Goal: Task Accomplishment & Management: Use online tool/utility

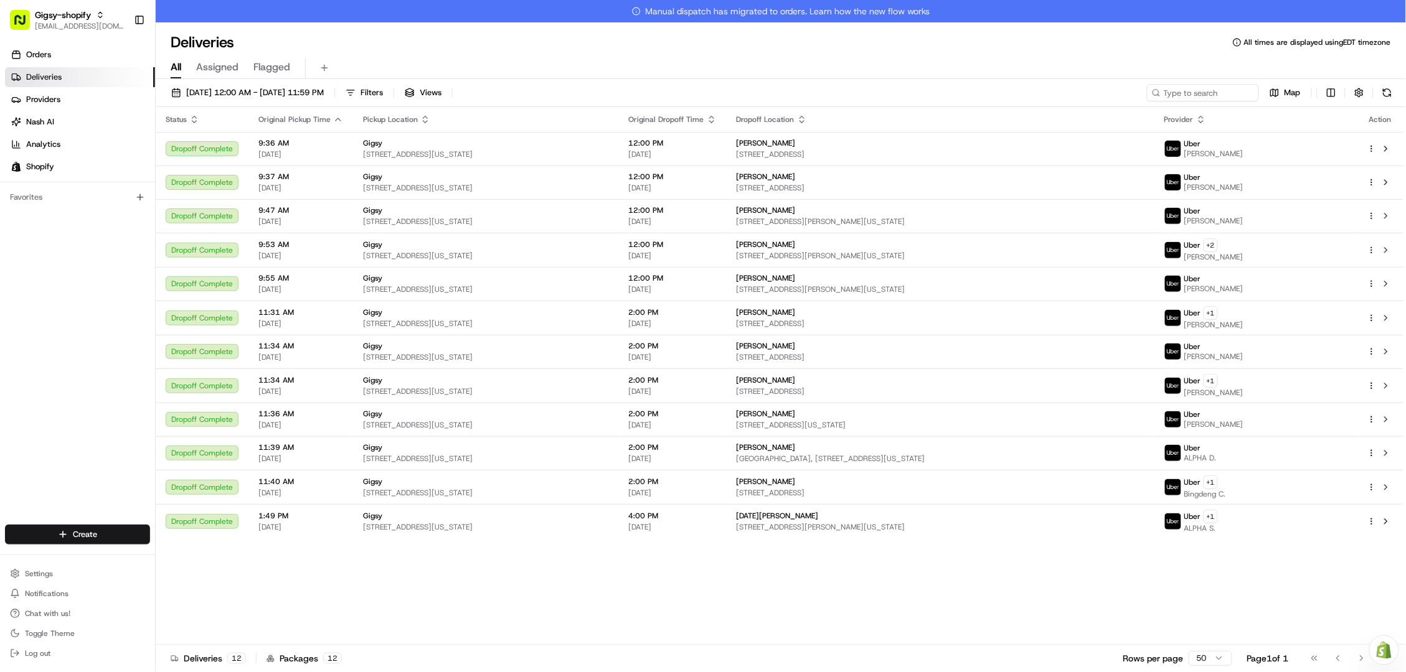
click at [1385, 520] on button at bounding box center [1385, 521] width 15 height 15
click at [93, 56] on link "Orders" at bounding box center [80, 55] width 150 height 20
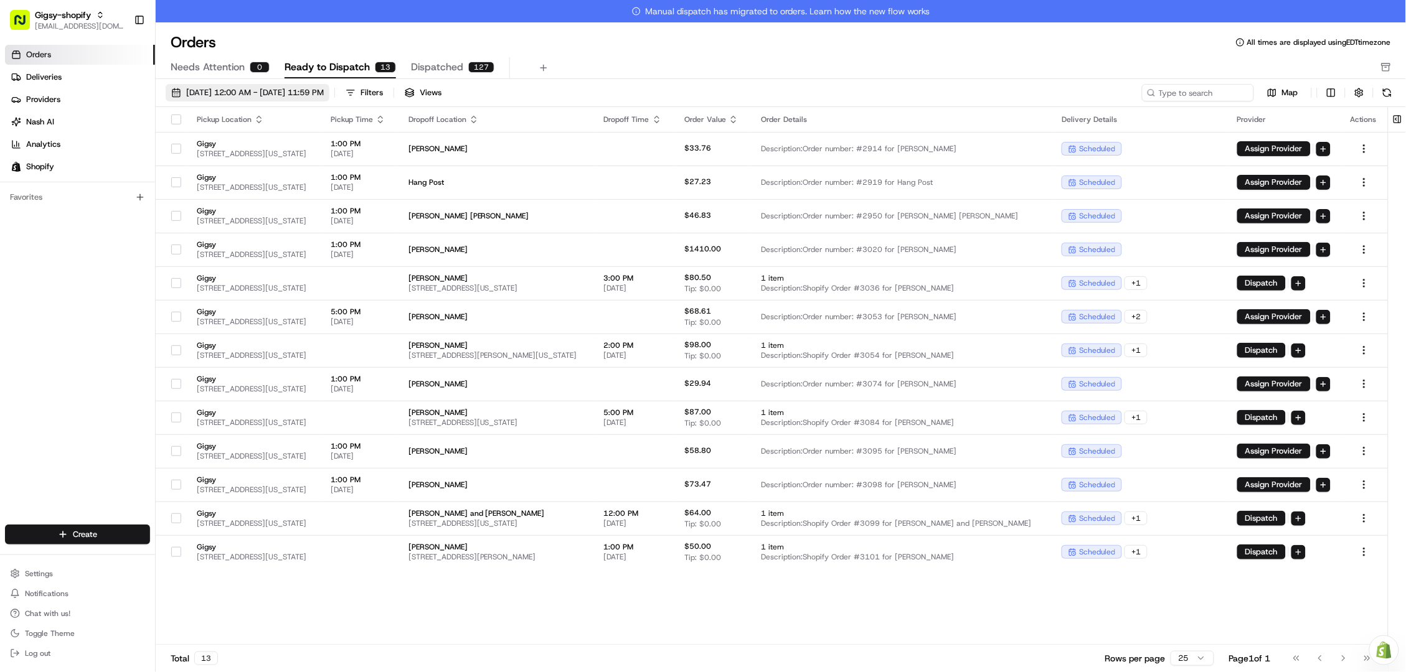
click at [232, 90] on span "08/01/2025 12:00 AM - 08/31/2025 11:59 PM" at bounding box center [255, 92] width 138 height 11
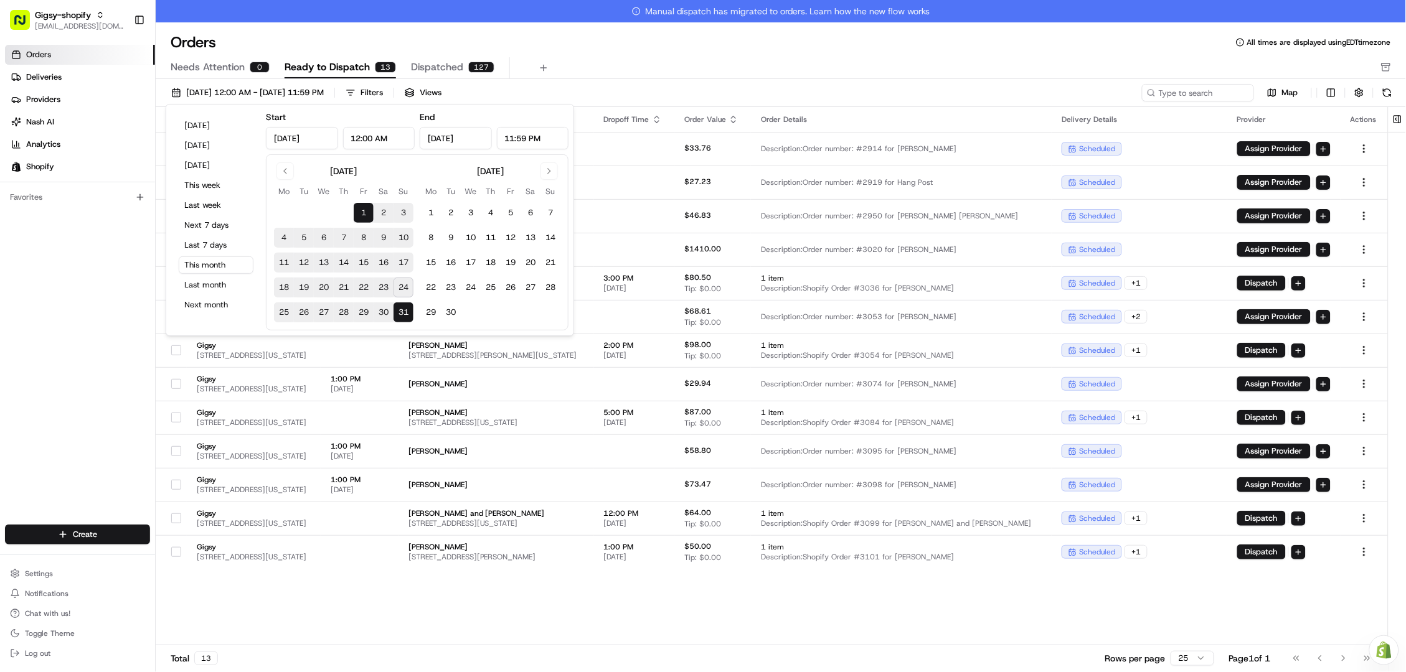
click at [400, 287] on button "24" at bounding box center [403, 288] width 20 height 20
type input "Aug 24, 2025"
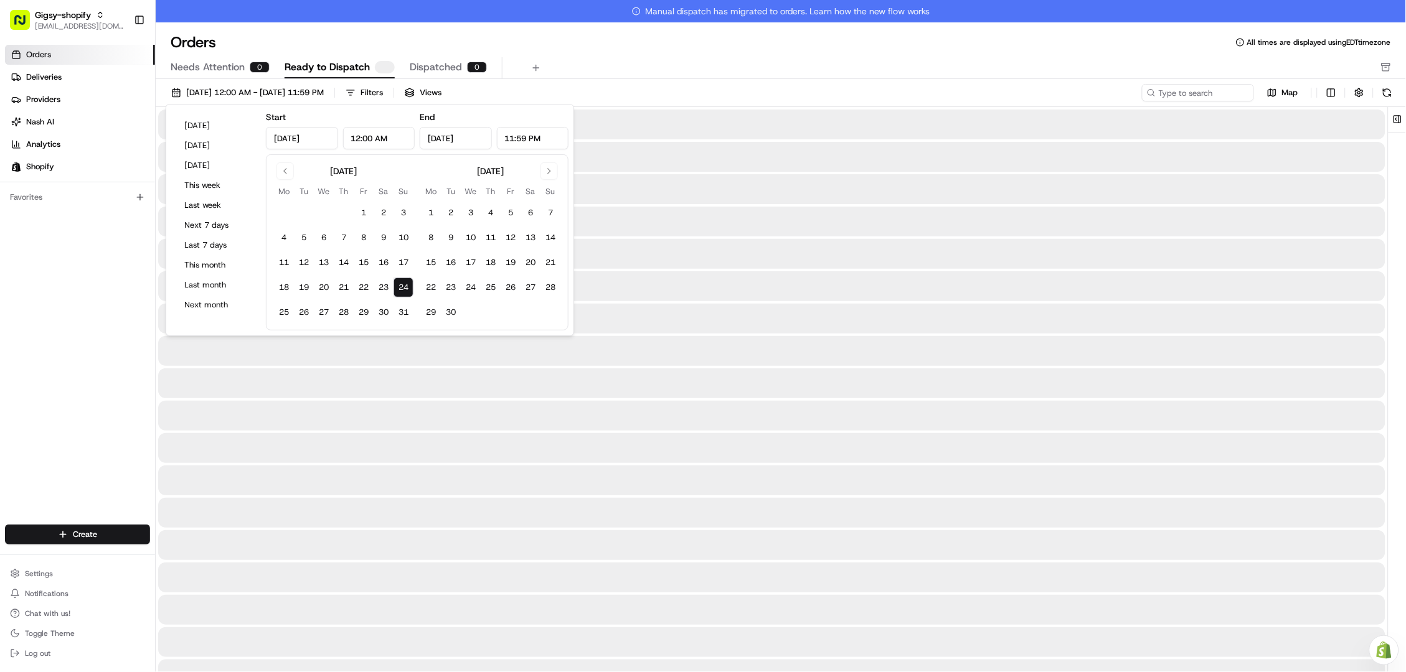
click at [400, 287] on button "24" at bounding box center [403, 288] width 20 height 20
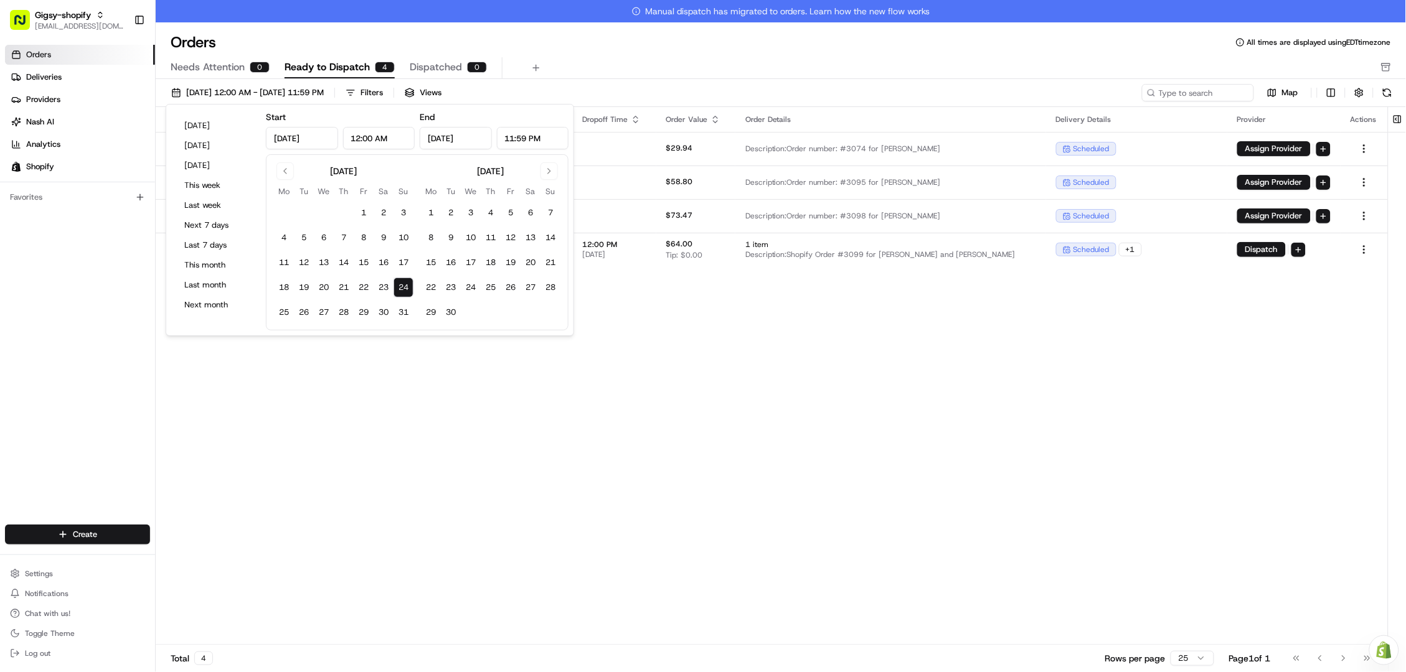
click at [391, 450] on div "Pickup Location Pickup Time Dropoff Location Dropoff Time Order Value Order Det…" at bounding box center [772, 387] width 1232 height 560
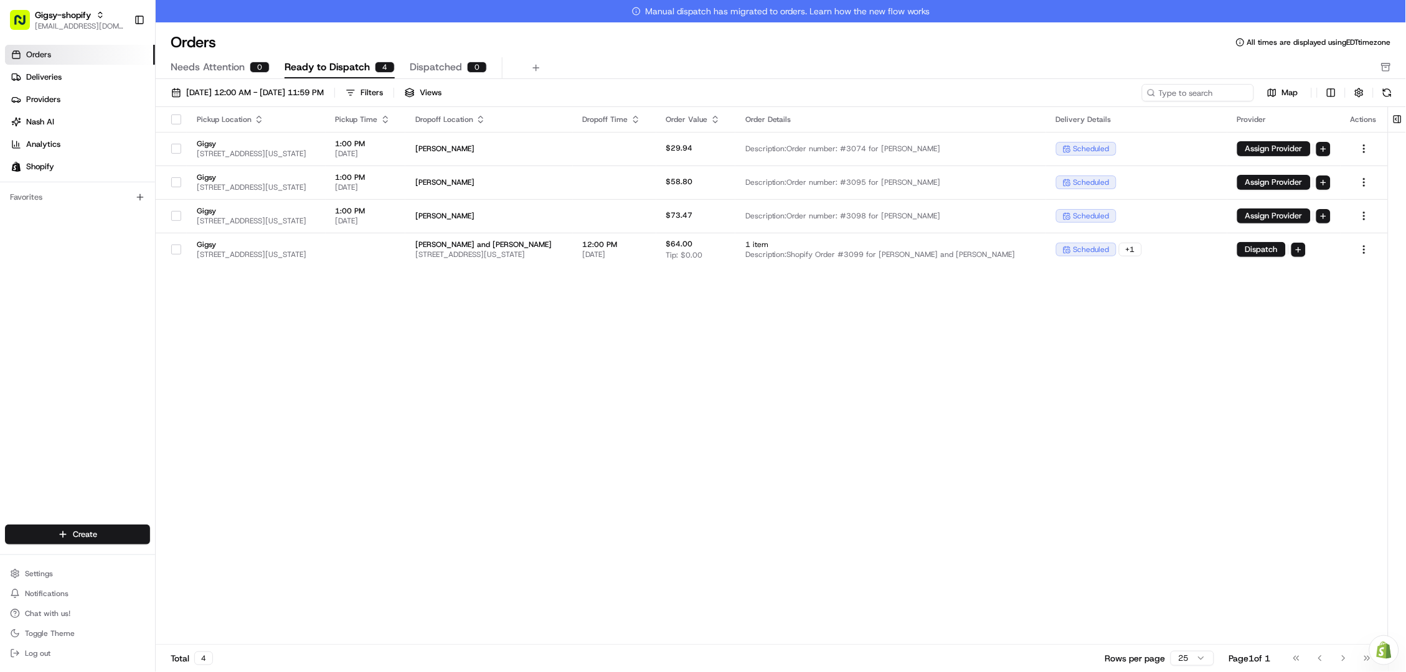
click at [177, 119] on button "button" at bounding box center [176, 120] width 10 height 10
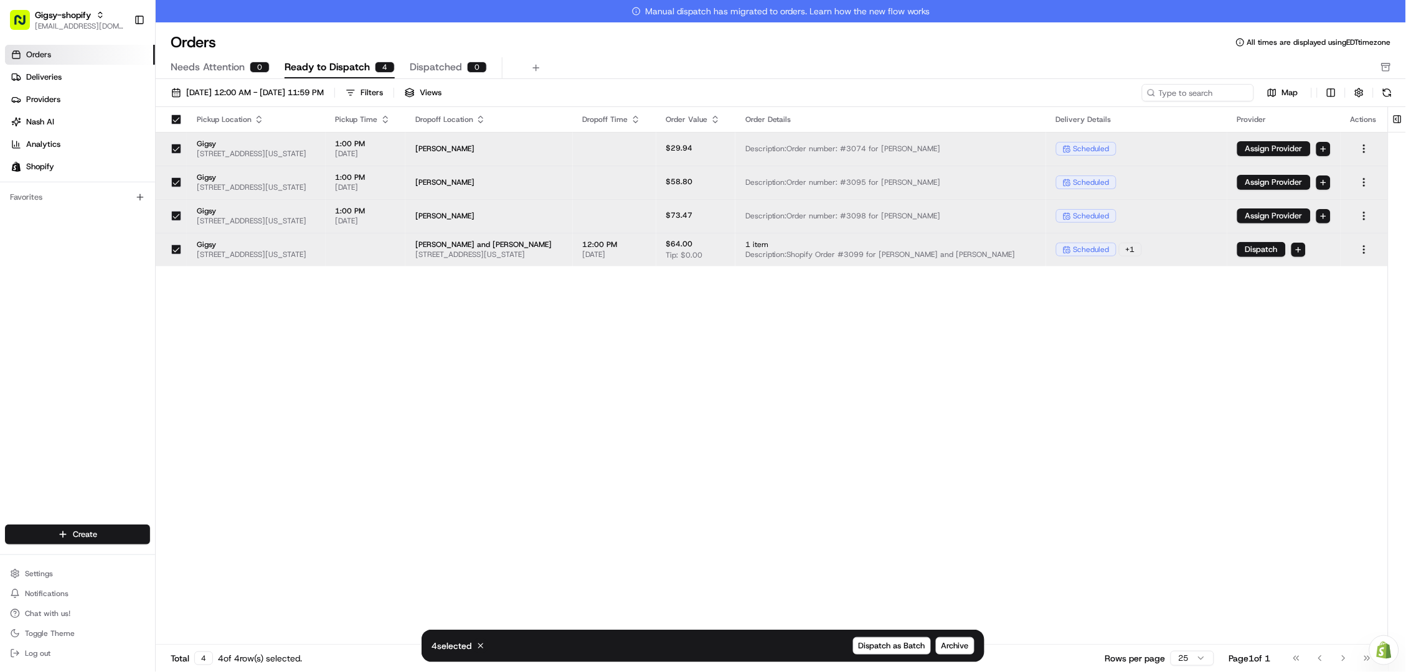
click at [172, 217] on button "button" at bounding box center [176, 216] width 10 height 10
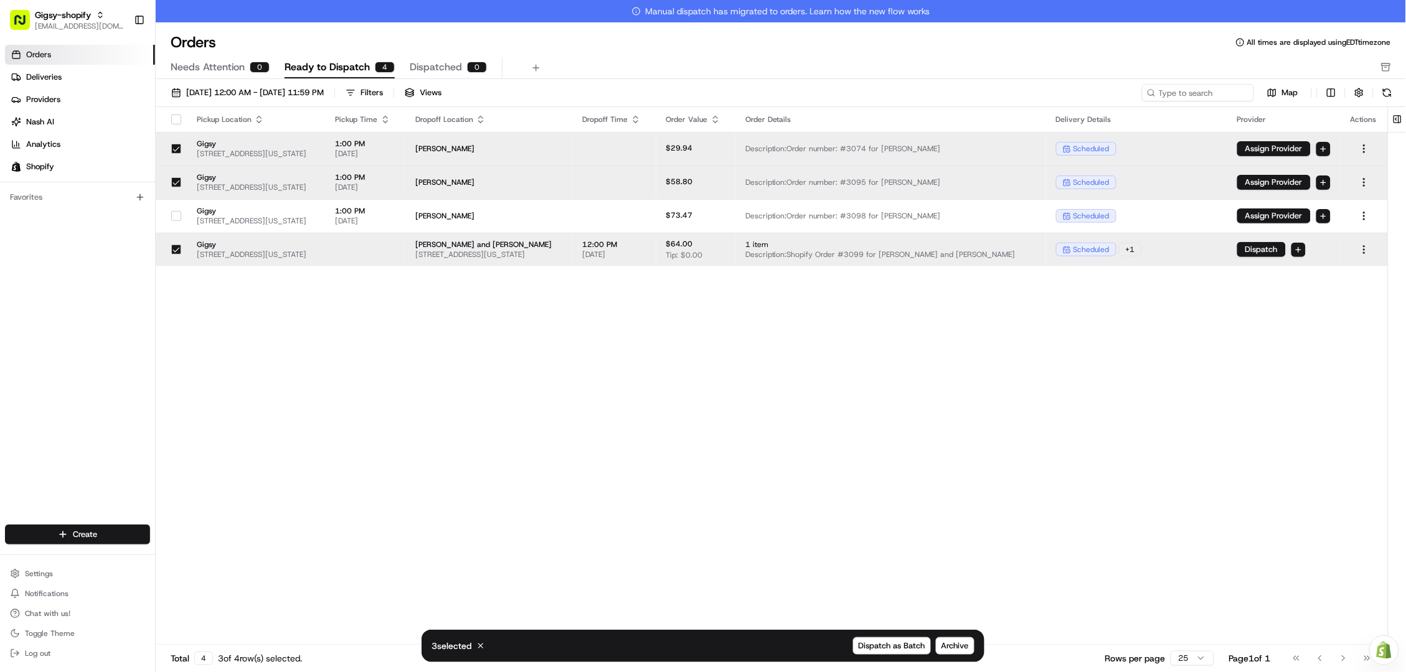
click at [185, 182] on div at bounding box center [176, 182] width 21 height 20
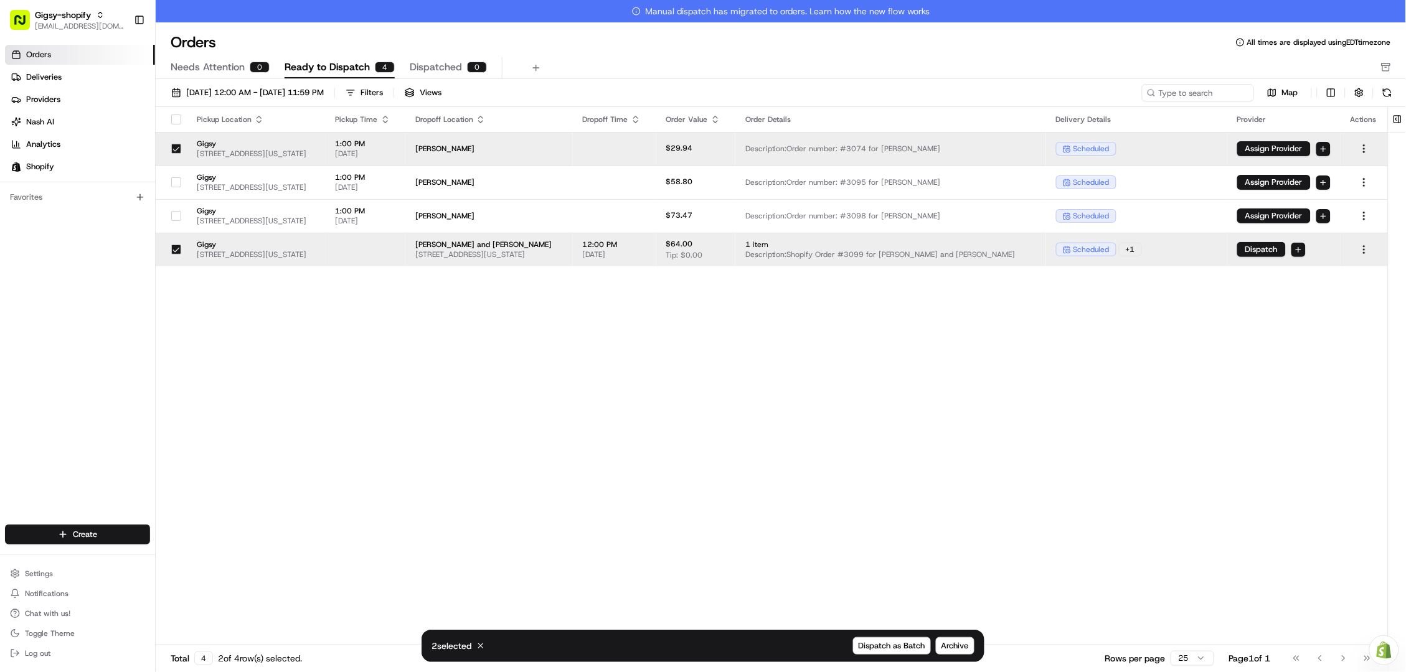
click at [179, 154] on button "button" at bounding box center [176, 149] width 10 height 10
click at [177, 151] on button "button" at bounding box center [176, 149] width 10 height 10
click at [172, 143] on div at bounding box center [176, 149] width 21 height 20
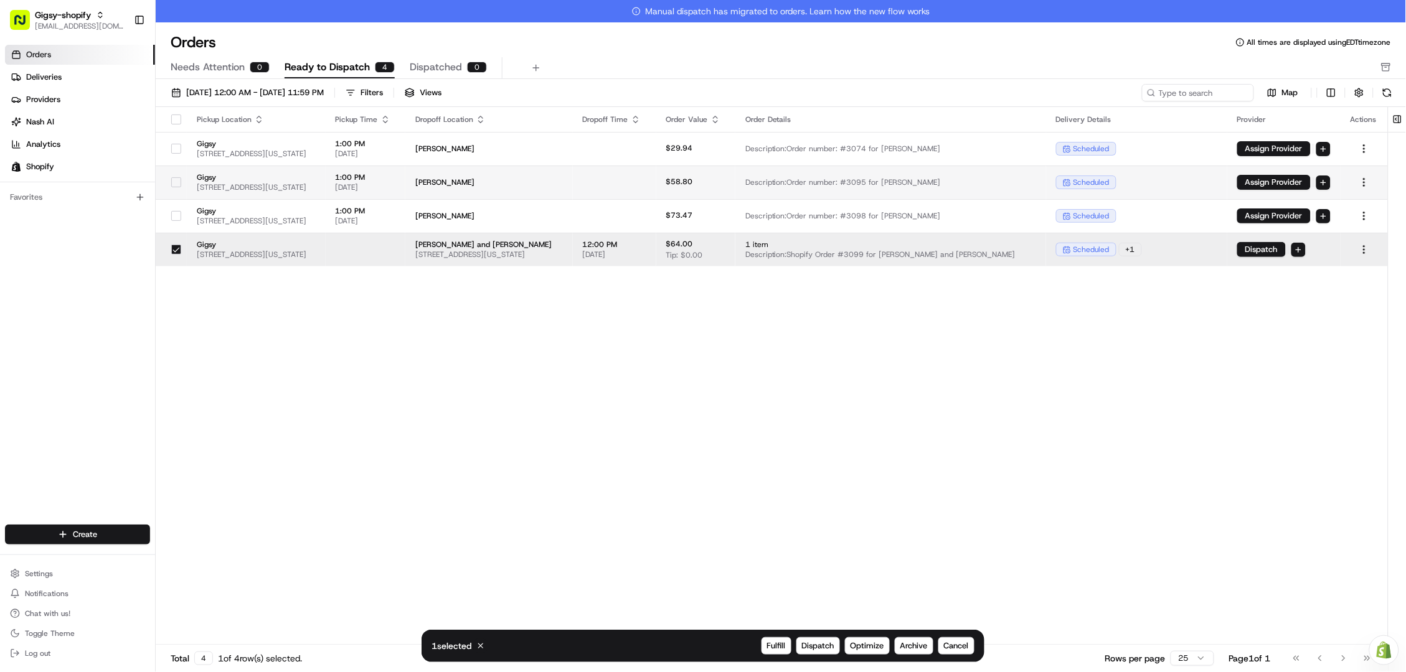
click at [175, 177] on button "button" at bounding box center [176, 182] width 10 height 10
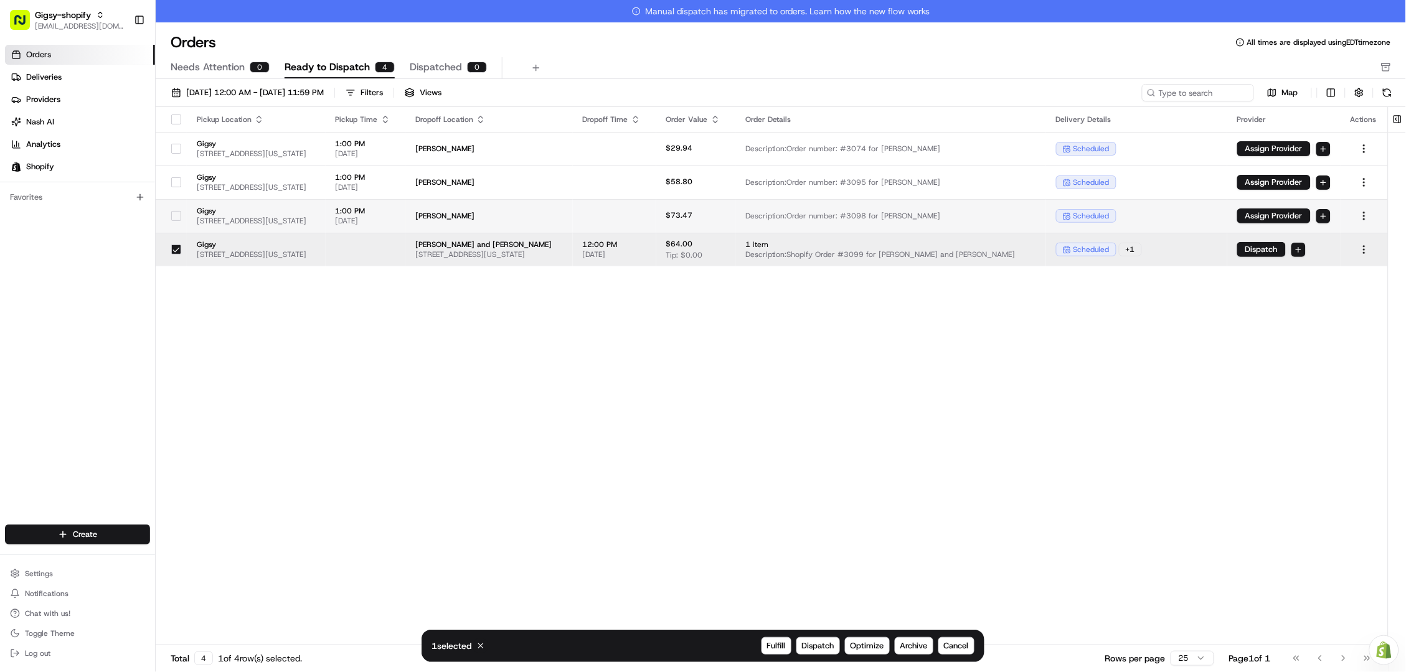
click at [181, 219] on button "button" at bounding box center [176, 216] width 10 height 10
click at [811, 644] on span "Dispatch" at bounding box center [818, 646] width 32 height 11
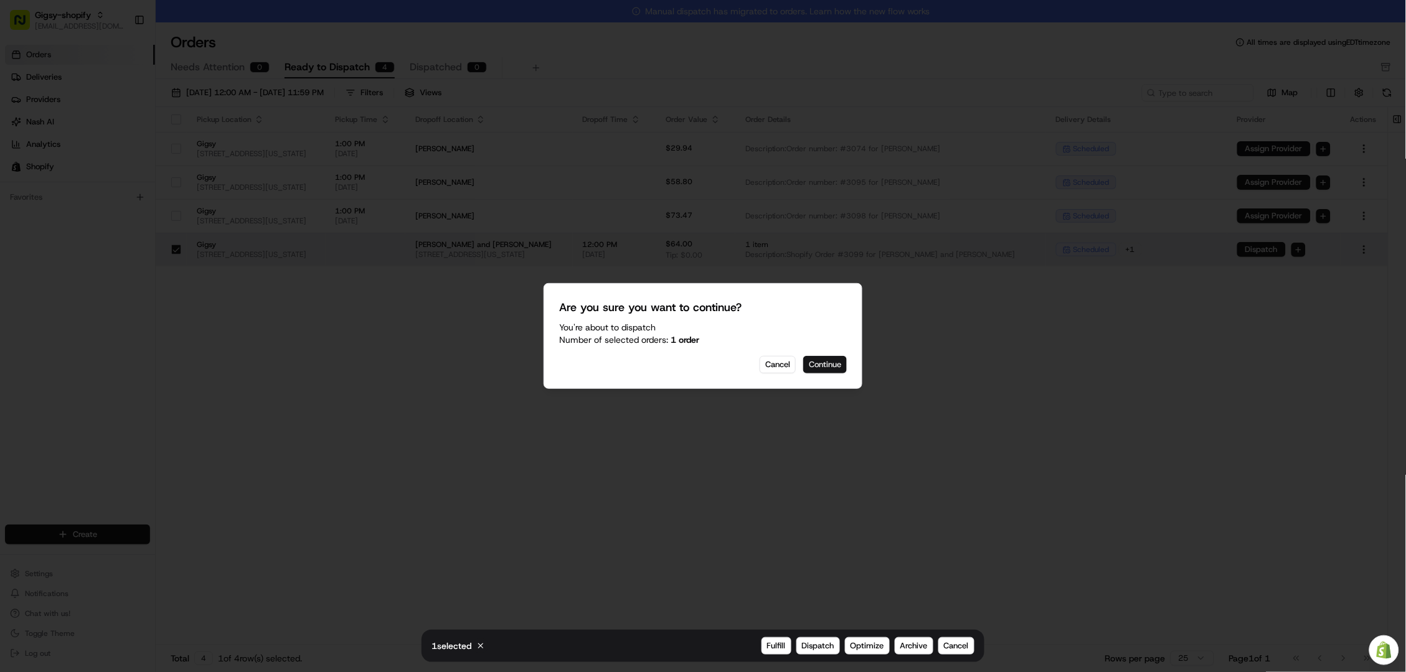
click at [817, 368] on button "Continue" at bounding box center [825, 364] width 44 height 17
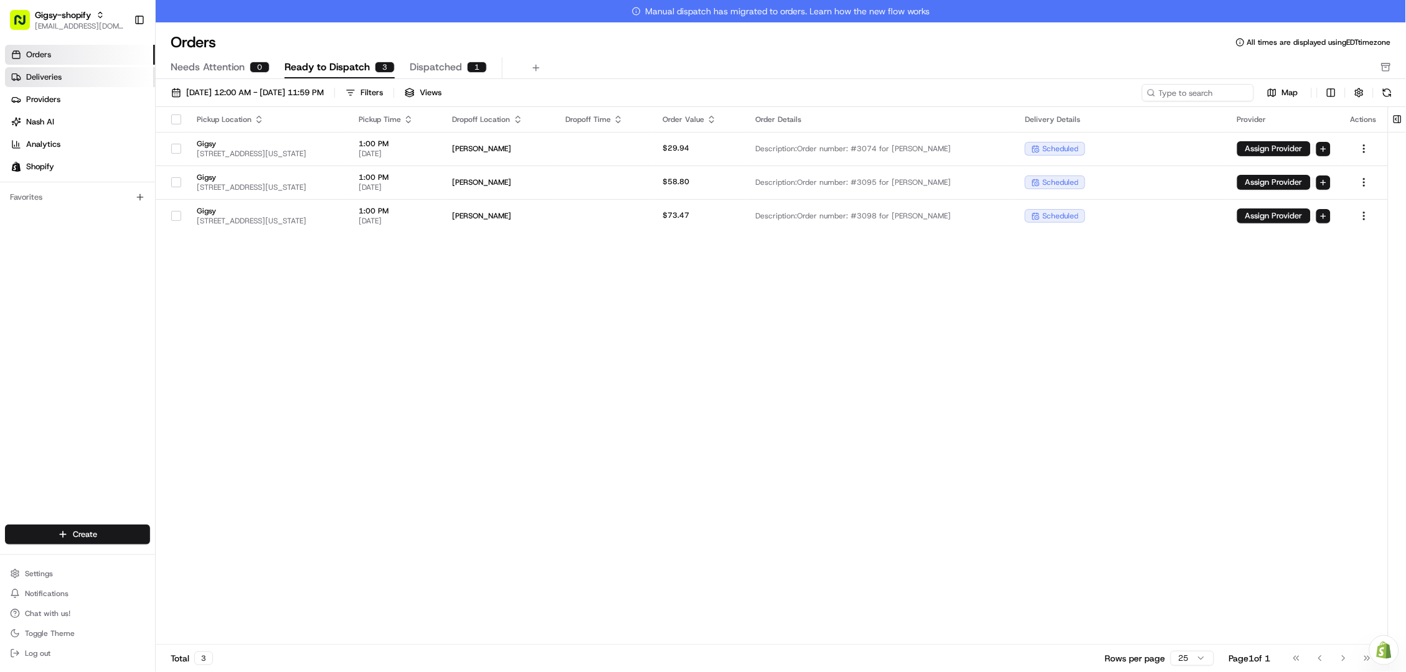
click at [57, 73] on span "Deliveries" at bounding box center [43, 77] width 35 height 11
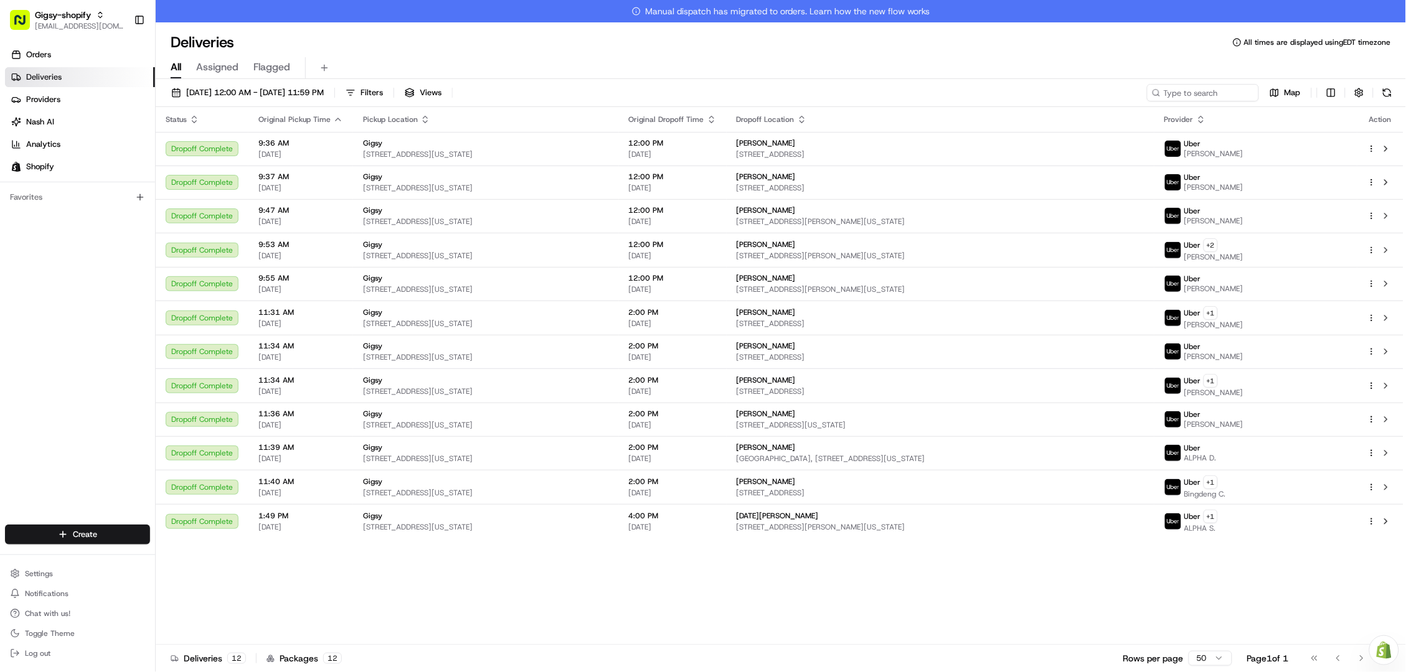
click at [57, 73] on span "Deliveries" at bounding box center [43, 77] width 35 height 11
click at [217, 92] on span "08/23/2025 12:00 AM - 08/23/2025 11:59 PM" at bounding box center [255, 92] width 138 height 11
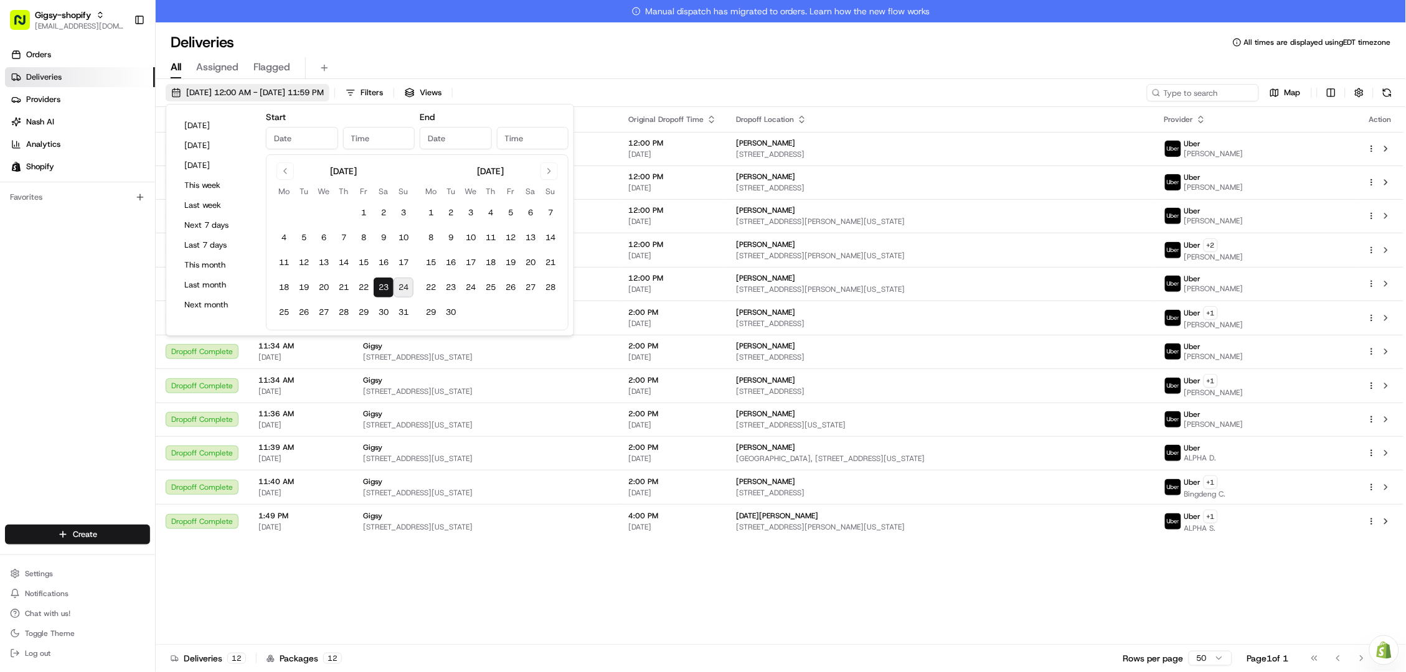
type input "Aug 23, 2025"
type input "12:00 AM"
type input "Aug 23, 2025"
type input "11:59 PM"
click at [383, 287] on button "23" at bounding box center [384, 288] width 20 height 20
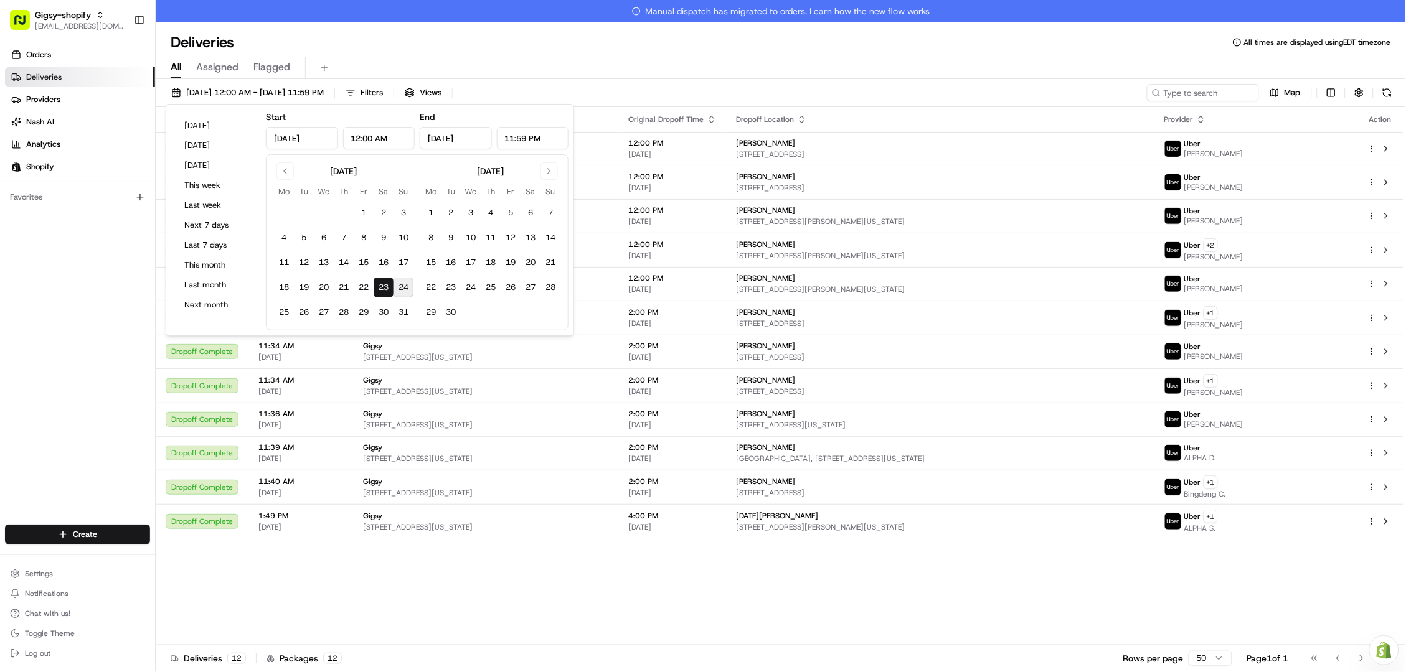
click at [382, 287] on button "23" at bounding box center [384, 288] width 20 height 20
click at [405, 283] on button "24" at bounding box center [403, 288] width 20 height 20
type input "Aug 24, 2025"
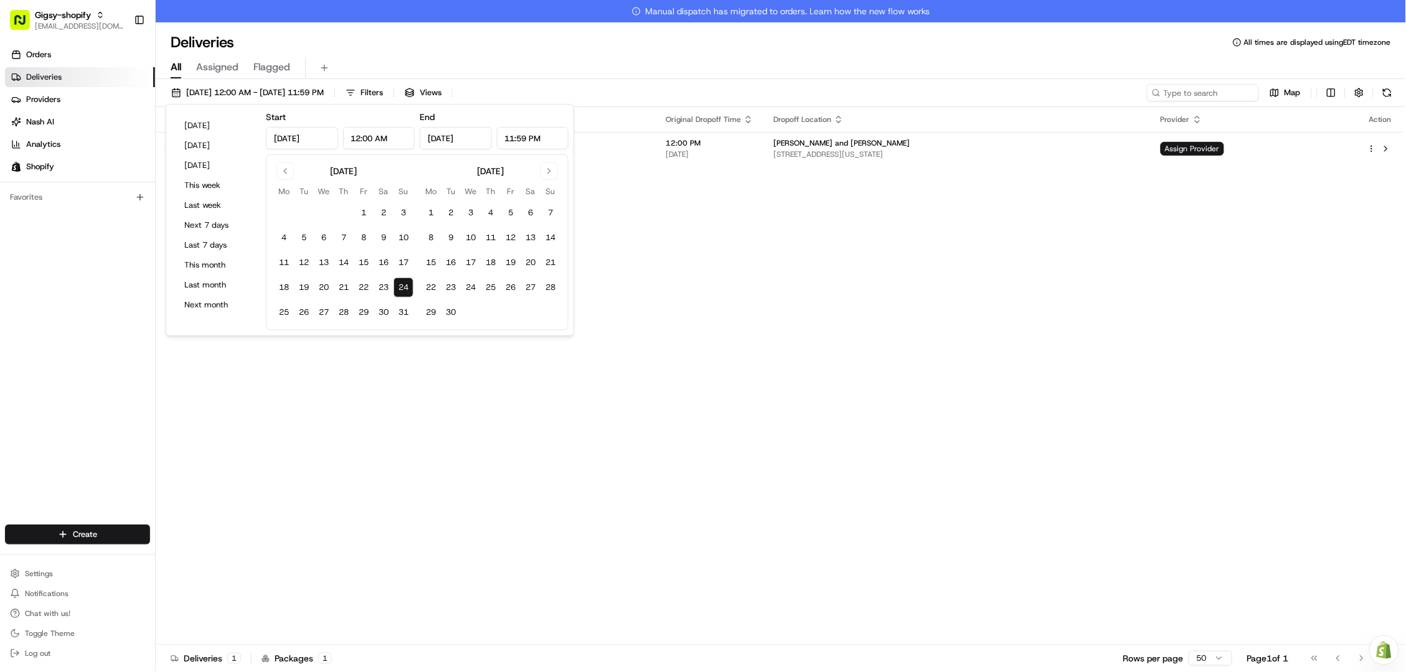
click at [380, 552] on div "Status Original Pickup Time Pickup Location Original Dropoff Time Dropoff Locat…" at bounding box center [780, 387] width 1248 height 560
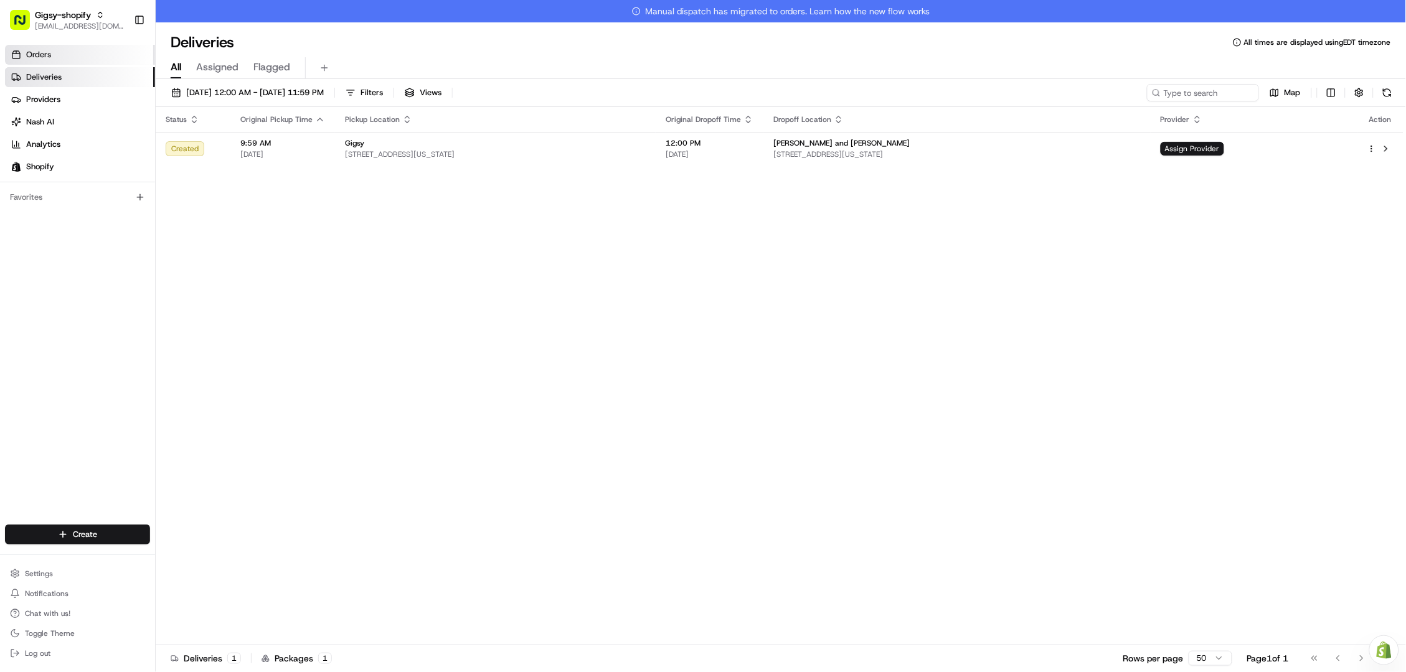
click at [109, 53] on link "Orders" at bounding box center [80, 55] width 150 height 20
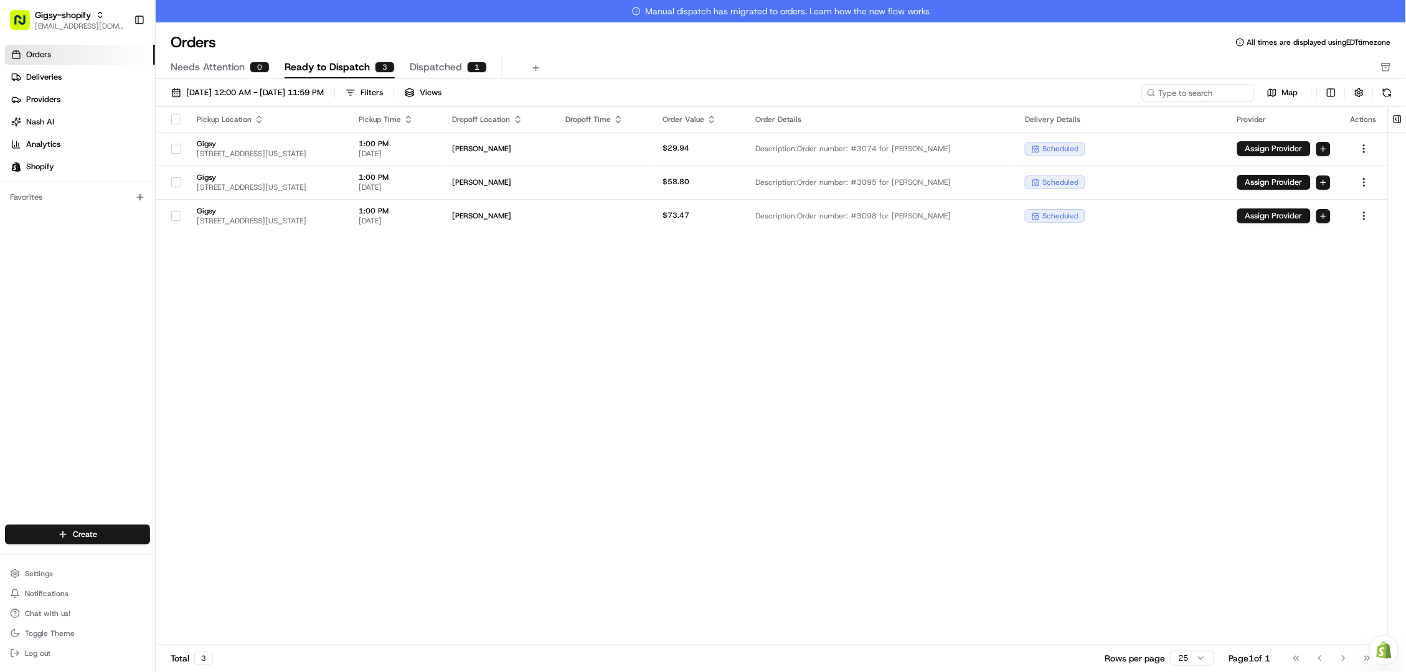
click at [229, 101] on div "08/24/2025 12:00 AM - 08/24/2025 11:59 PM Filters Views Map" at bounding box center [781, 95] width 1250 height 23
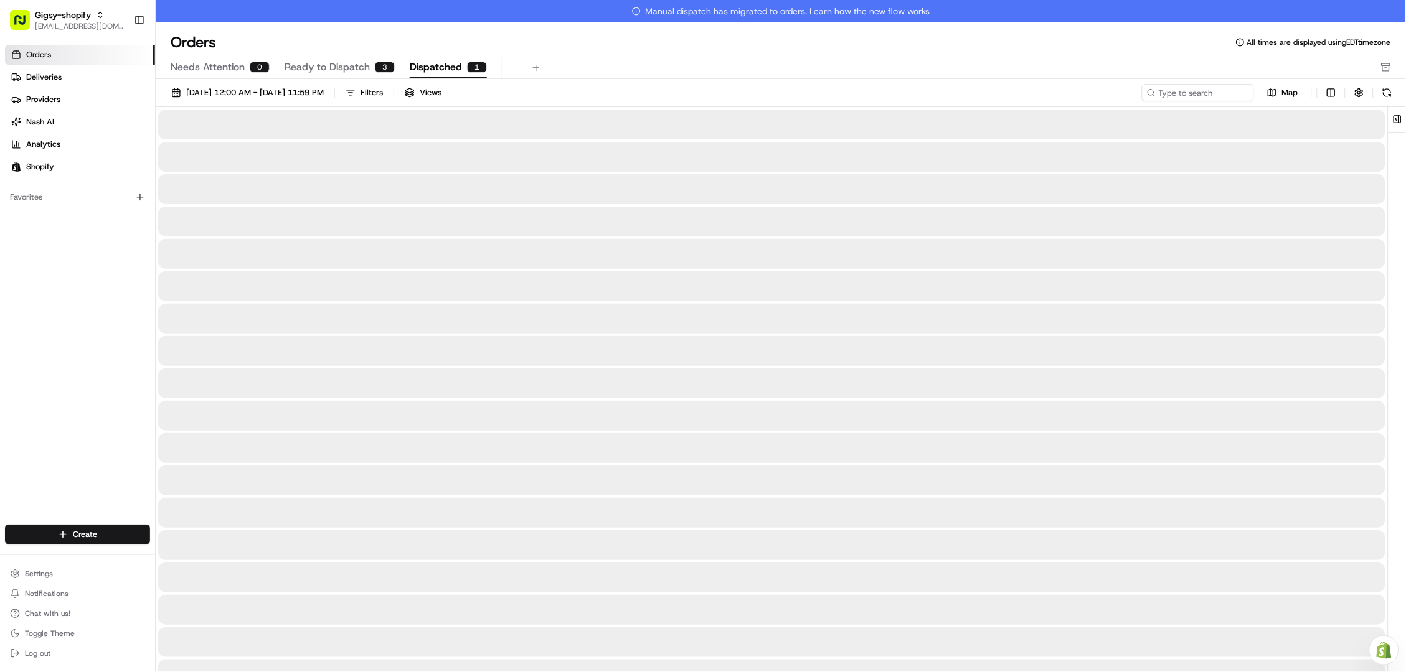
click at [423, 63] on span "Dispatched" at bounding box center [436, 67] width 52 height 15
click at [333, 71] on span "Ready to Dispatch" at bounding box center [327, 67] width 85 height 15
click at [214, 72] on span "Needs Attention" at bounding box center [208, 67] width 74 height 15
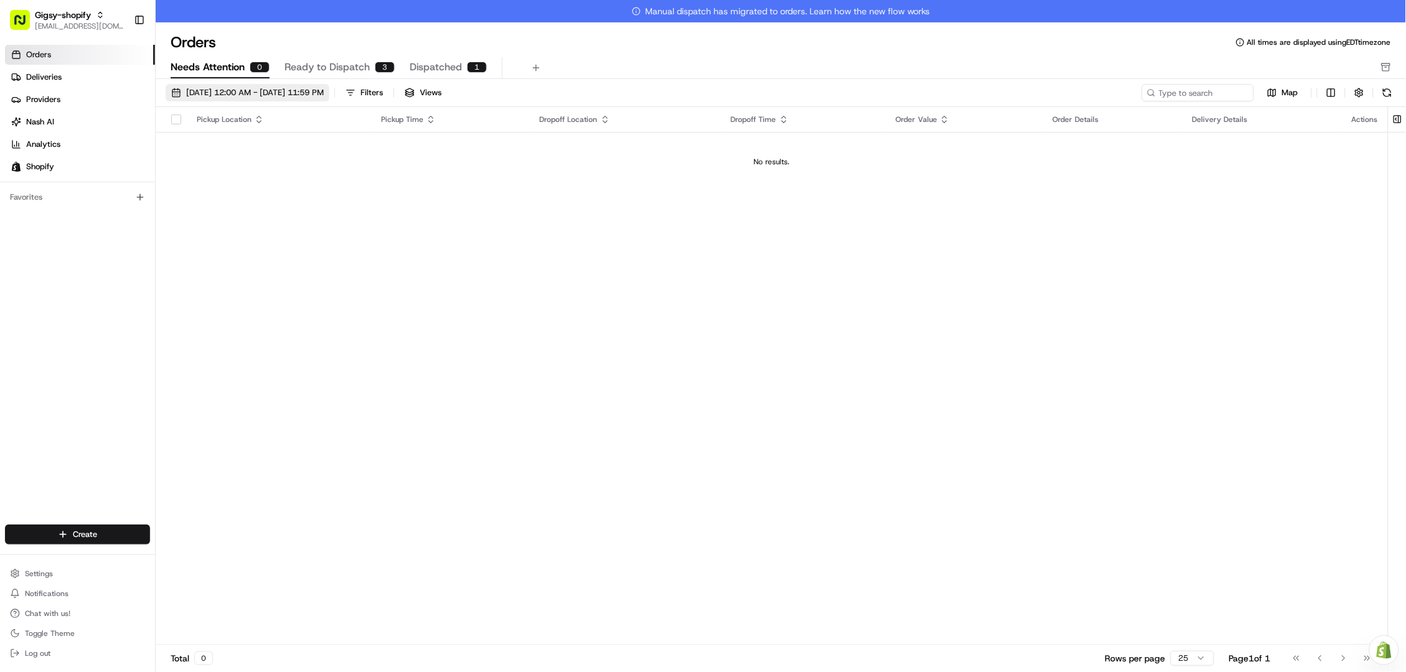
click at [223, 97] on span "08/24/2025 12:00 AM - 08/24/2025 11:59 PM" at bounding box center [255, 92] width 138 height 11
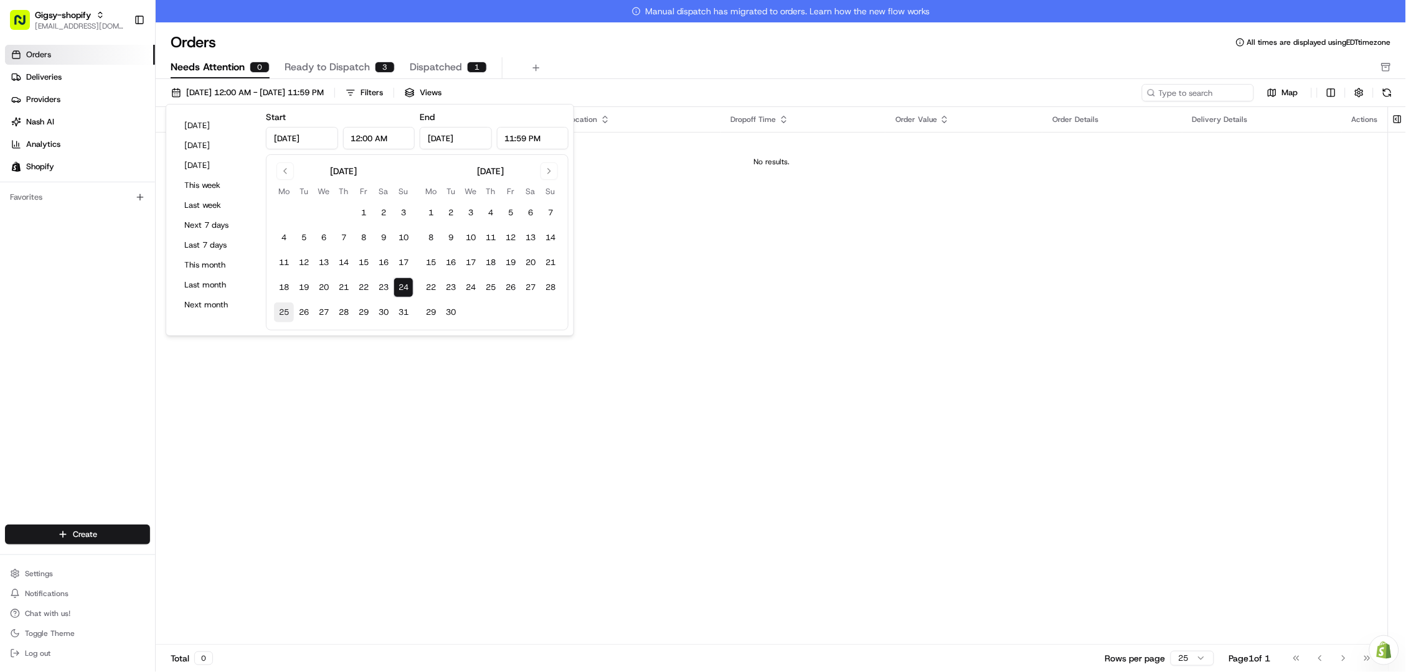
click at [285, 313] on button "25" at bounding box center [284, 313] width 20 height 20
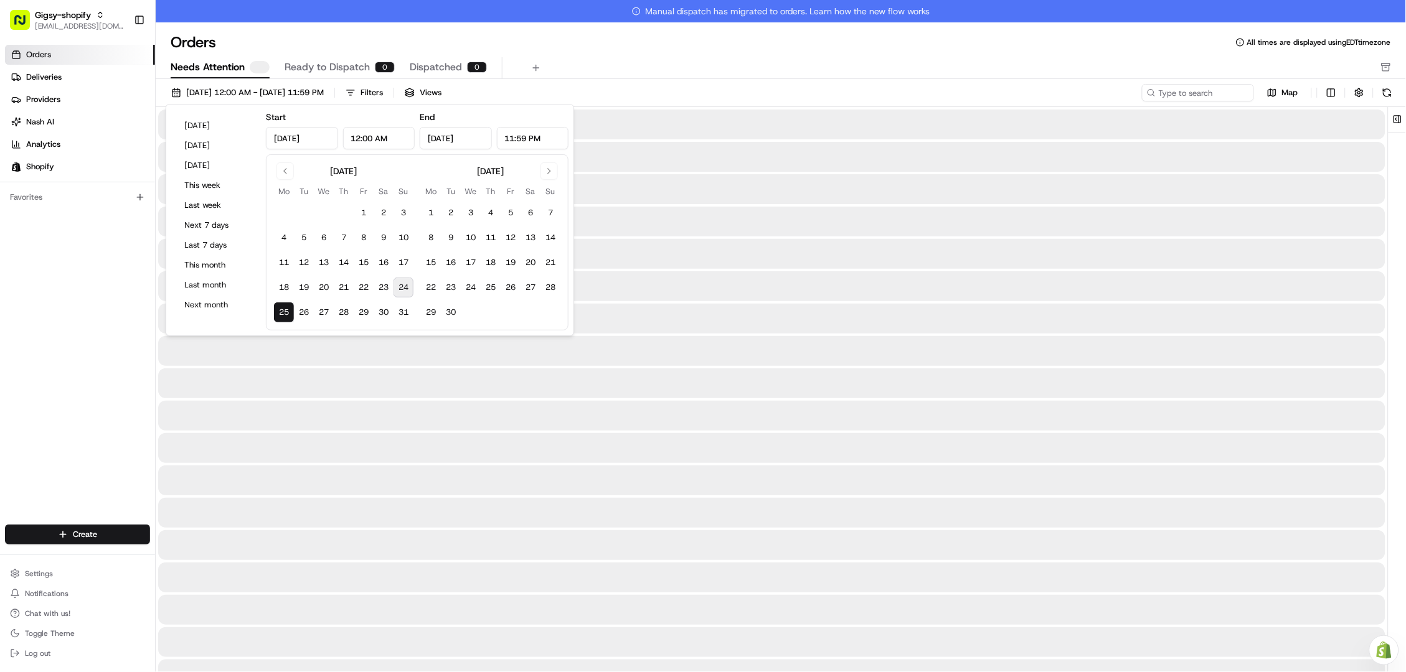
type input "Aug 25, 2025"
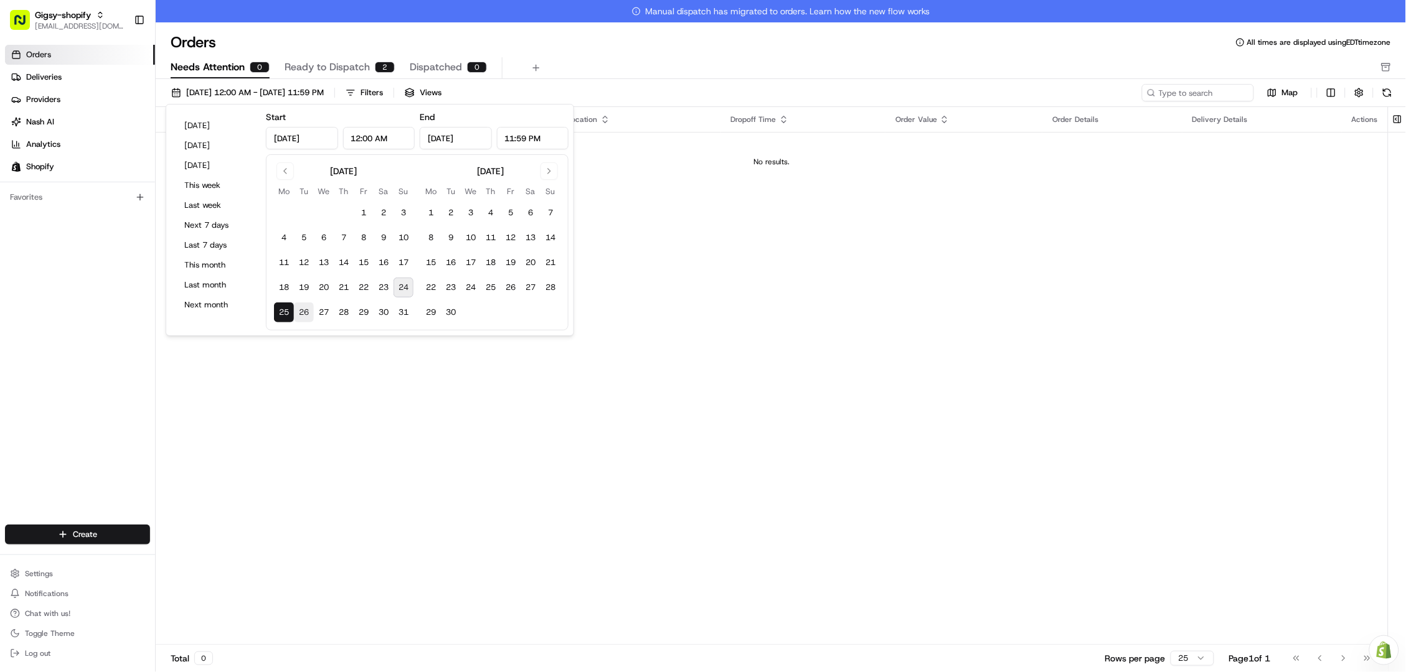
click at [301, 317] on button "26" at bounding box center [304, 313] width 20 height 20
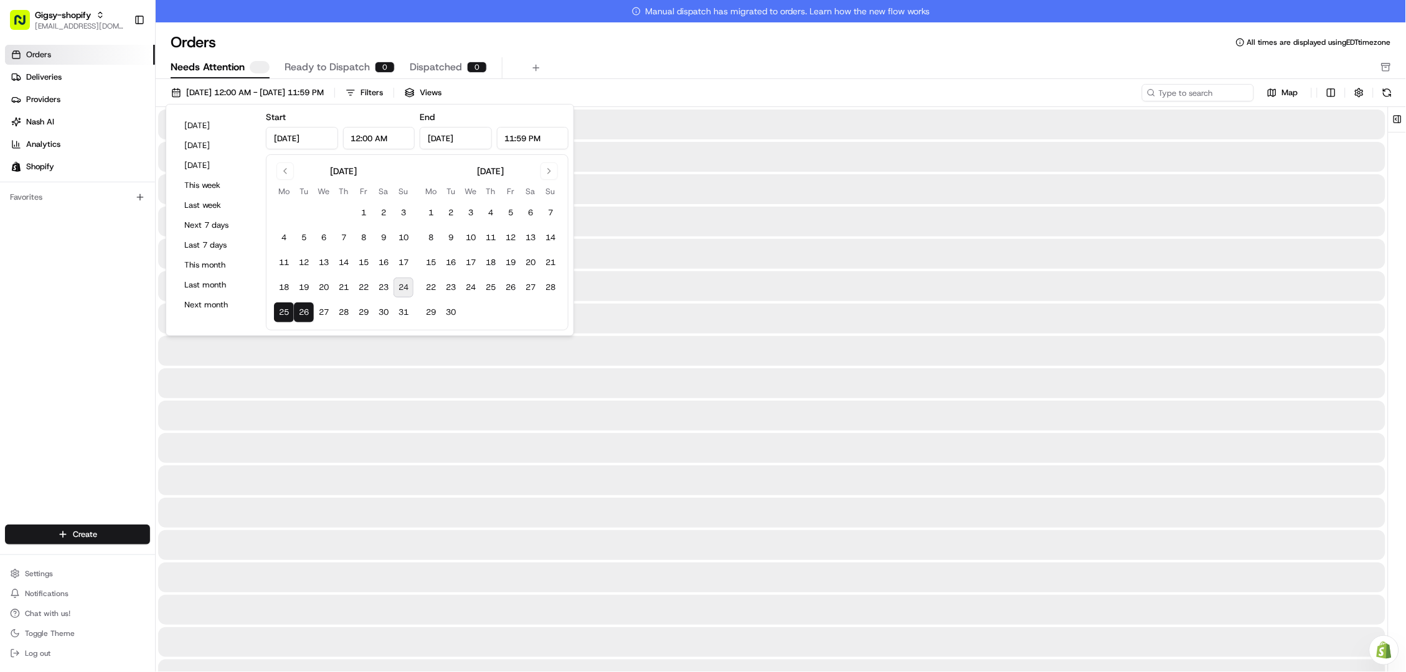
type input "Aug 26, 2025"
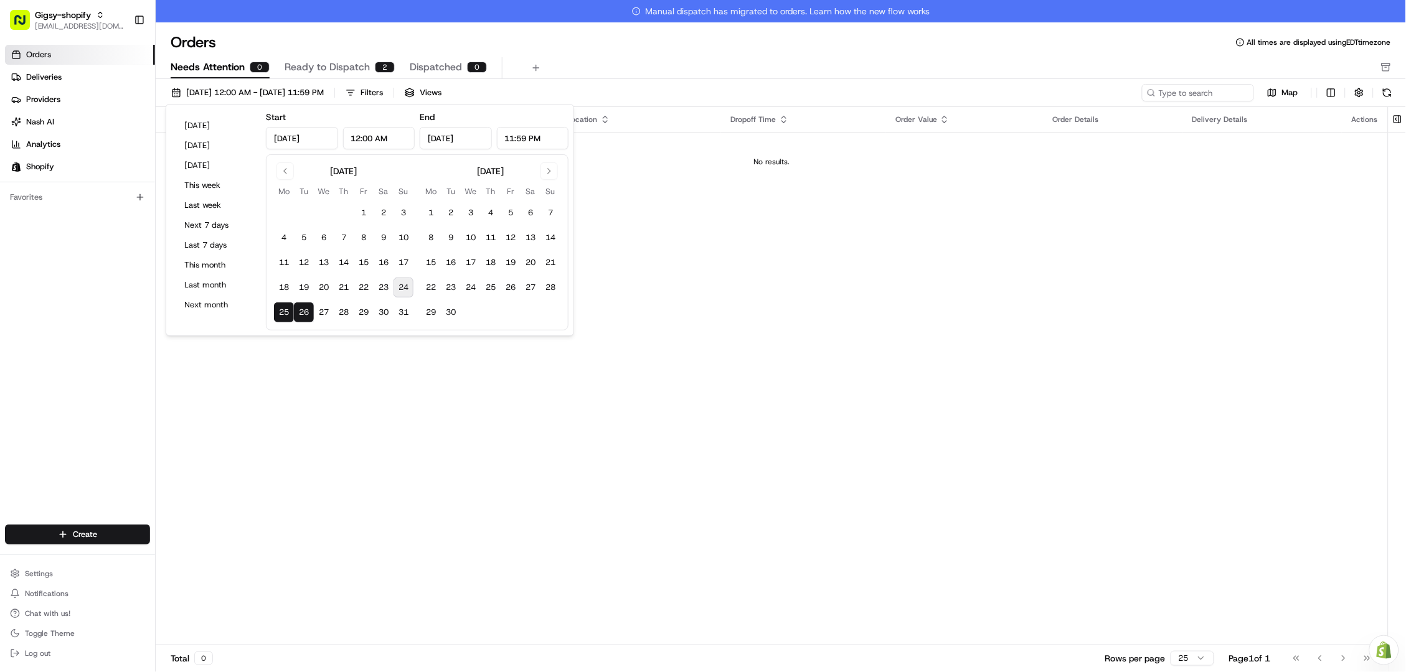
click at [400, 285] on button "24" at bounding box center [403, 288] width 20 height 20
type input "Aug 24, 2025"
click at [400, 285] on button "24" at bounding box center [403, 288] width 20 height 20
click at [351, 458] on div "Pickup Location Pickup Time Dropoff Location Dropoff Time Order Value Order Det…" at bounding box center [772, 387] width 1232 height 560
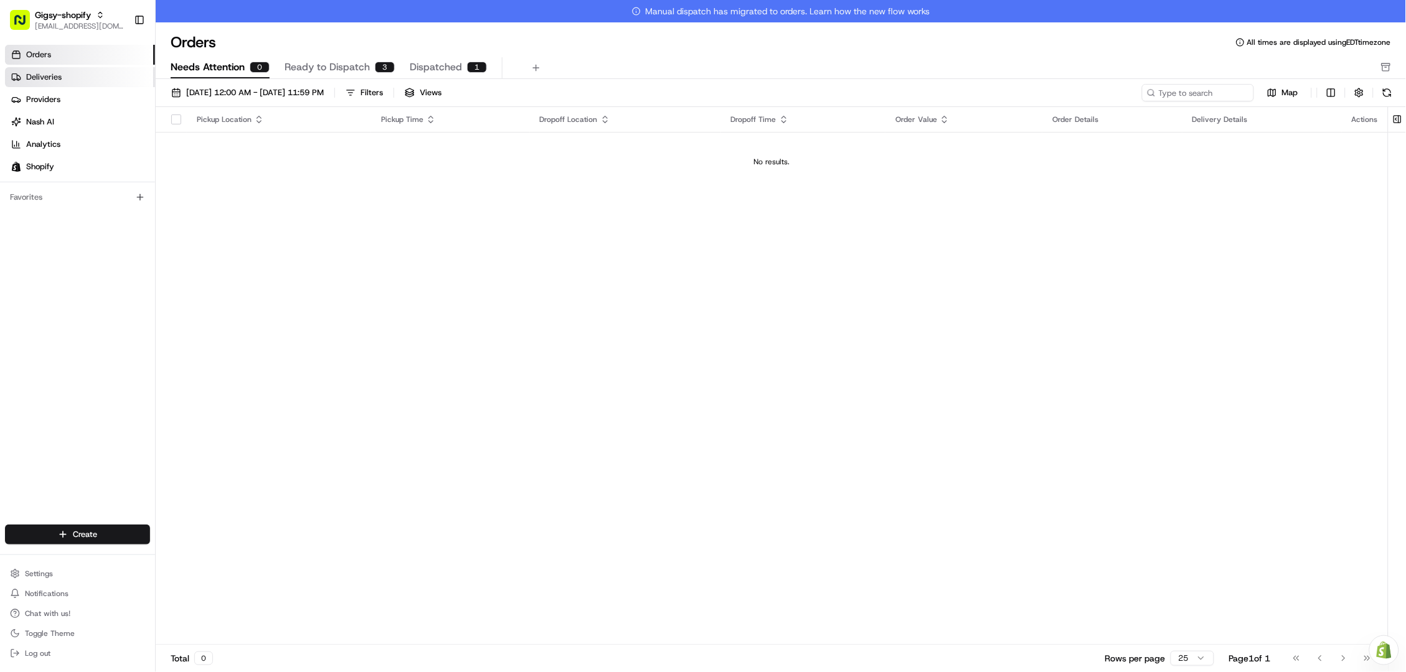
click at [67, 74] on link "Deliveries" at bounding box center [80, 77] width 150 height 20
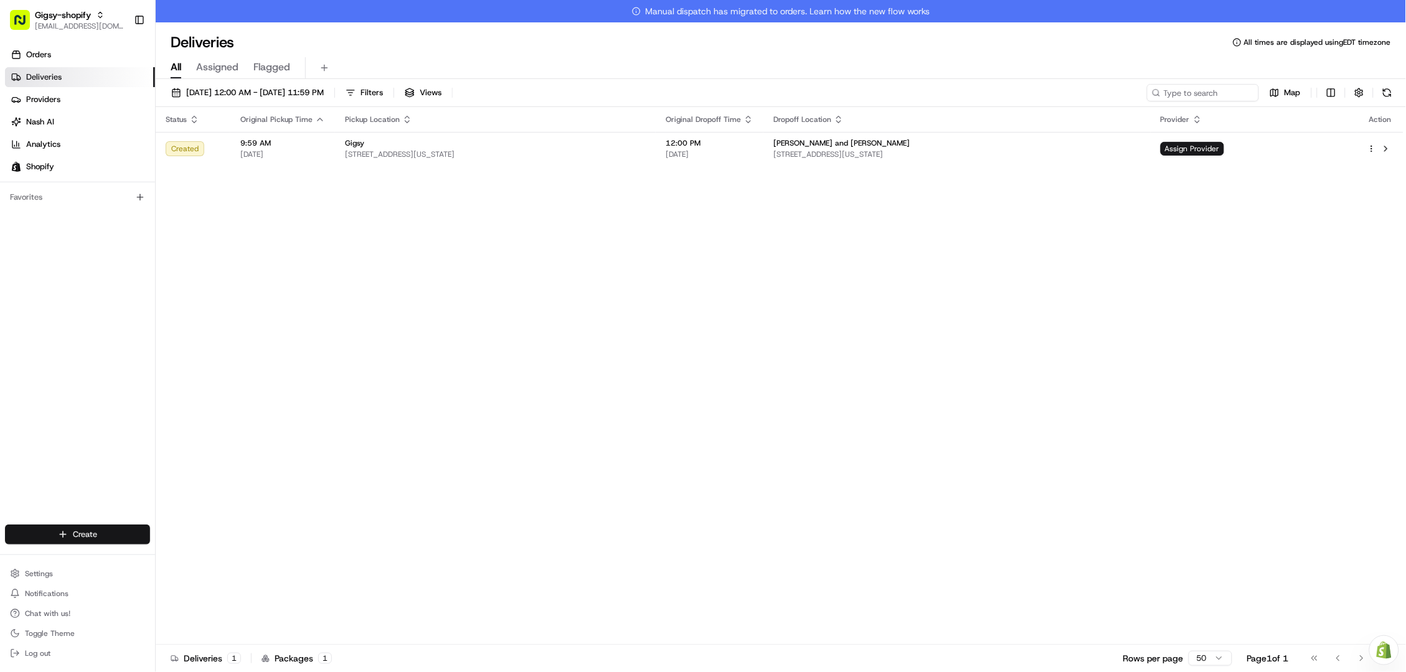
click at [82, 529] on html "Gigsy-shopify hello@getgigsy.com Toggle Sidebar Orders Deliveries Providers Nas…" at bounding box center [703, 336] width 1406 height 672
click at [186, 558] on link "Delivery" at bounding box center [225, 558] width 139 height 22
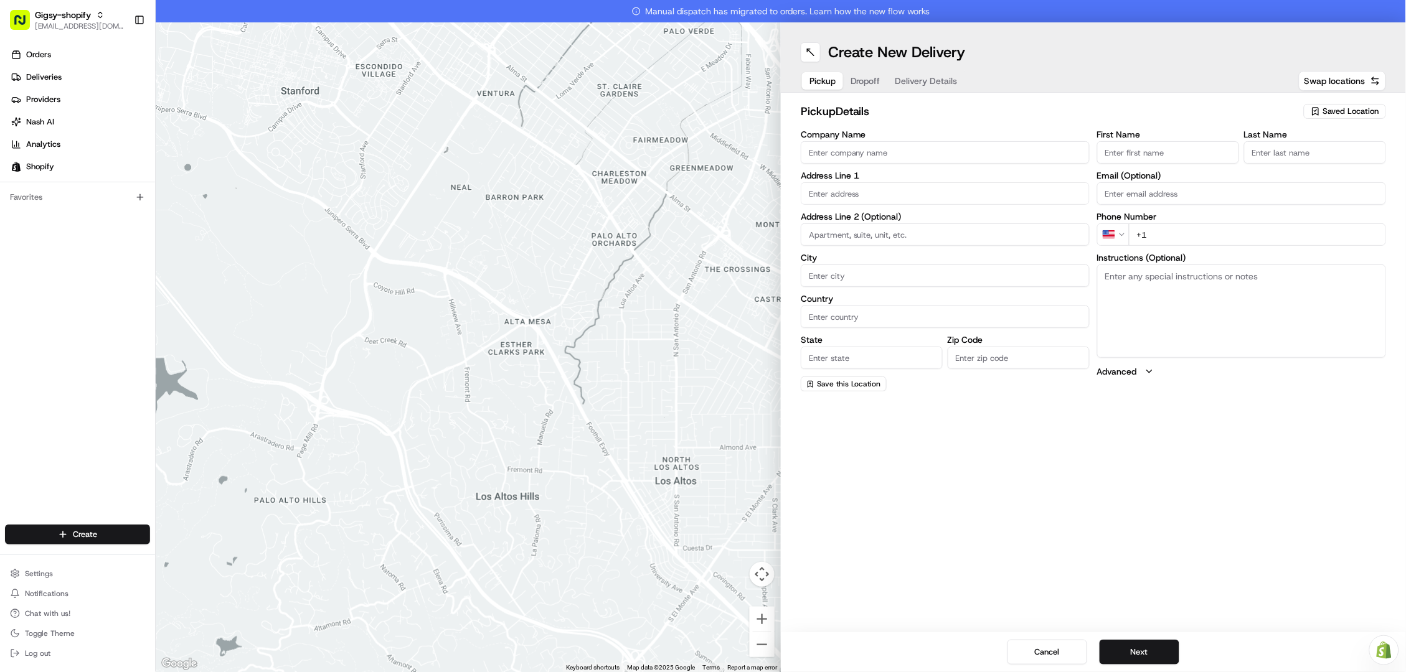
click at [1330, 110] on span "Saved Location" at bounding box center [1351, 111] width 56 height 11
click at [1304, 158] on span "Gigsy (72108278082)" at bounding box center [1324, 158] width 153 height 11
type input "Gigsy"
type input "New York"
type input "US"
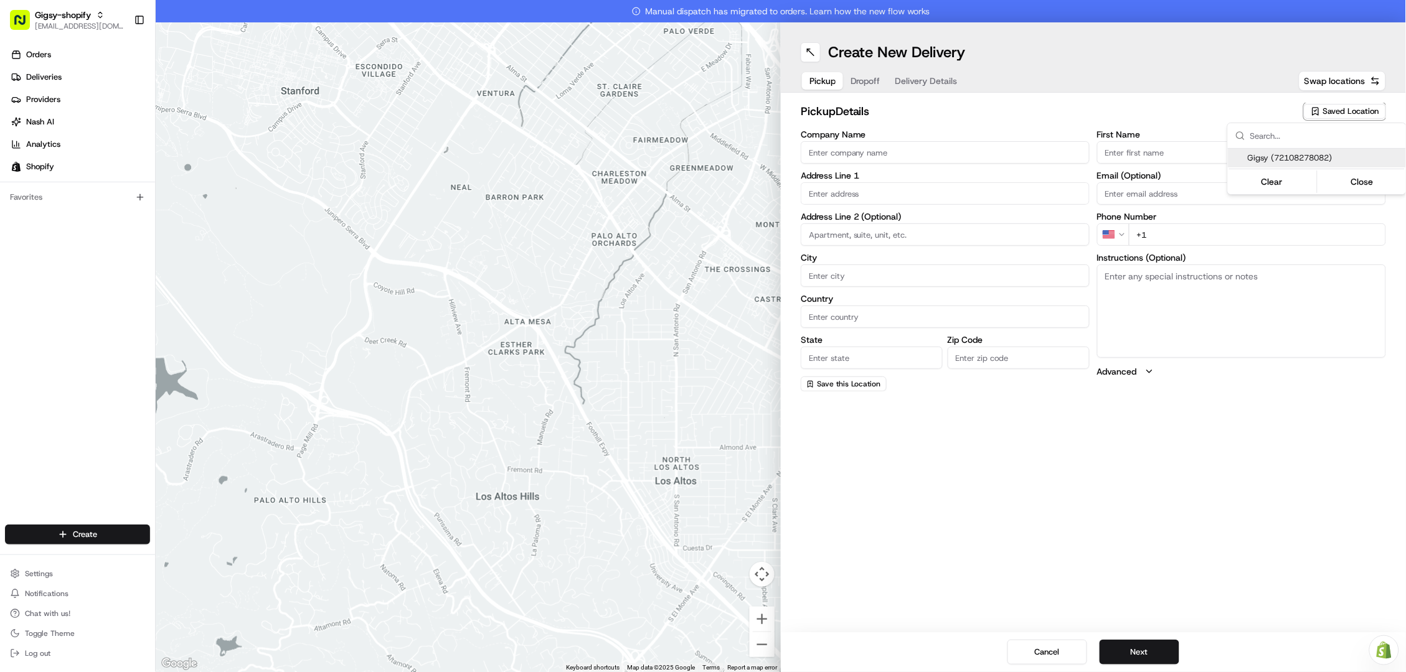
type input "NY"
type input "10013"
type input "Gigsy"
type input "Balloons"
type input "[EMAIL_ADDRESS][DOMAIN_NAME]"
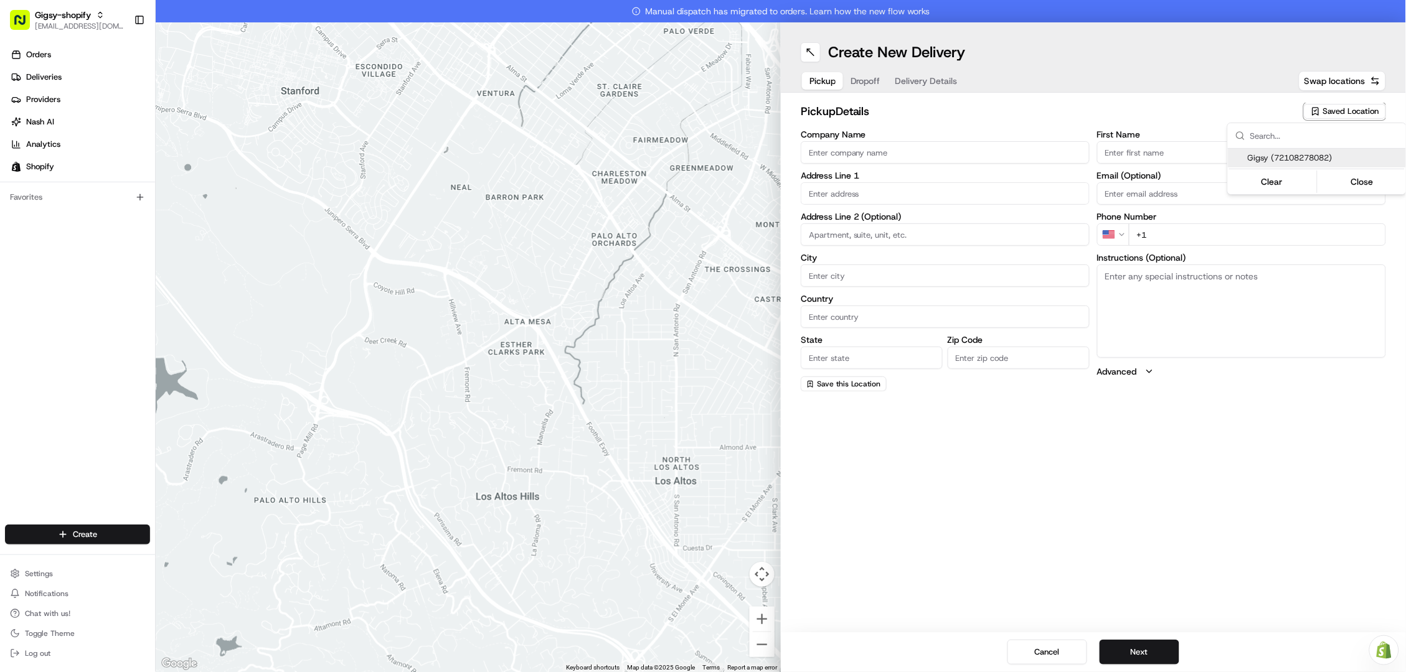
type input "+1 586 995 8717"
type textarea "Left side of street between North Moore and Franklin Street."
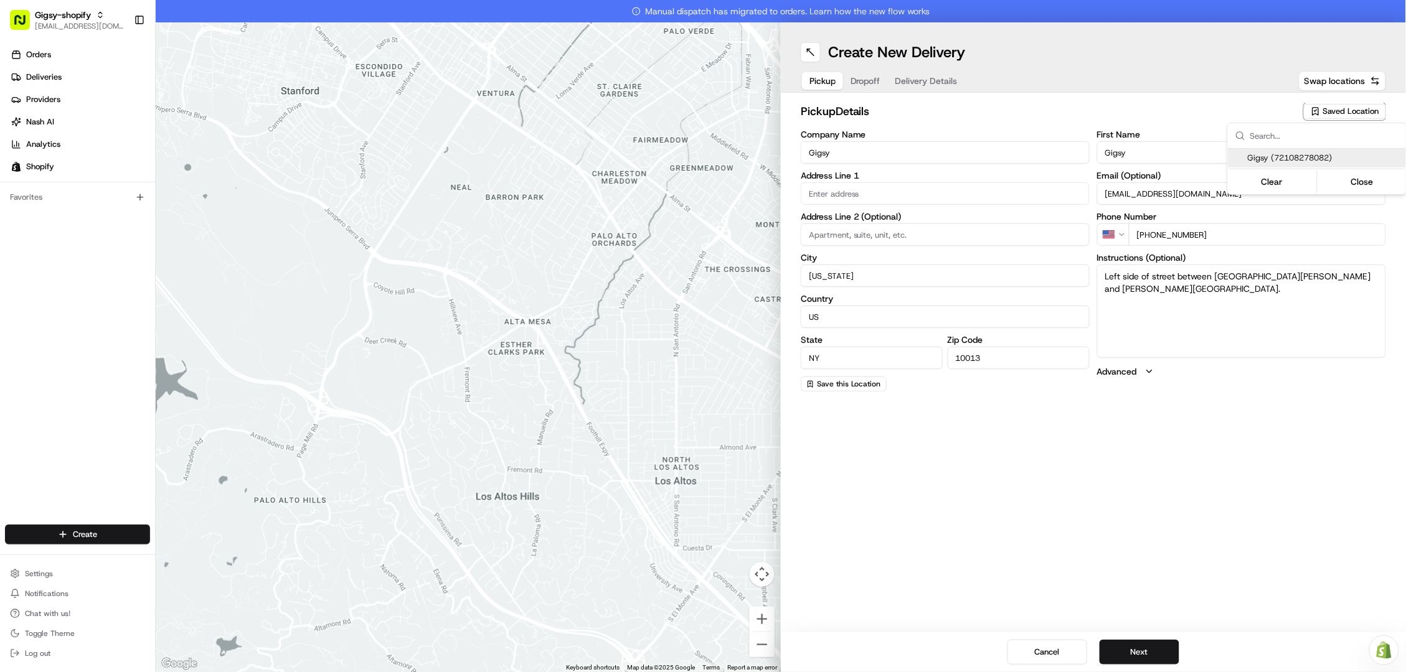
type input "375 Greenwich Street"
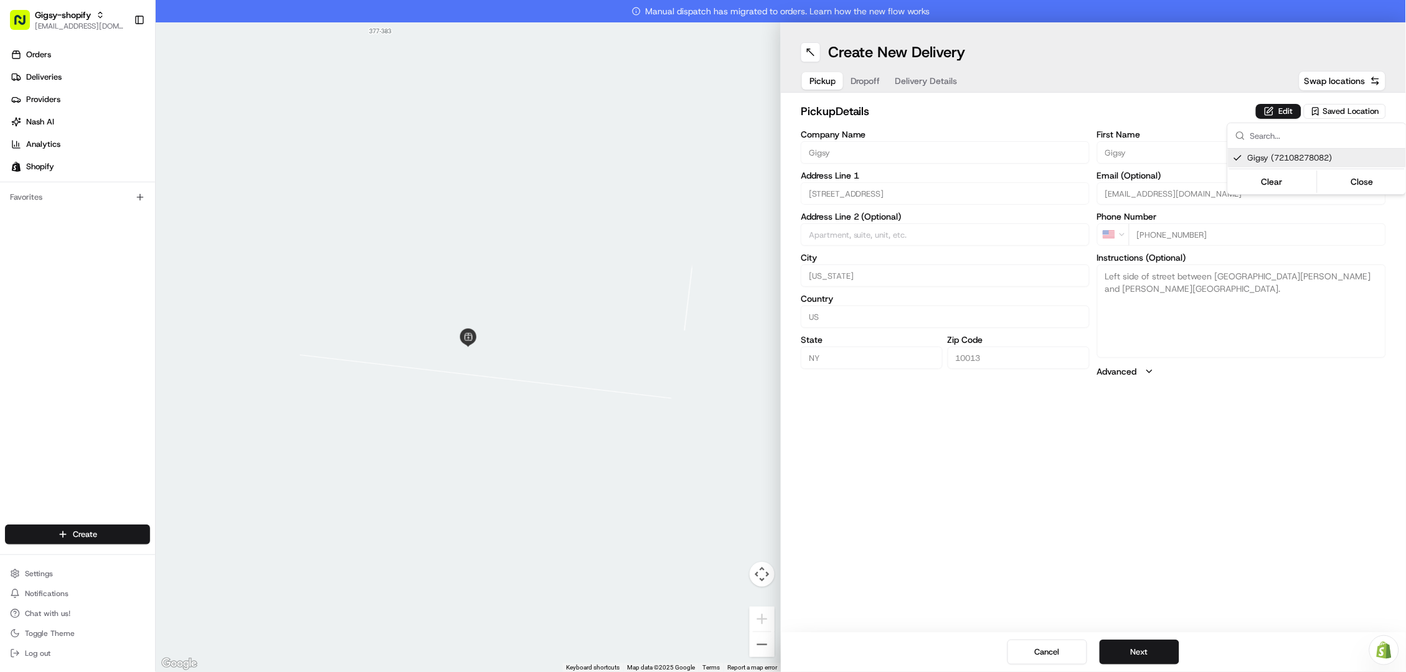
click at [1055, 552] on html "Gigsy-shopify hello@getgigsy.com Toggle Sidebar Orders Deliveries Providers Nas…" at bounding box center [703, 336] width 1406 height 672
click at [1131, 659] on button "Next" at bounding box center [1139, 652] width 80 height 25
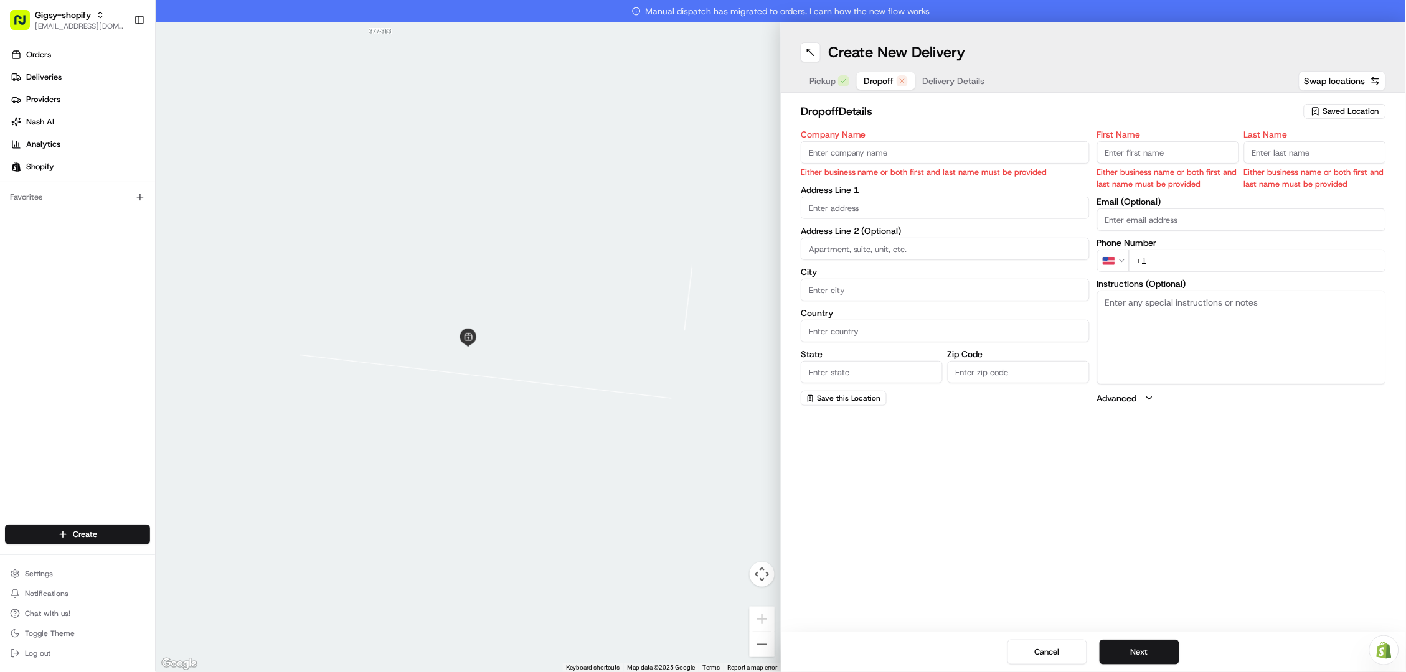
click at [944, 161] on input "Company Name" at bounding box center [945, 152] width 289 height 22
type input "Mona Mouallem"
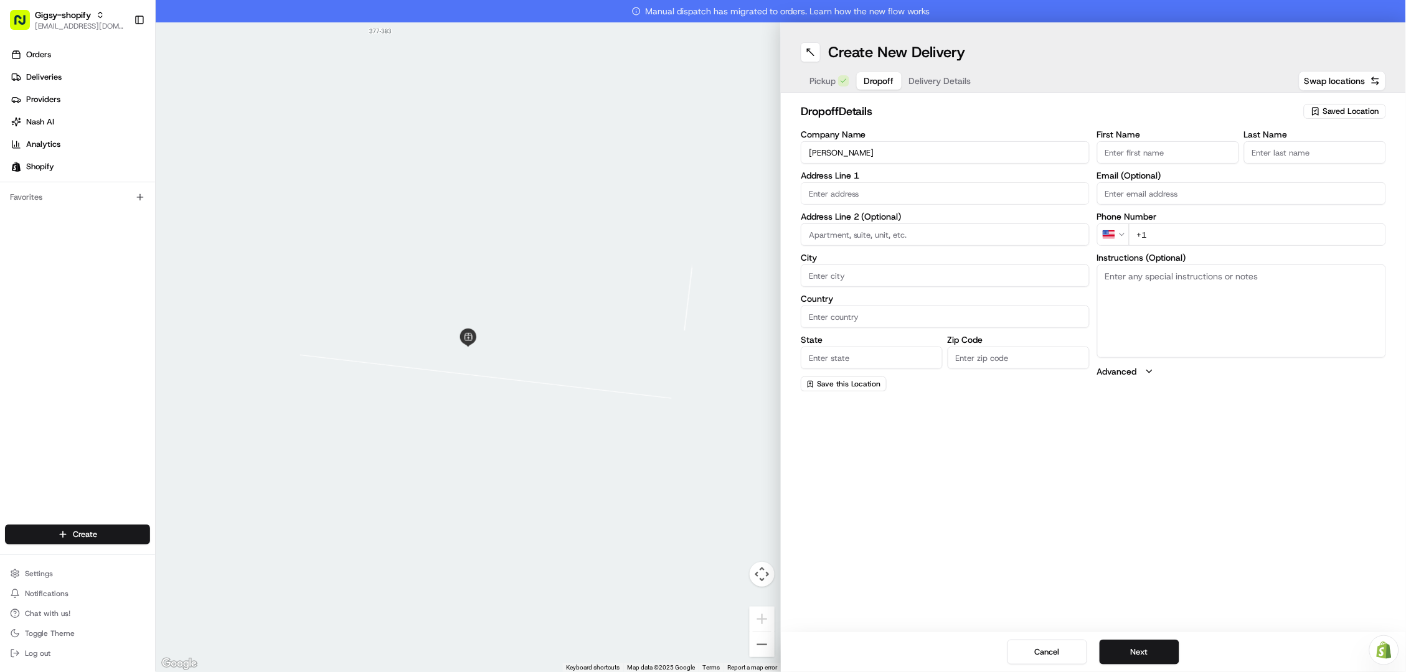
click at [1210, 144] on input "First Name" at bounding box center [1168, 152] width 142 height 22
type input "Mona"
type input "<"
type input "Mouallem"
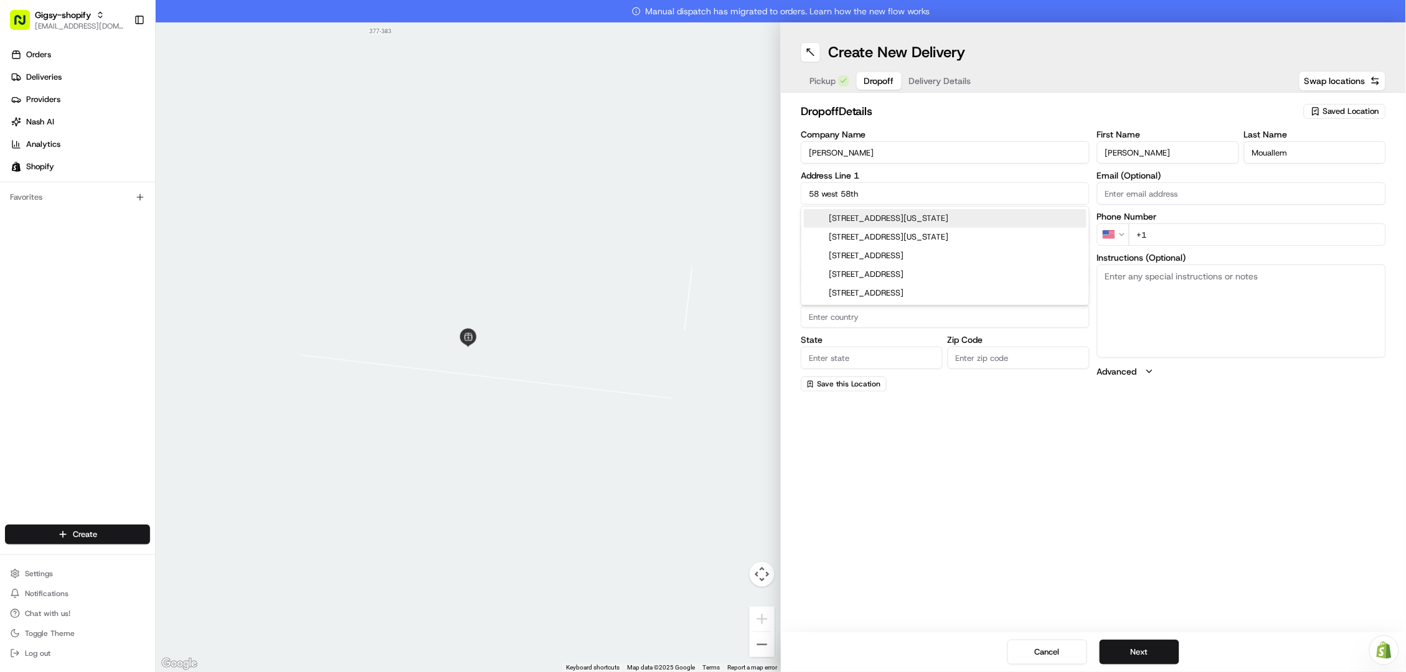
click at [987, 219] on div "58 West 58th Street, New York, NY" at bounding box center [945, 218] width 283 height 19
type input "58 W 58th St, New York, NY 10019, USA"
type input "New York"
type input "United States"
type input "NY"
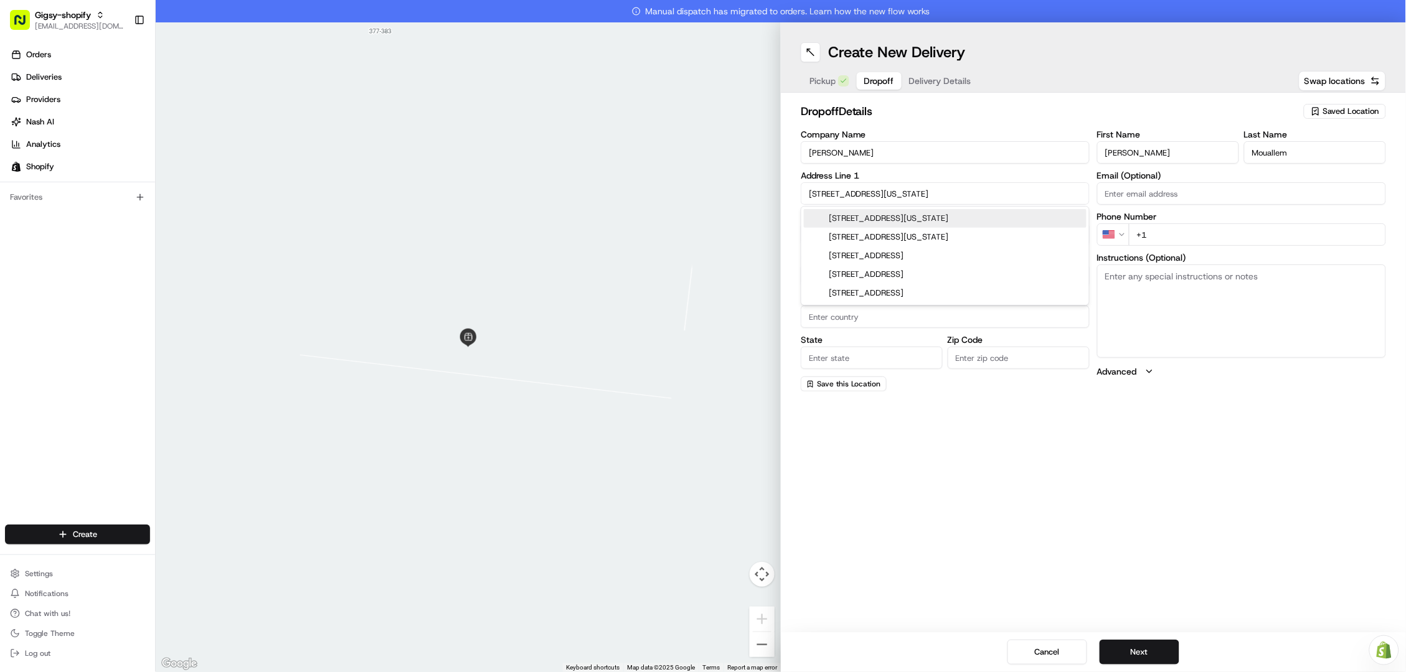
type input "10019"
type input "58 West 58th Street"
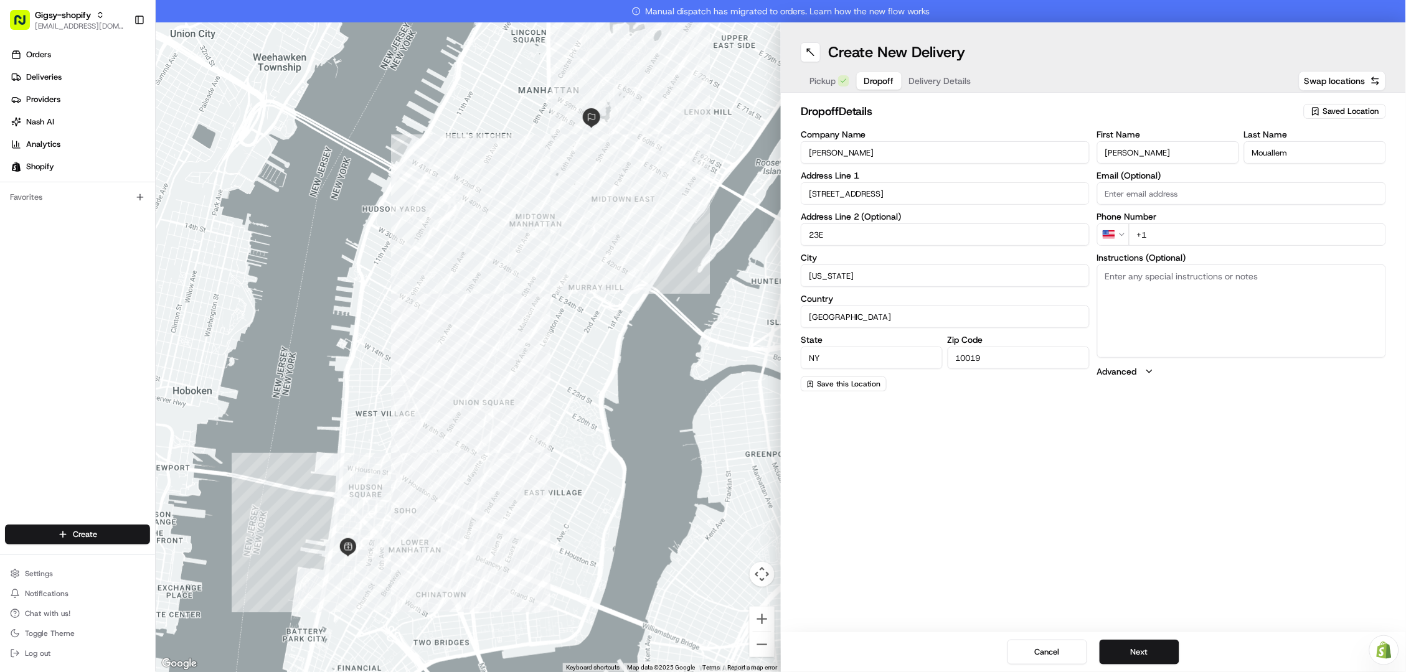
type input "23E"
type input "+1 917 599 6580"
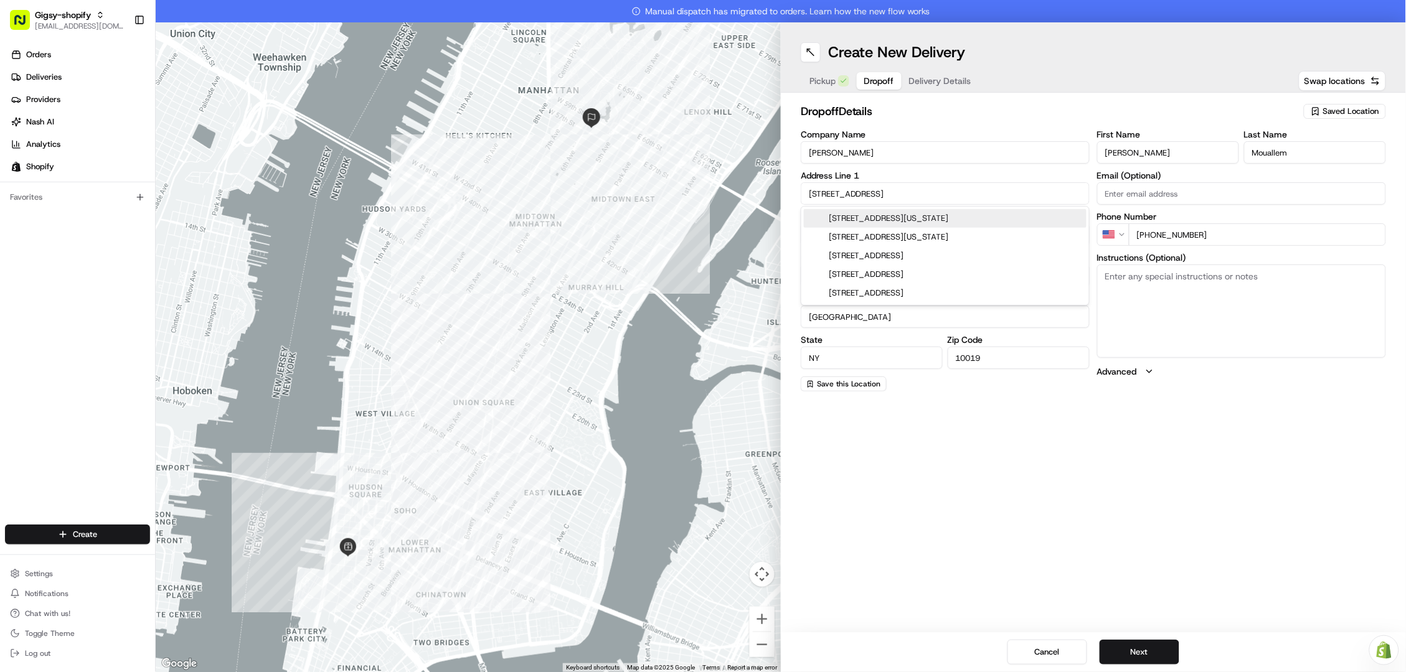
drag, startPoint x: 887, startPoint y: 195, endPoint x: 730, endPoint y: 194, distance: 157.5
click at [730, 194] on div "← Move left → Move right ↑ Move up ↓ Move down + Zoom in - Zoom out Home Jump l…" at bounding box center [781, 347] width 1250 height 650
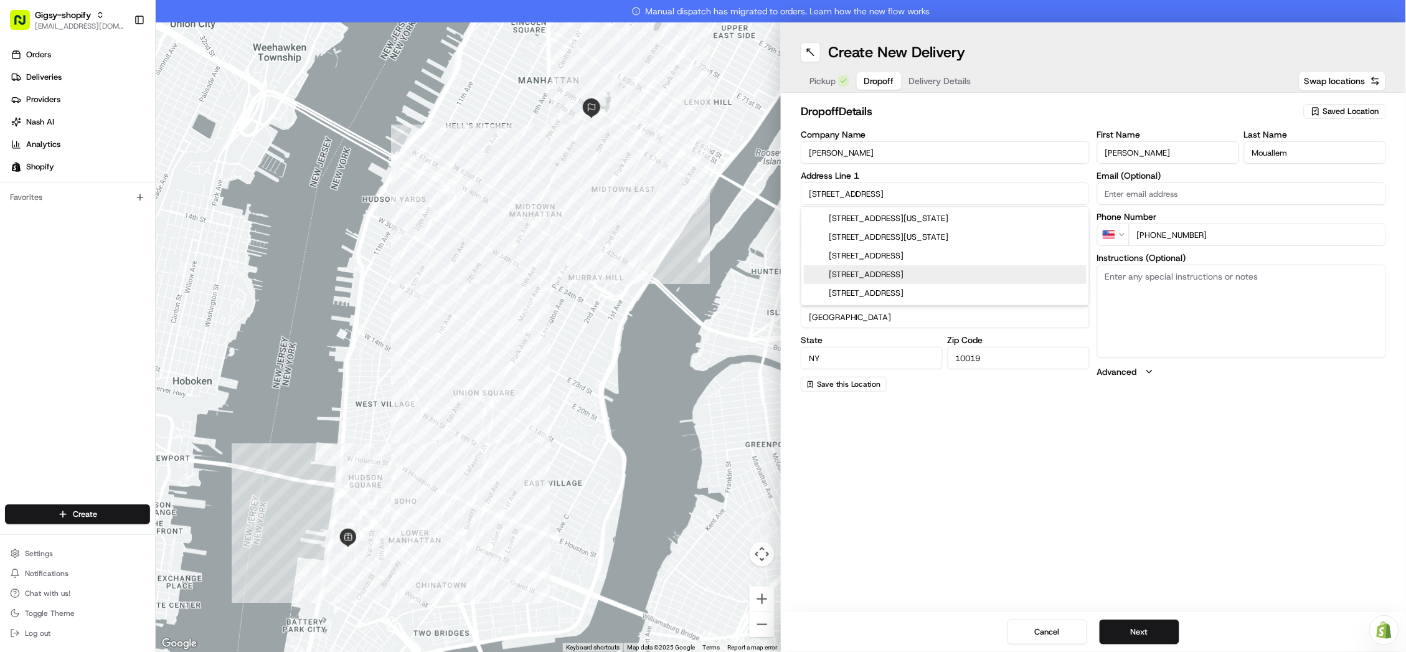
click at [1137, 289] on textarea "Instructions (Optional)" at bounding box center [1241, 311] width 289 height 93
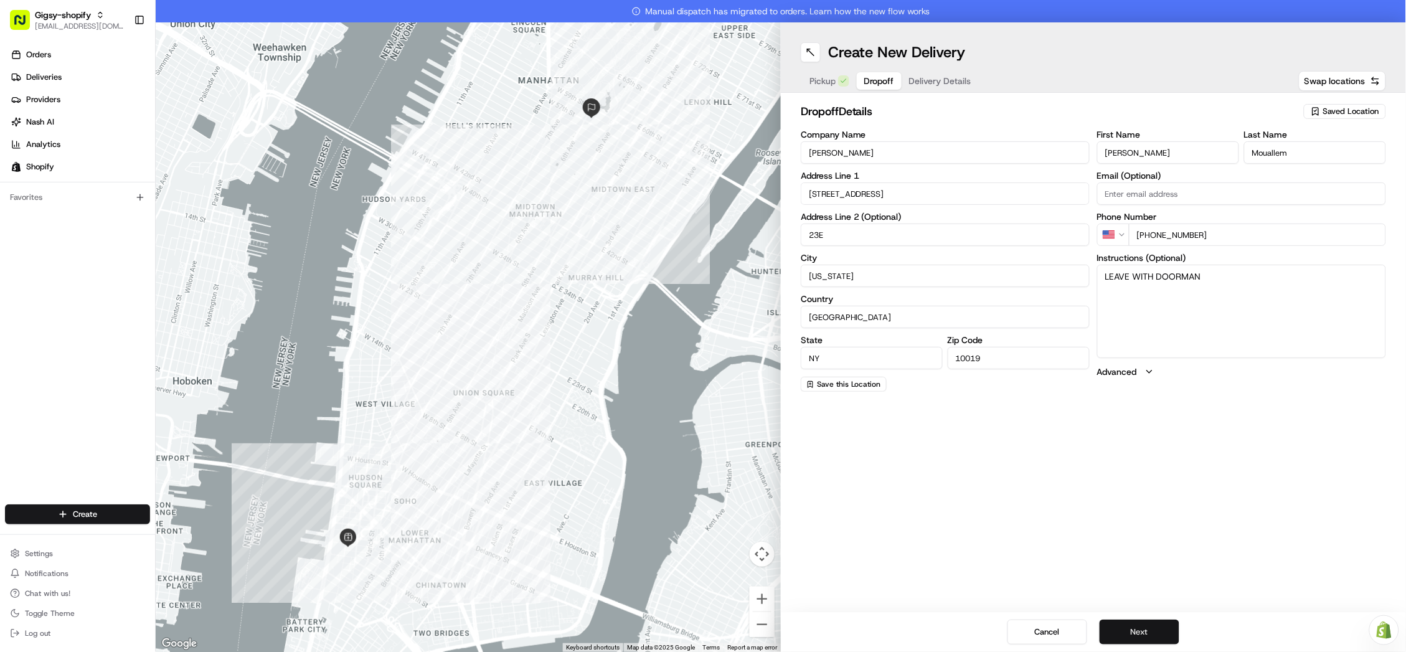
type textarea "LEAVE WITH DOORMAN"
click at [1130, 642] on button "Next" at bounding box center [1139, 631] width 80 height 25
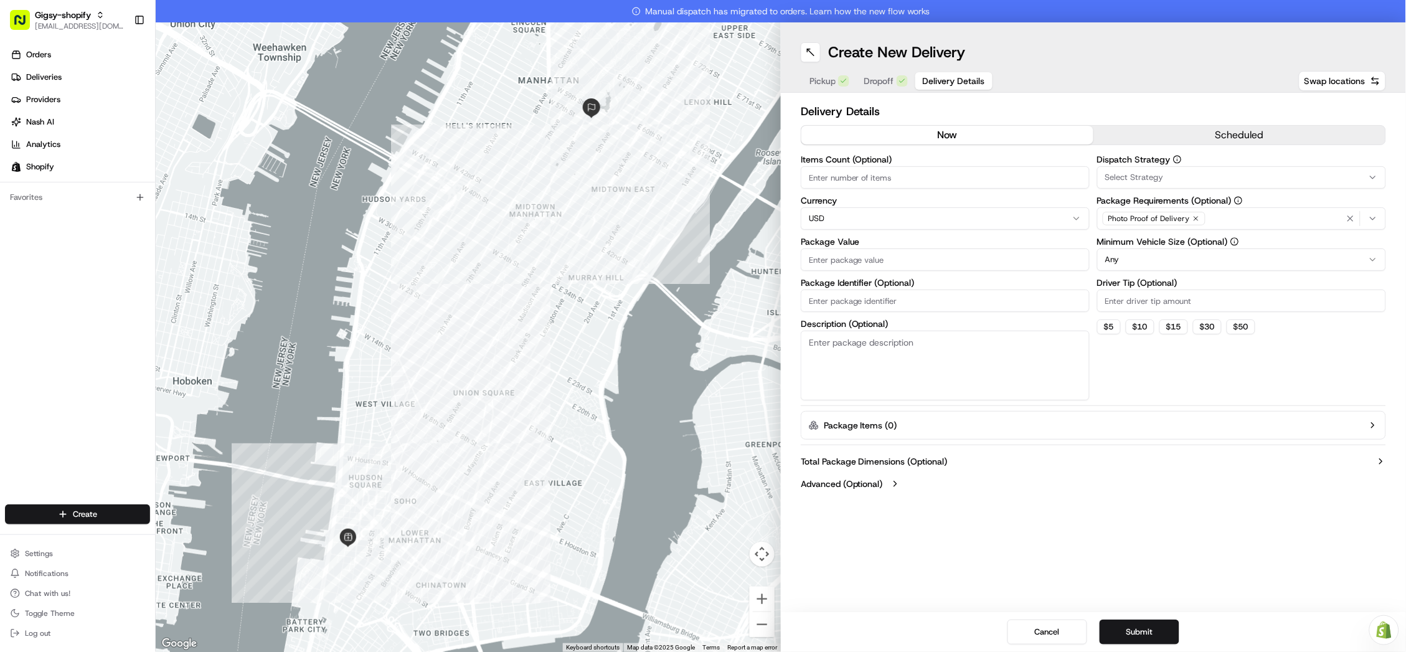
click at [951, 176] on input "Items Count (Optional)" at bounding box center [945, 177] width 289 height 22
click at [915, 260] on input "Package Value" at bounding box center [945, 259] width 289 height 22
type input "115.96"
click at [869, 366] on textarea "Description (Optional)" at bounding box center [945, 366] width 289 height 70
type textarea "Balloons"
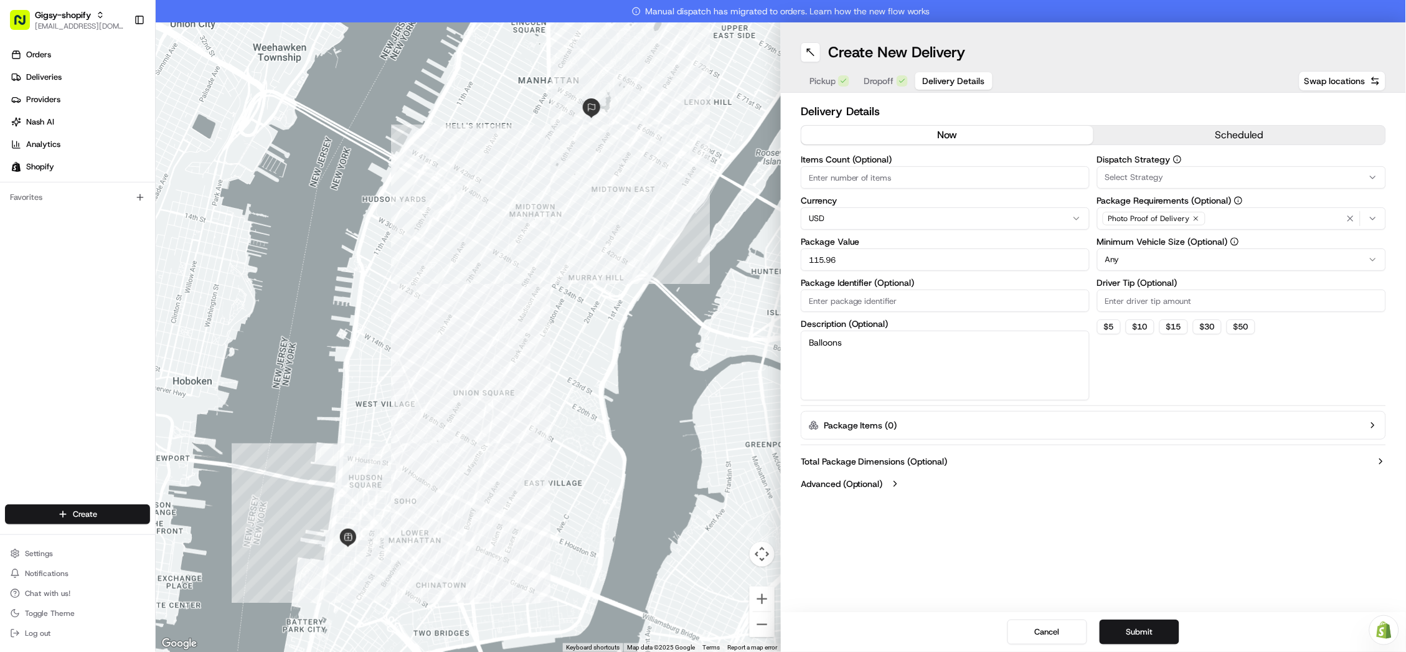
click at [1260, 130] on button "scheduled" at bounding box center [1239, 135] width 292 height 19
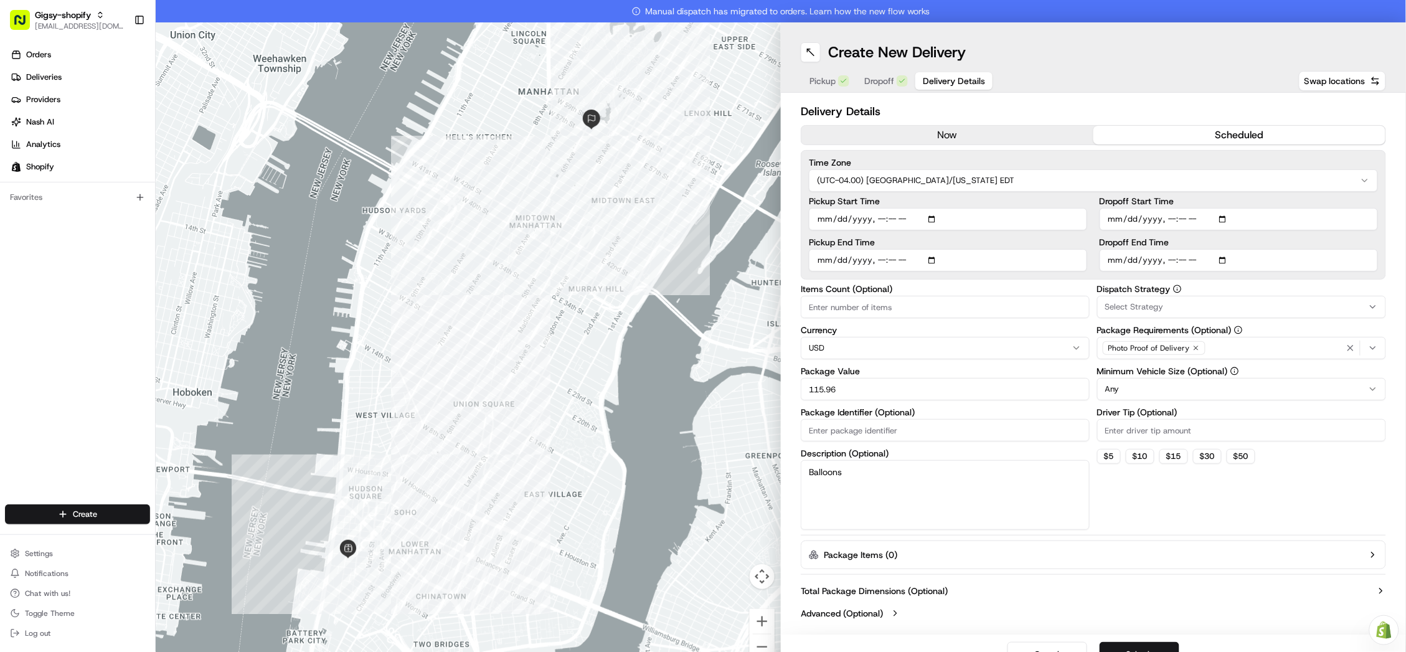
click at [1028, 218] on input "Pickup Start Time" at bounding box center [948, 219] width 278 height 22
click at [896, 208] on input "Pickup Start Time" at bounding box center [948, 219] width 278 height 22
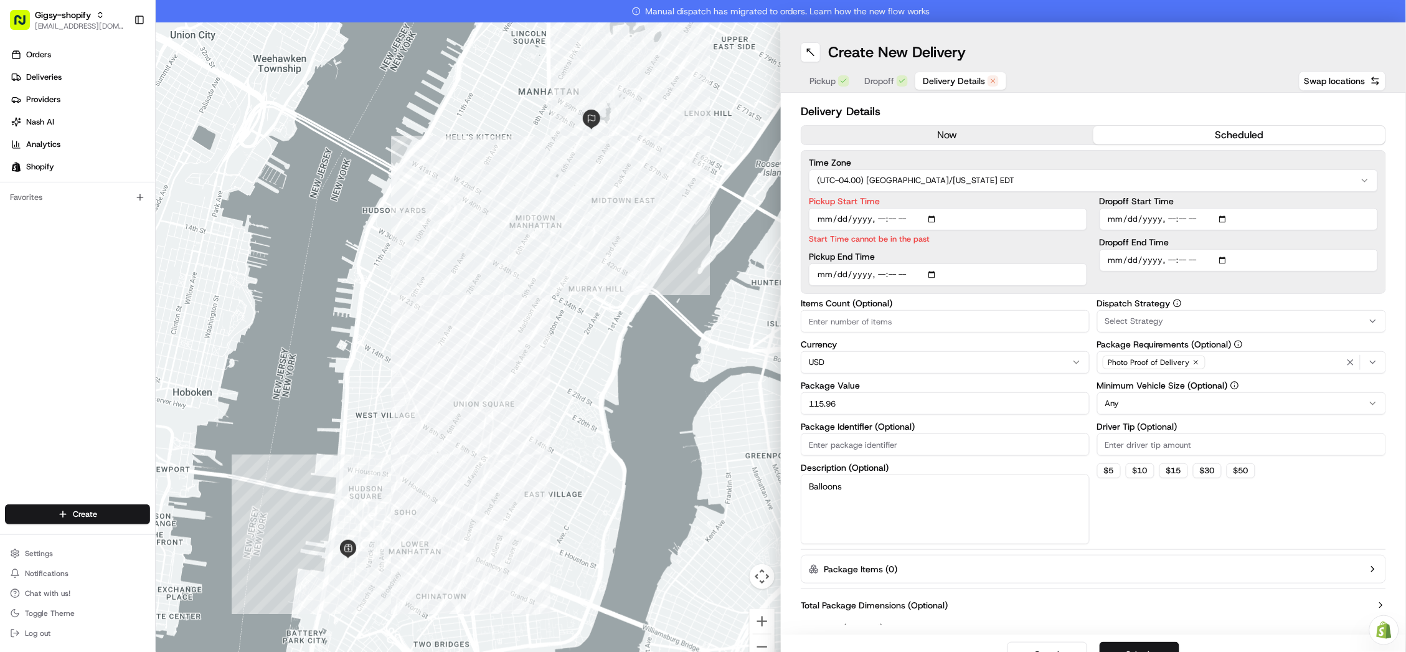
click at [986, 255] on div "Pickup End Time" at bounding box center [948, 269] width 278 height 34
click at [896, 213] on input "Pickup Start Time" at bounding box center [948, 219] width 278 height 22
click at [886, 214] on input "Pickup Start Time" at bounding box center [948, 219] width 278 height 22
click at [881, 179] on html "Gigsy-shopify hello@getgigsy.com Toggle Sidebar Orders Deliveries Providers Nas…" at bounding box center [703, 326] width 1406 height 652
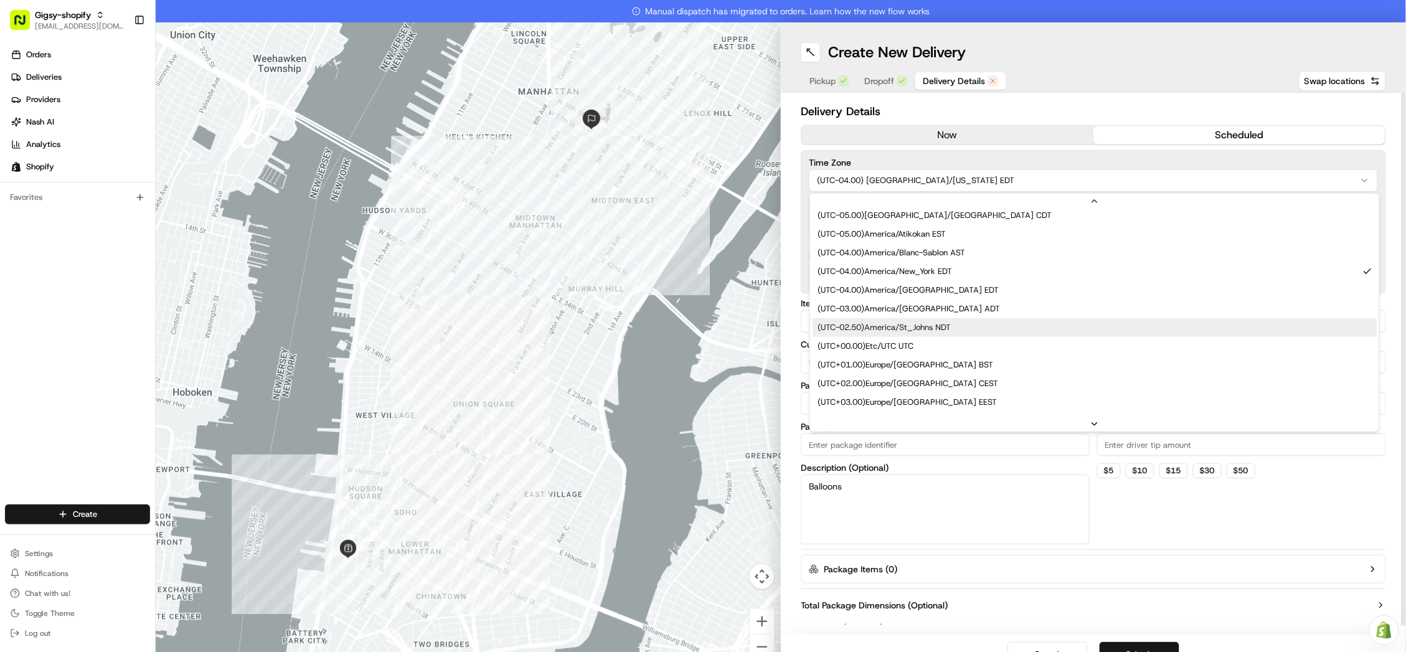
scroll to position [222, 0]
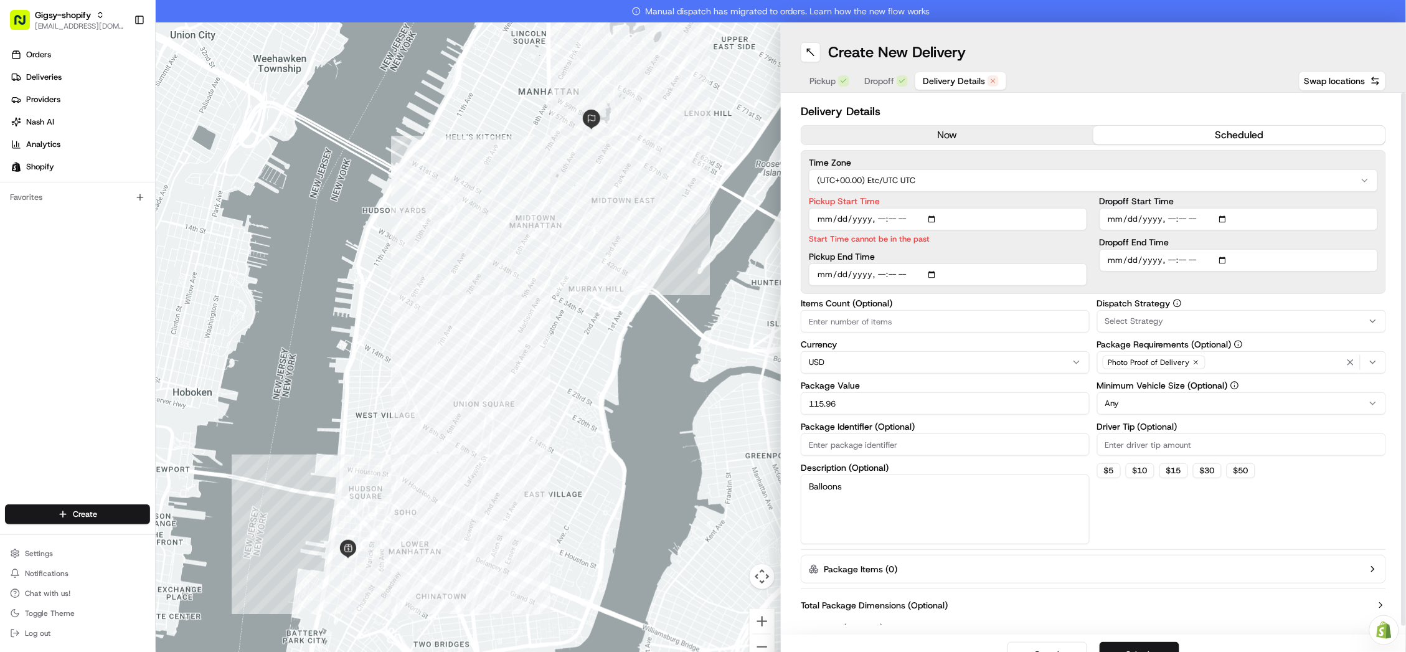
click at [922, 219] on input "Pickup Start Time" at bounding box center [948, 219] width 278 height 22
click at [889, 179] on html "Gigsy-shopify hello@getgigsy.com Toggle Sidebar Orders Deliveries Providers Nas…" at bounding box center [703, 326] width 1406 height 652
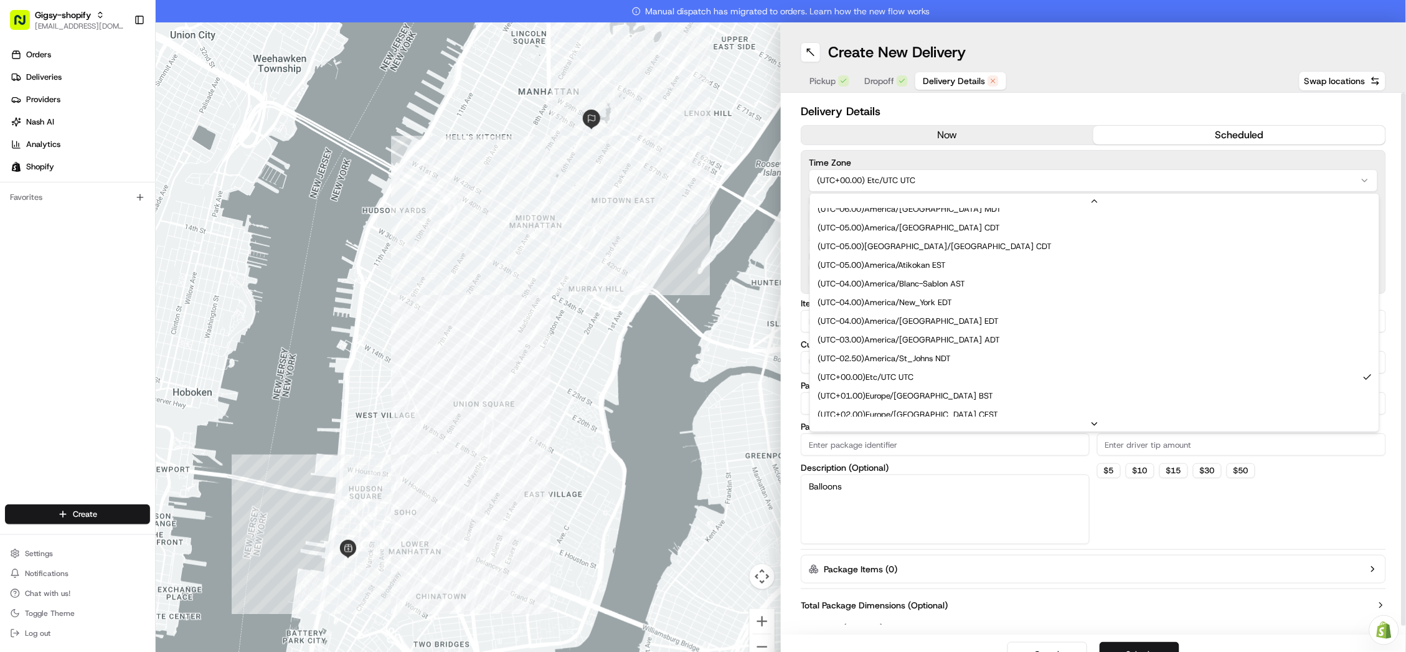
scroll to position [214, 0]
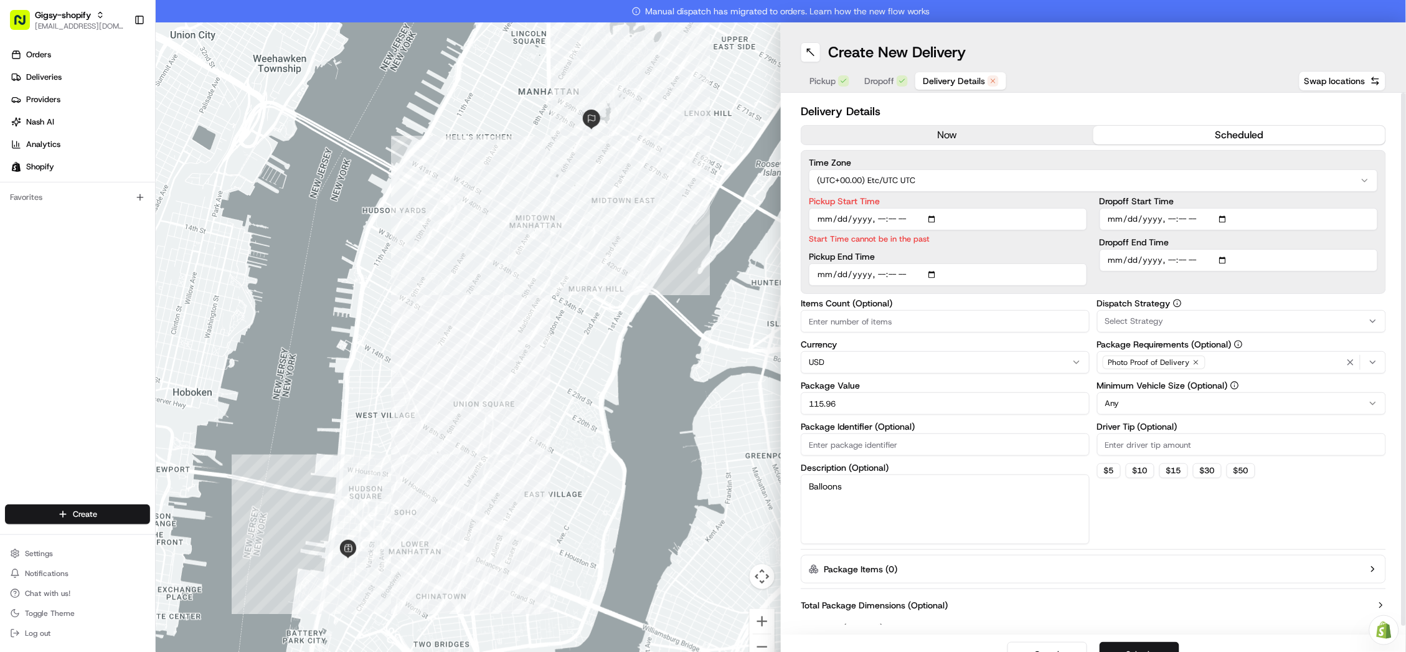
click at [1127, 214] on input "Dropoff Start Time" at bounding box center [1238, 219] width 278 height 22
click at [924, 215] on input "Pickup Start Time" at bounding box center [948, 219] width 278 height 22
type input "2025-08-24T10:01"
click at [990, 242] on p "Start Time cannot be in the past" at bounding box center [948, 239] width 278 height 12
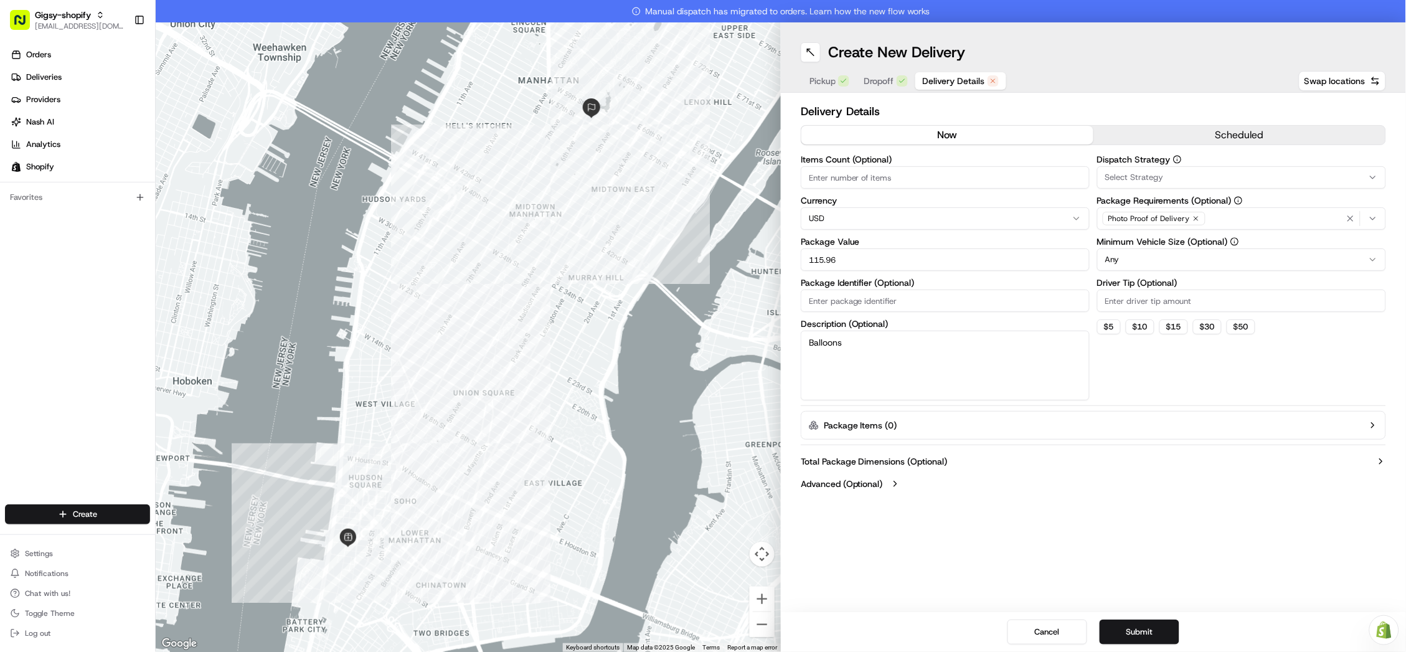
click at [895, 136] on button "now" at bounding box center [947, 135] width 292 height 19
click at [1139, 131] on button "scheduled" at bounding box center [1239, 135] width 292 height 19
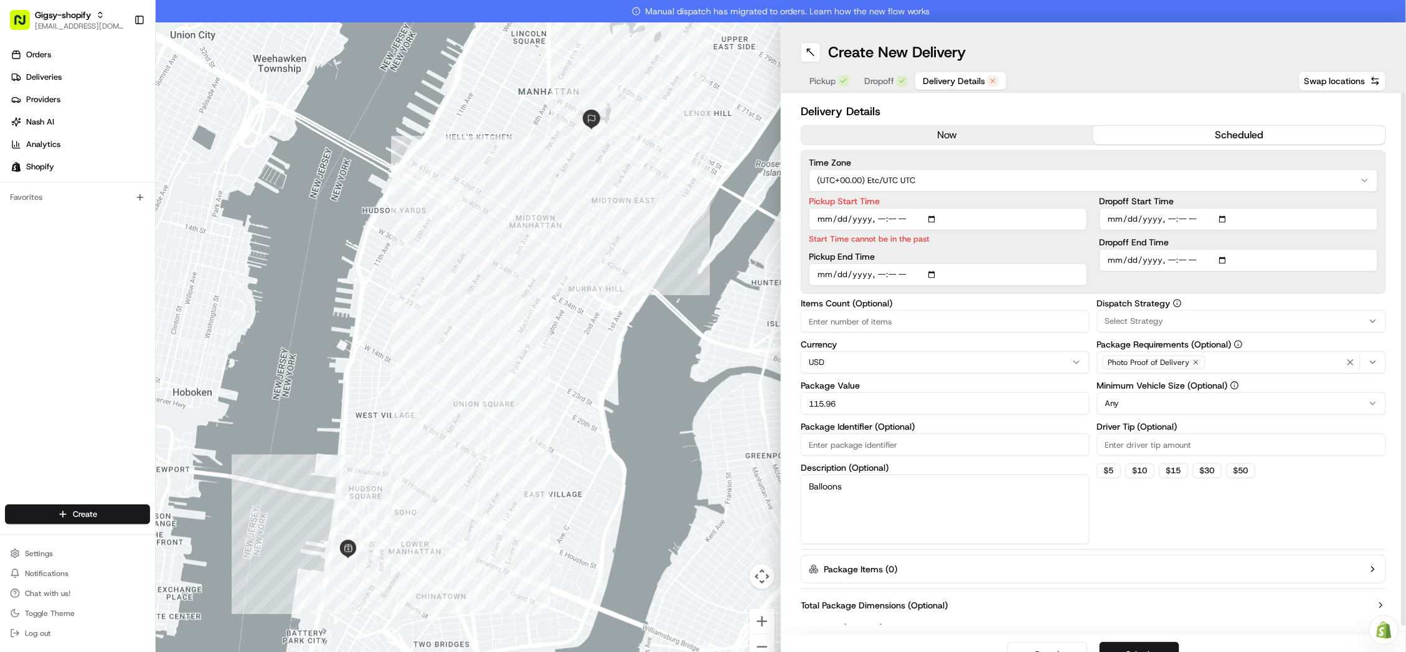
click at [897, 216] on input "Pickup Start Time" at bounding box center [948, 219] width 278 height 22
click at [961, 223] on input "Pickup Start Time" at bounding box center [948, 219] width 278 height 22
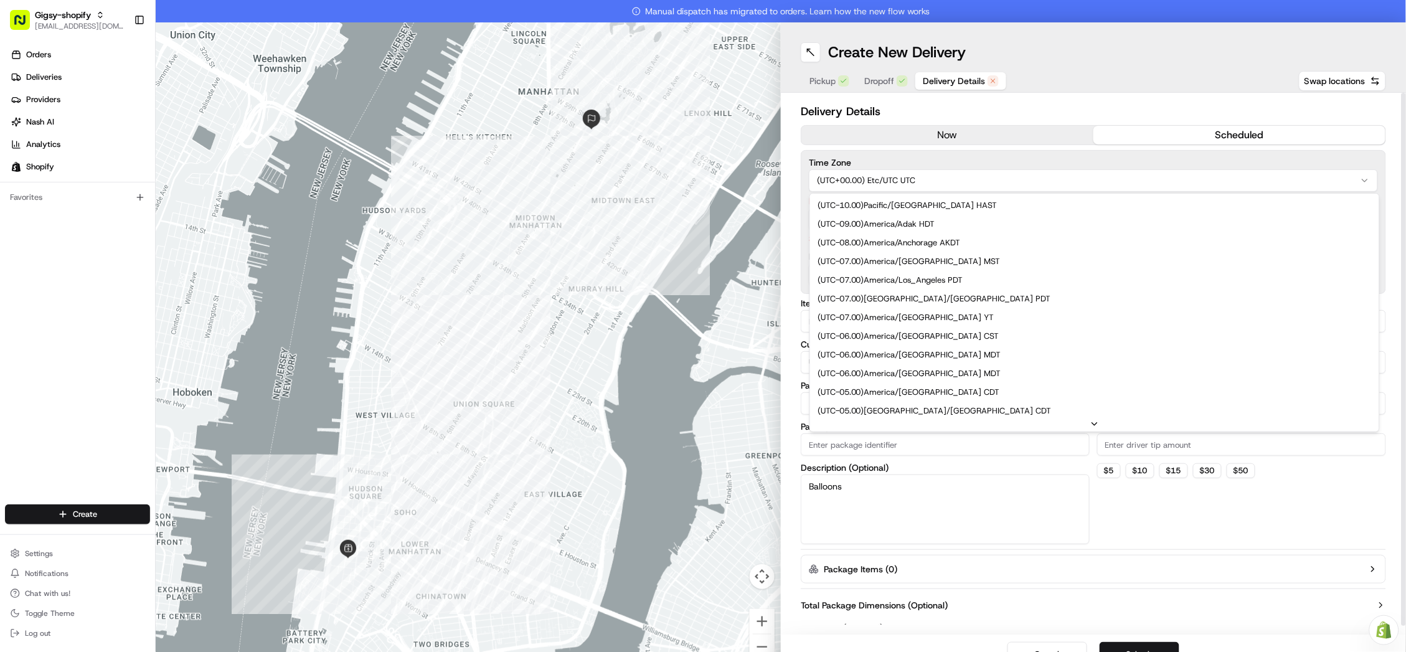
click at [904, 182] on html "Gigsy-shopify hello@getgigsy.com Toggle Sidebar Orders Deliveries Providers Nas…" at bounding box center [703, 326] width 1406 height 652
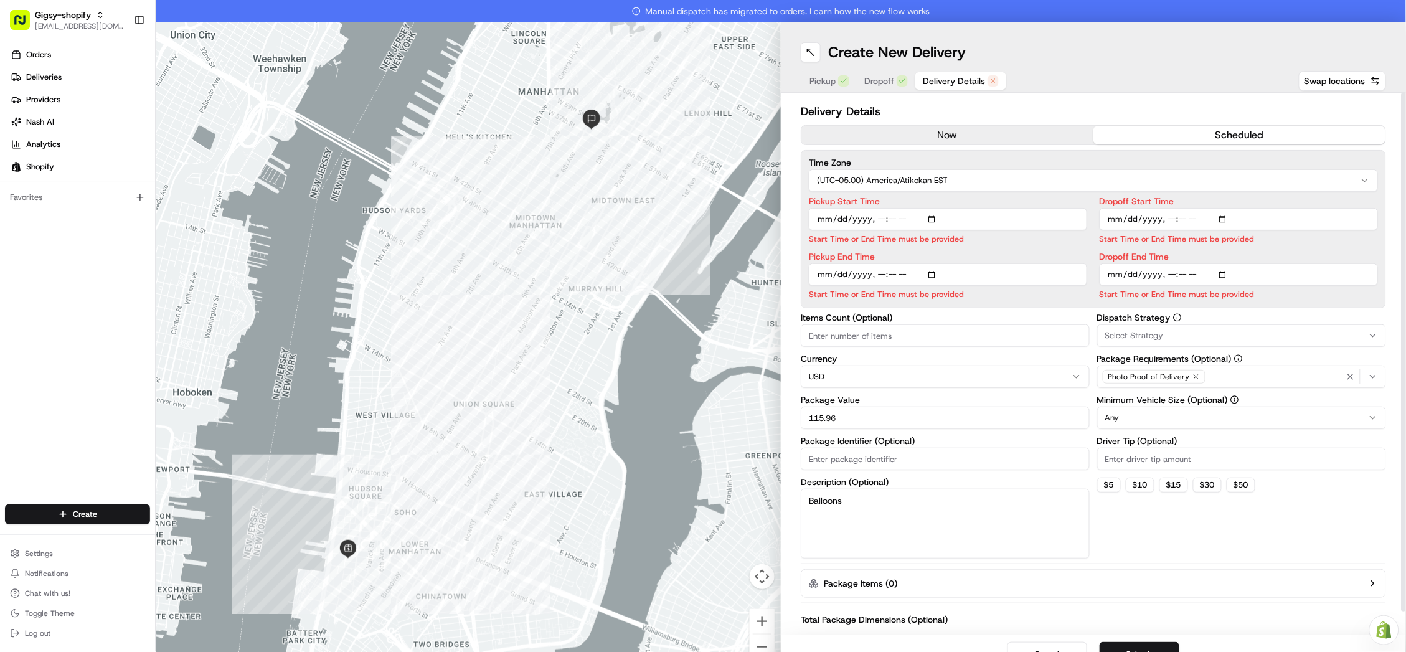
click at [912, 217] on input "Pickup Start Time" at bounding box center [948, 219] width 278 height 22
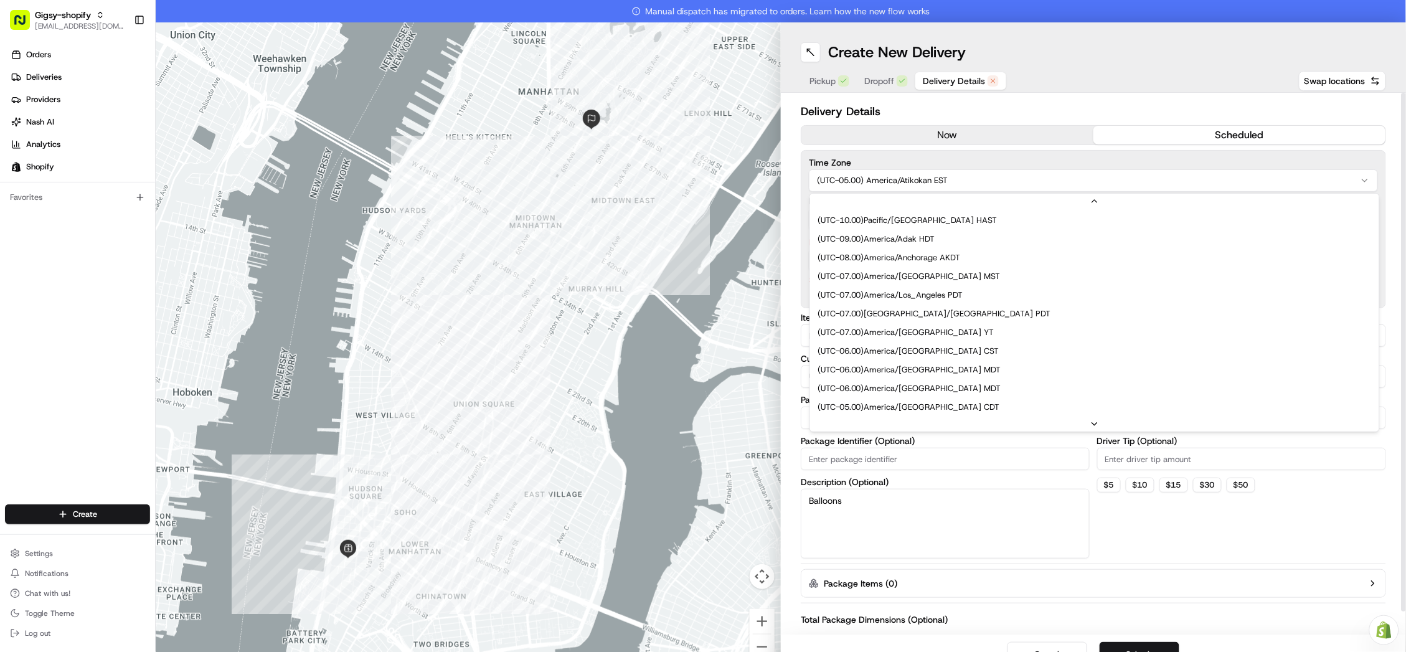
click at [887, 183] on html "Gigsy-shopify hello@getgigsy.com Toggle Sidebar Orders Deliveries Providers Nas…" at bounding box center [703, 326] width 1406 height 652
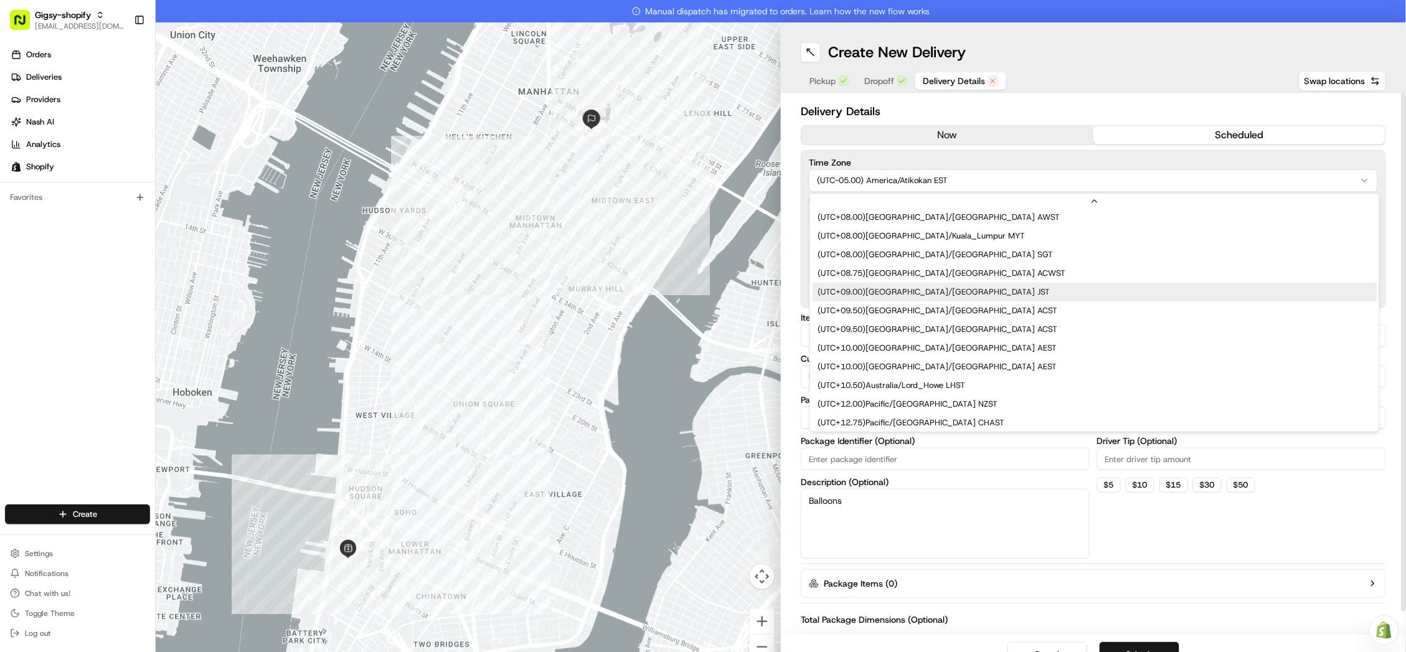
scroll to position [428, 0]
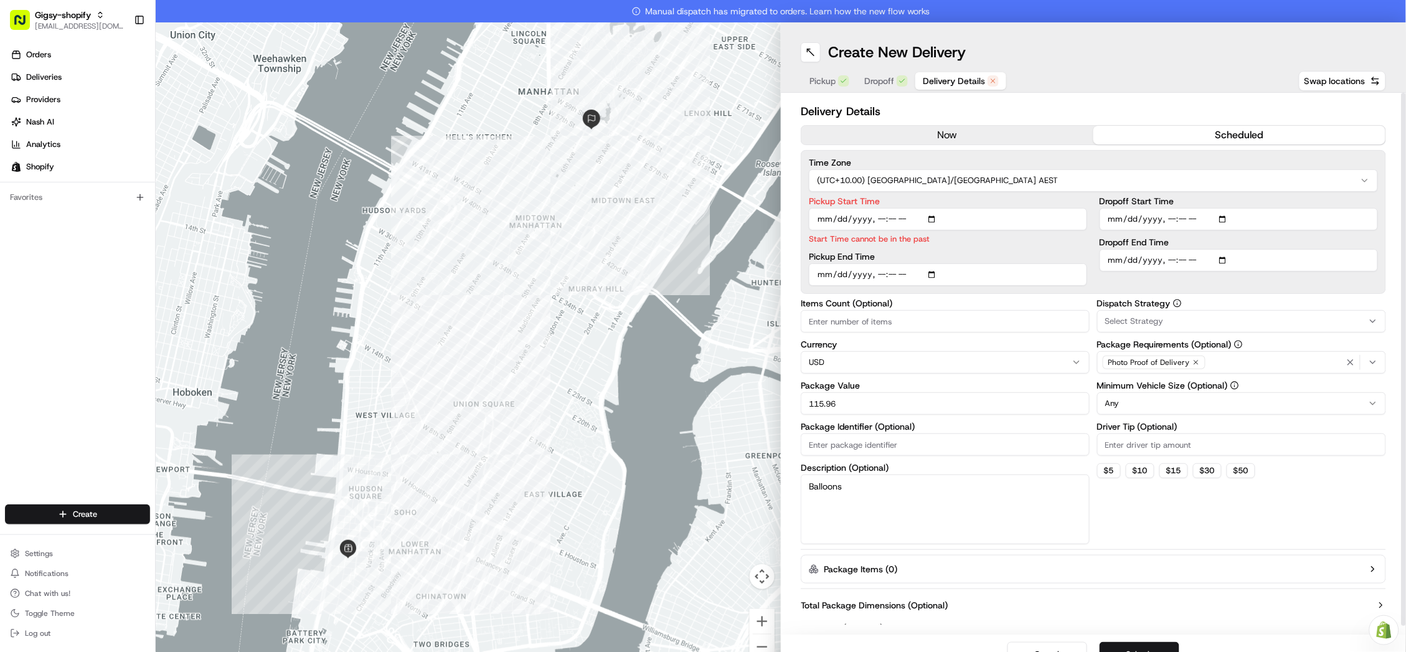
click at [830, 222] on input "Pickup Start Time" at bounding box center [948, 219] width 278 height 22
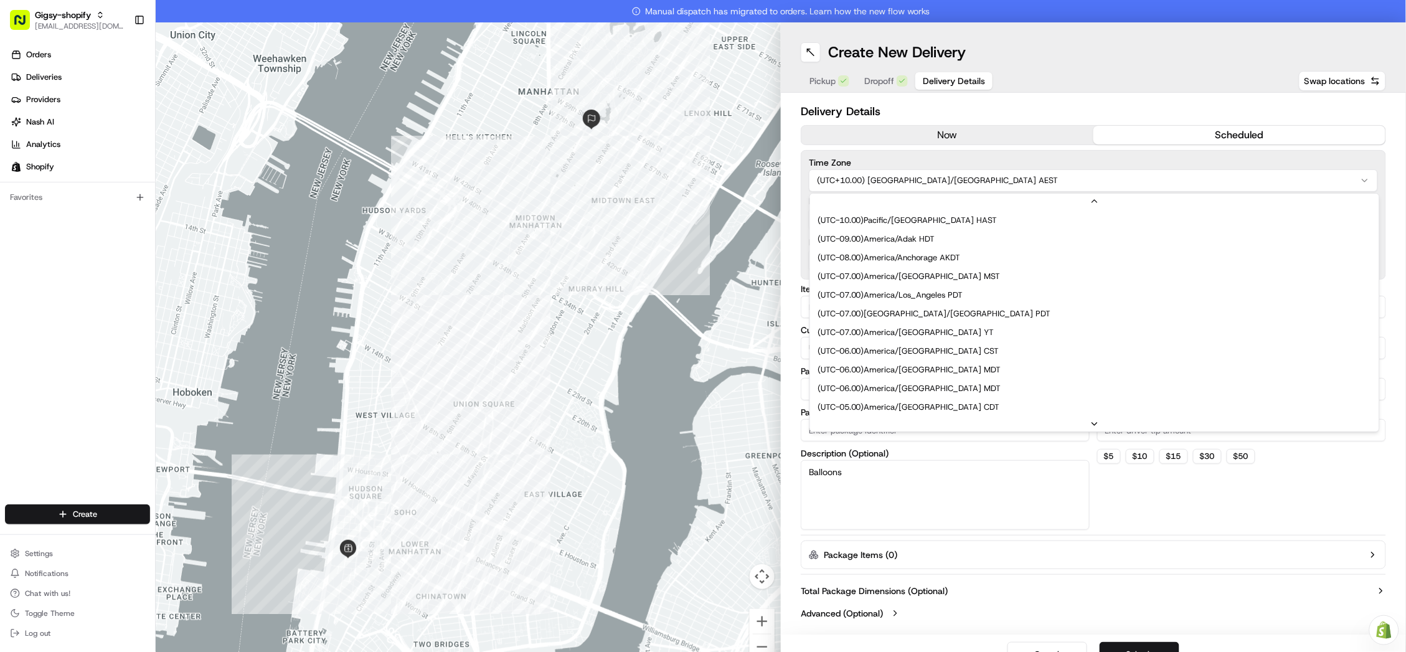
click at [855, 180] on html "Gigsy-shopify hello@getgigsy.com Toggle Sidebar Orders Deliveries Providers Nas…" at bounding box center [703, 326] width 1406 height 652
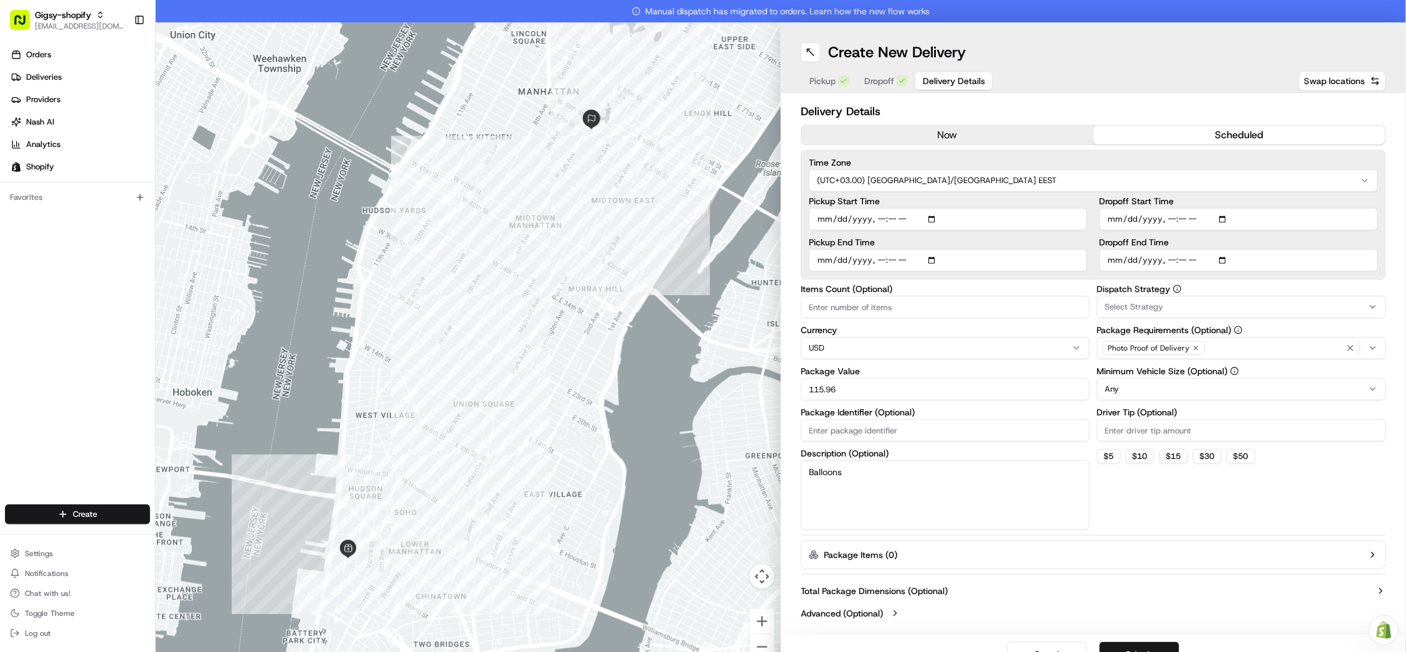
click at [835, 218] on input "Pickup Start Time" at bounding box center [948, 219] width 278 height 22
click at [946, 226] on input "Pickup Start Time" at bounding box center [948, 219] width 278 height 22
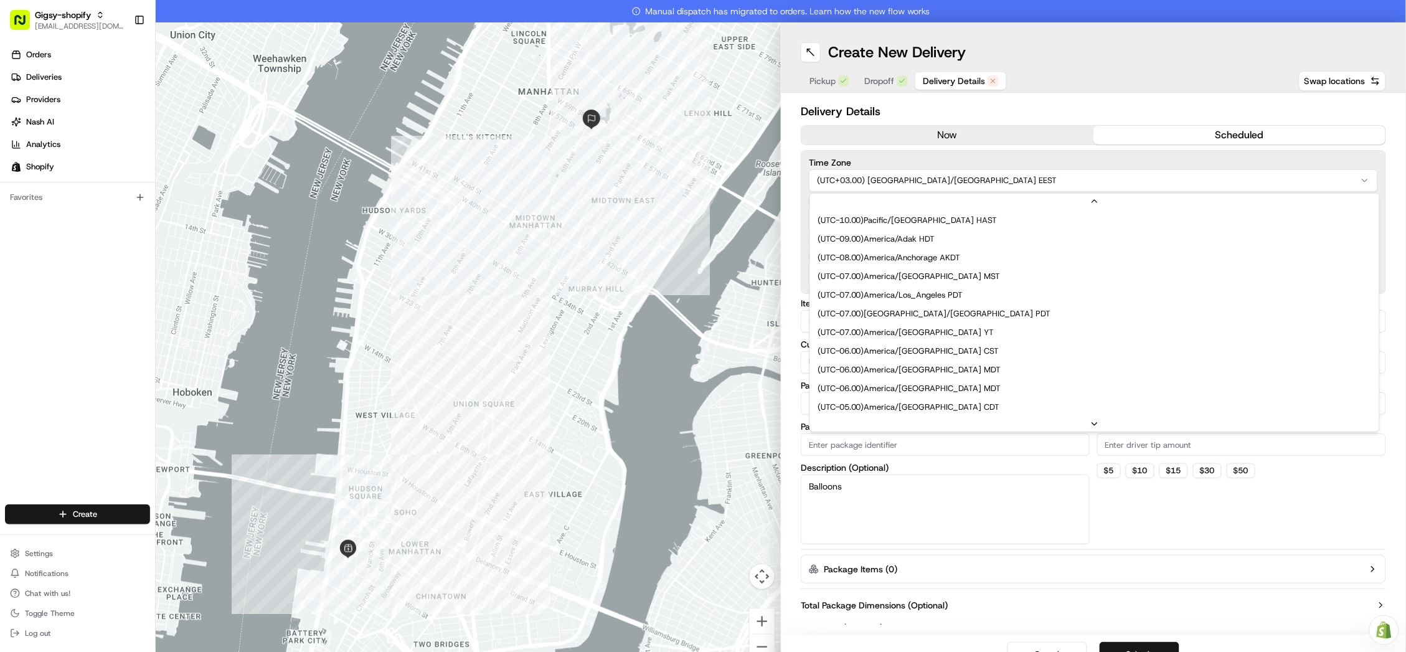
click at [926, 172] on html "Gigsy-shopify hello@getgigsy.com Toggle Sidebar Orders Deliveries Providers Nas…" at bounding box center [703, 326] width 1406 height 652
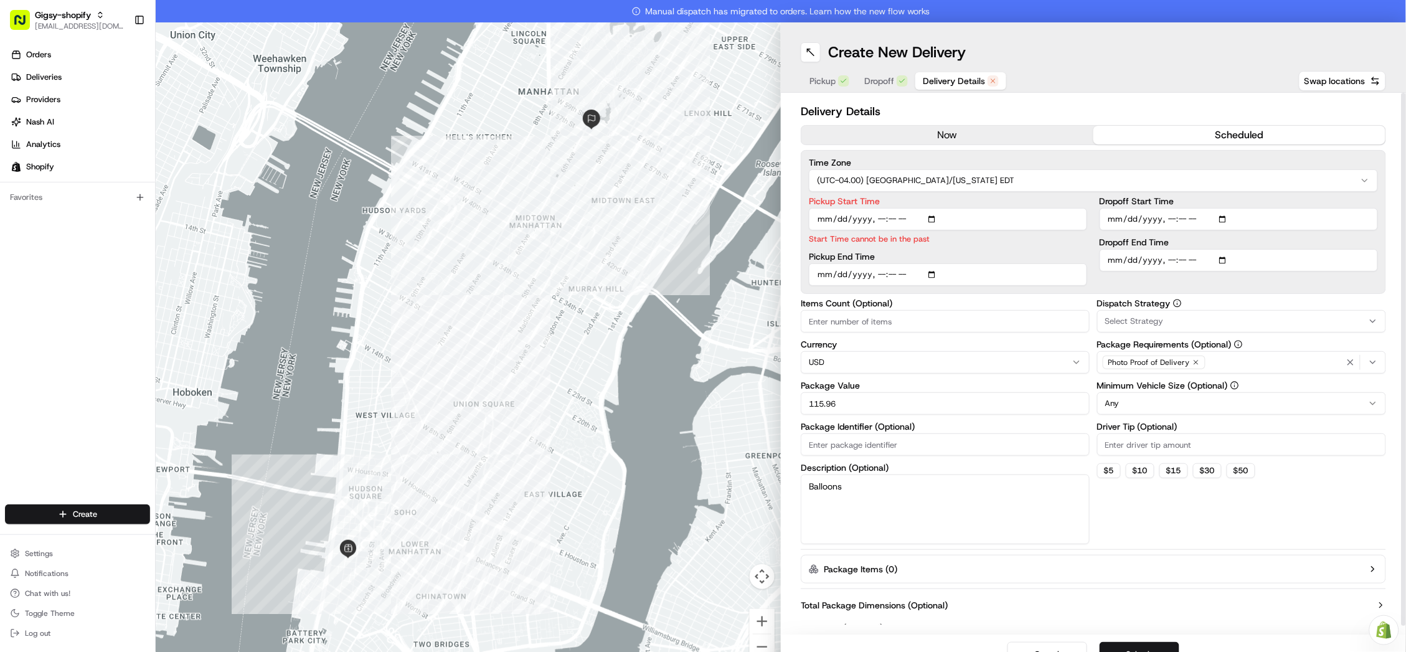
click at [878, 214] on input "Pickup Start Time" at bounding box center [948, 219] width 278 height 22
type input "2025-08-30T10:02"
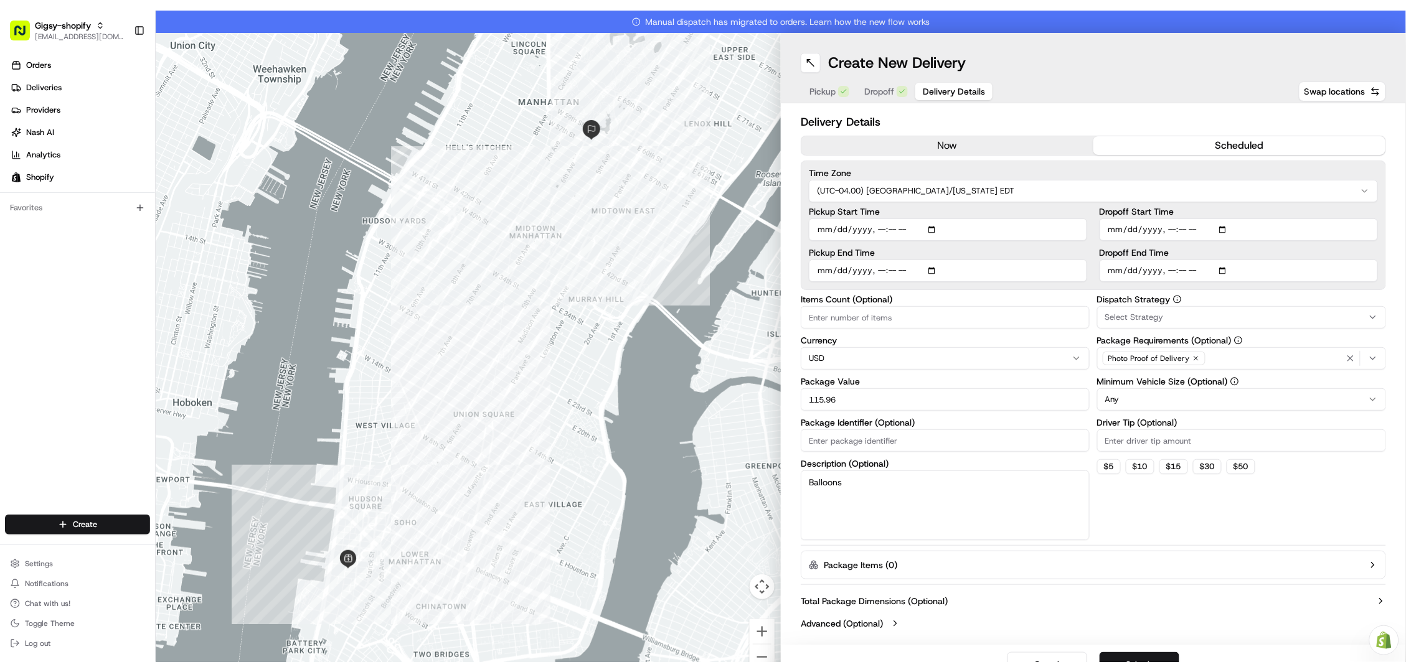
scroll to position [0, 0]
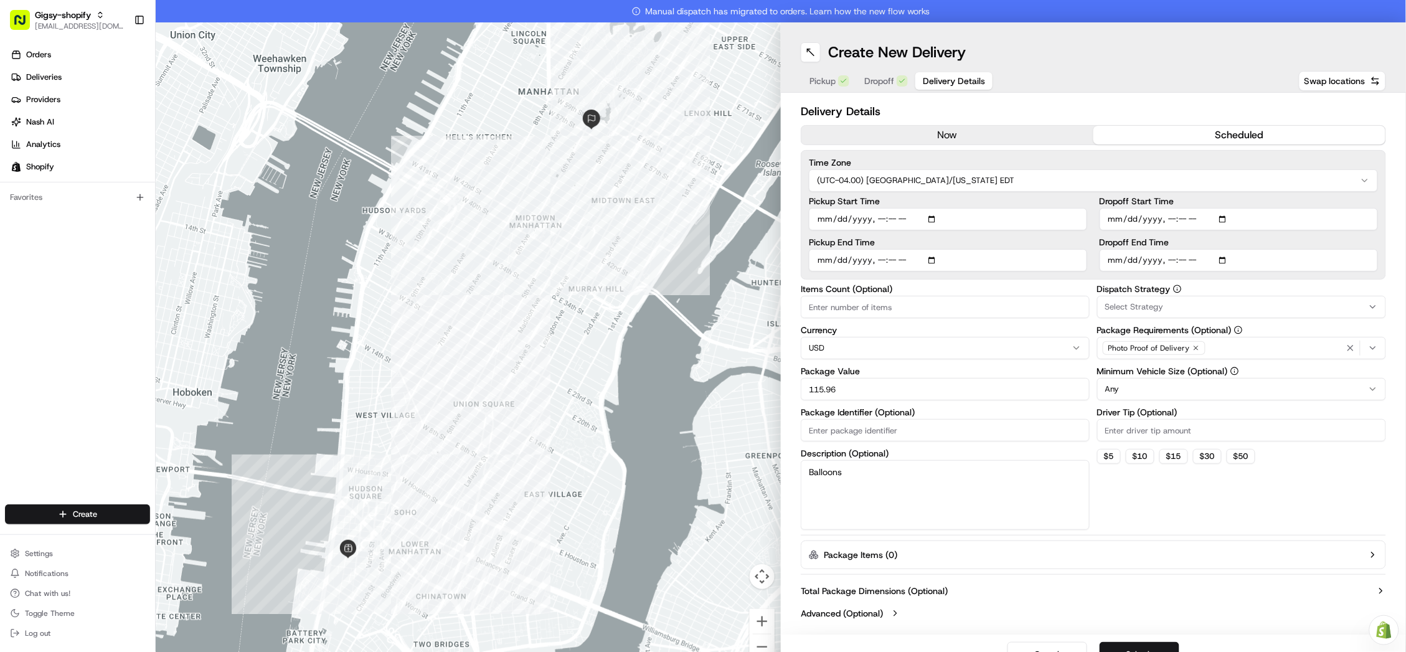
click at [953, 131] on button "now" at bounding box center [947, 135] width 292 height 19
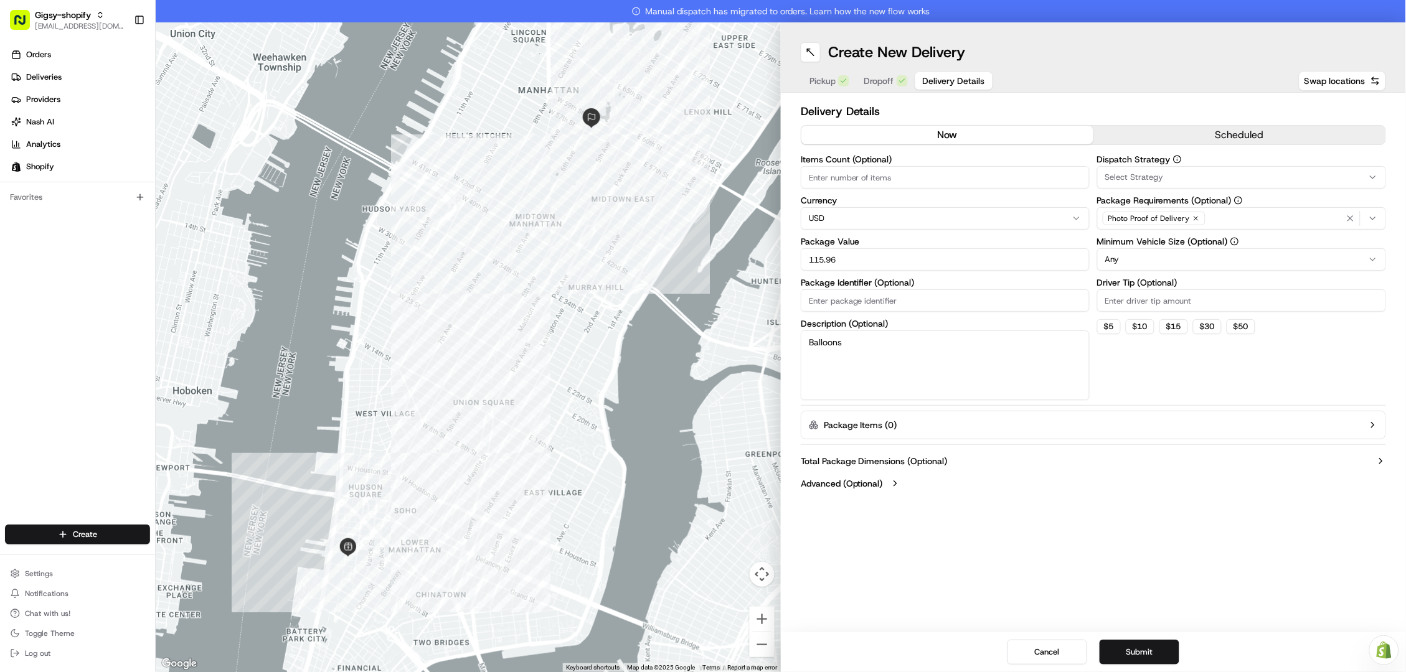
click at [1200, 131] on button "scheduled" at bounding box center [1239, 135] width 292 height 19
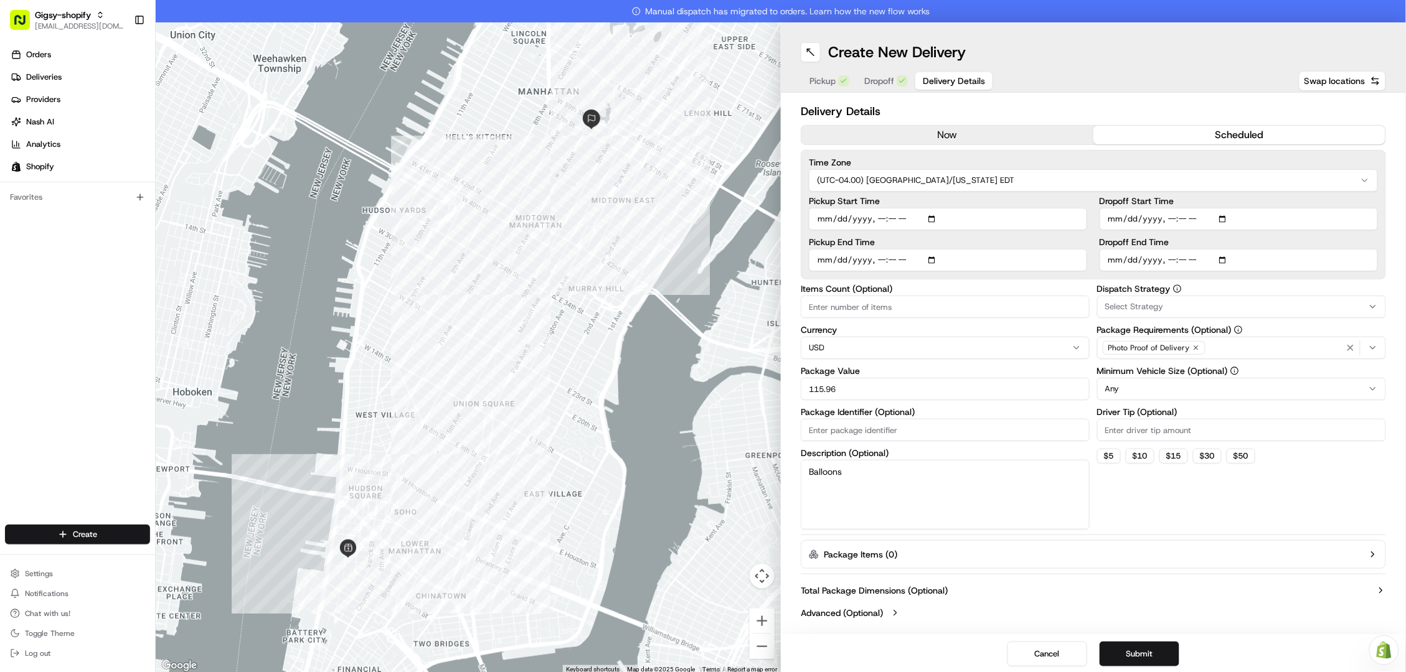
click at [1035, 214] on input "Pickup Start Time" at bounding box center [948, 219] width 278 height 22
click at [903, 217] on input "Pickup Start Time" at bounding box center [948, 219] width 278 height 22
click at [888, 218] on input "Pickup Start Time" at bounding box center [948, 219] width 278 height 22
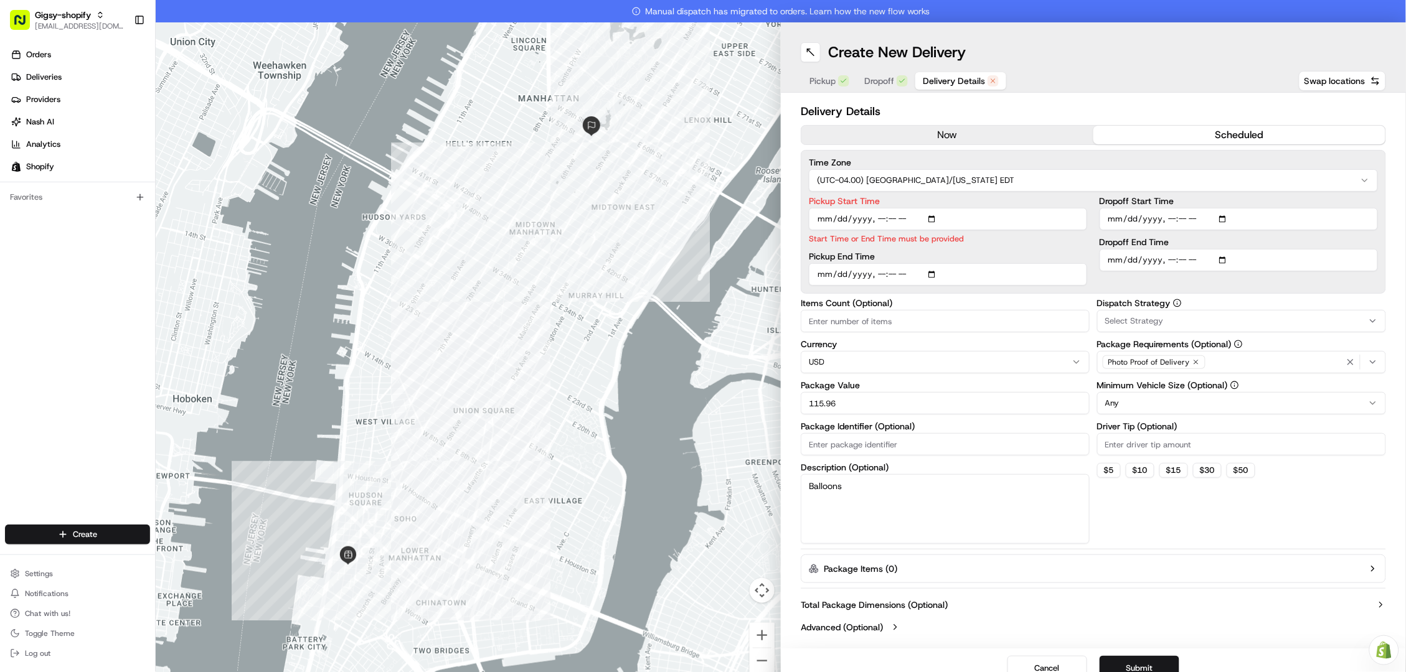
click at [1071, 235] on div "Pickup Start Time Start Time or End Time must be provided Pickup End Time" at bounding box center [948, 241] width 278 height 89
click at [1008, 219] on input "Pickup Start Time" at bounding box center [948, 219] width 278 height 22
type input "2025-08-24T10:03"
click at [1108, 216] on input "Dropoff Start Time" at bounding box center [1238, 219] width 278 height 22
type input "2025-08-24T10:03"
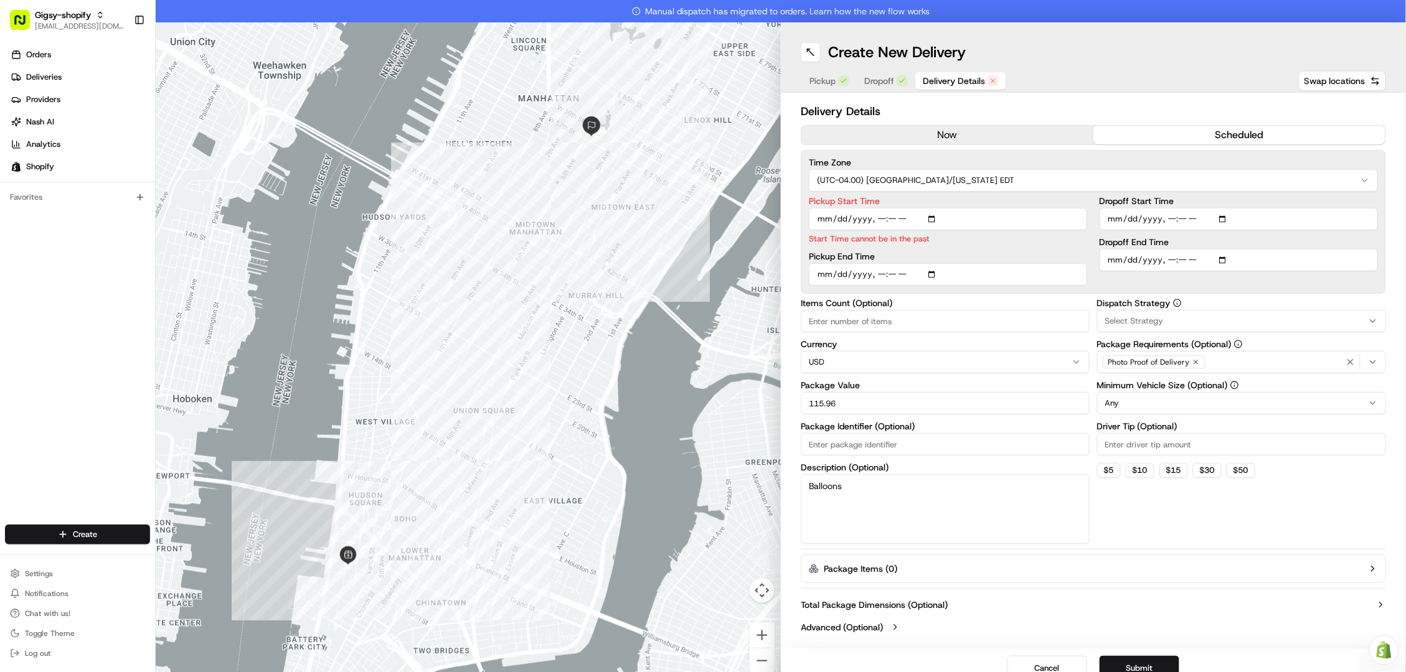
click at [948, 271] on input "Pickup End Time" at bounding box center [948, 274] width 278 height 22
type input "2025-08-24T10:03"
click at [1175, 280] on input "Dropoff End Time" at bounding box center [1238, 274] width 278 height 22
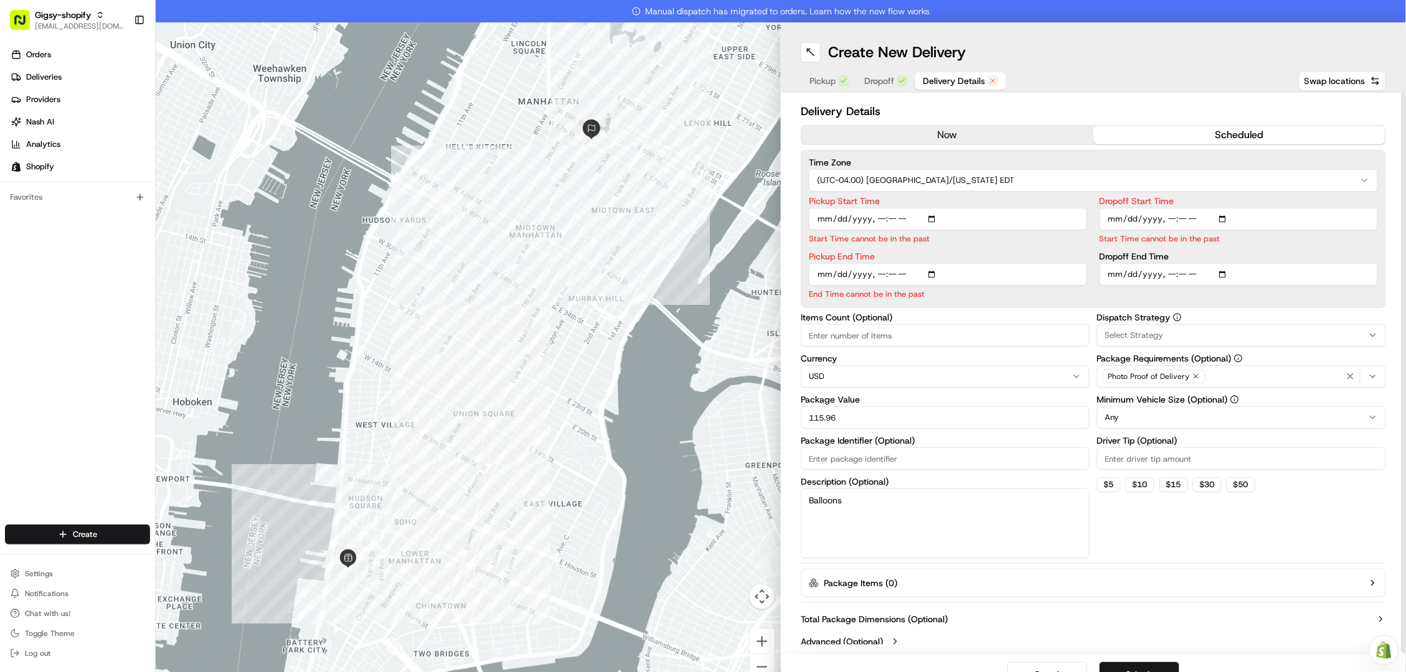
type input "2025-08-24T10:03"
click at [1018, 273] on input "Pickup End Time" at bounding box center [948, 274] width 278 height 22
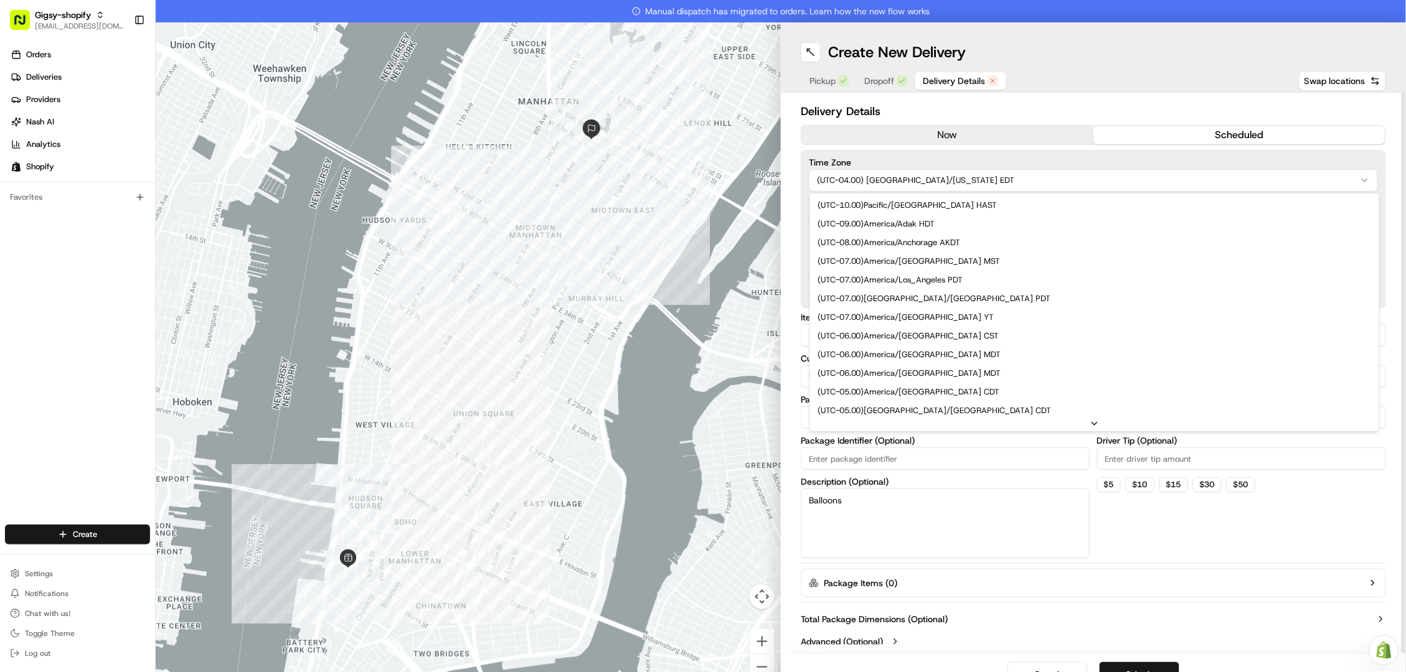
click at [912, 176] on html "Gigsy-shopify hello@getgigsy.com Toggle Sidebar Orders Deliveries Providers Nas…" at bounding box center [703, 336] width 1406 height 672
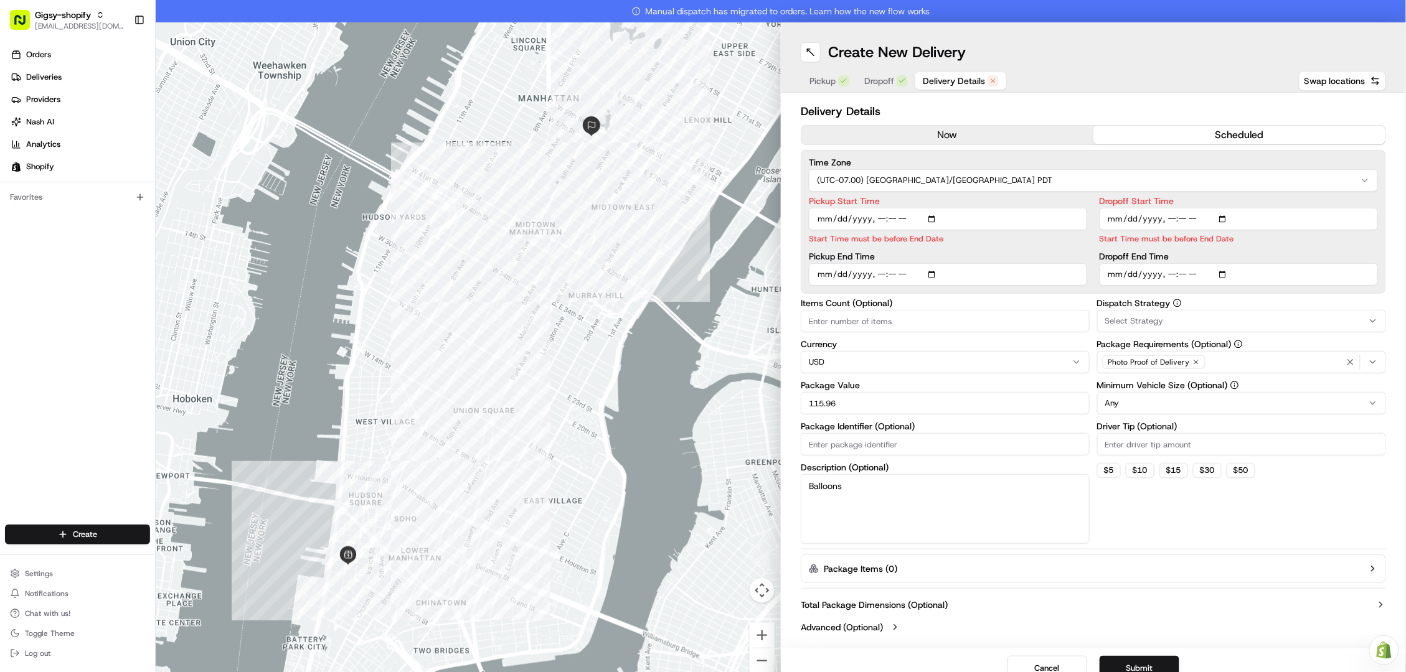
click at [874, 219] on input "Pickup Start Time" at bounding box center [948, 219] width 278 height 22
click at [883, 217] on input "Pickup Start Time" at bounding box center [948, 219] width 278 height 22
click at [878, 218] on input "Pickup Start Time" at bounding box center [948, 219] width 278 height 22
click at [997, 236] on p "Start Time must be before End Date" at bounding box center [948, 239] width 278 height 12
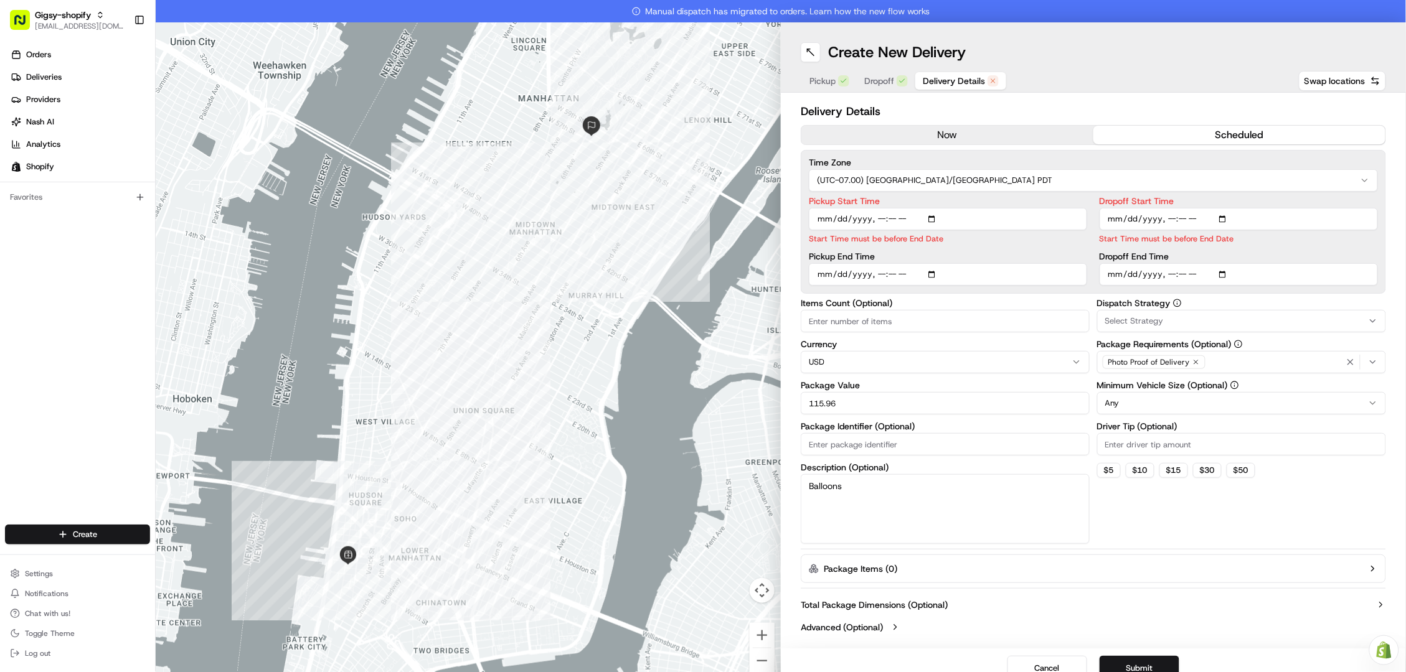
click at [932, 228] on input "Pickup Start Time" at bounding box center [948, 219] width 278 height 22
click at [919, 218] on input "Pickup Start Time" at bounding box center [948, 219] width 278 height 22
click at [923, 272] on input "Pickup End Time" at bounding box center [948, 274] width 278 height 22
click at [1159, 210] on input "Dropoff Start Time" at bounding box center [1238, 219] width 278 height 22
type input "2025-08-24T10:03"
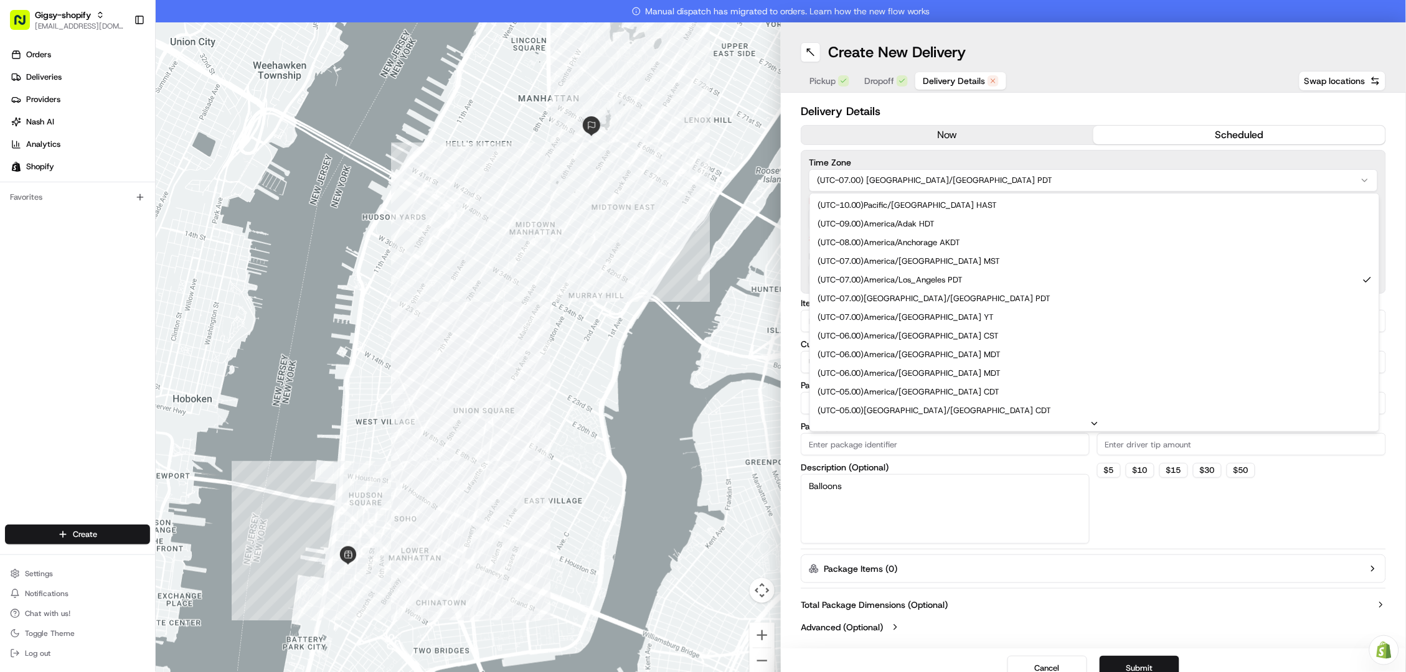
click at [972, 181] on html "Gigsy-shopify hello@getgigsy.com Toggle Sidebar Orders Deliveries Providers Nas…" at bounding box center [703, 336] width 1406 height 672
click at [897, 629] on html "Gigsy-shopify hello@getgigsy.com Toggle Sidebar Orders Deliveries Providers Nas…" at bounding box center [703, 336] width 1406 height 672
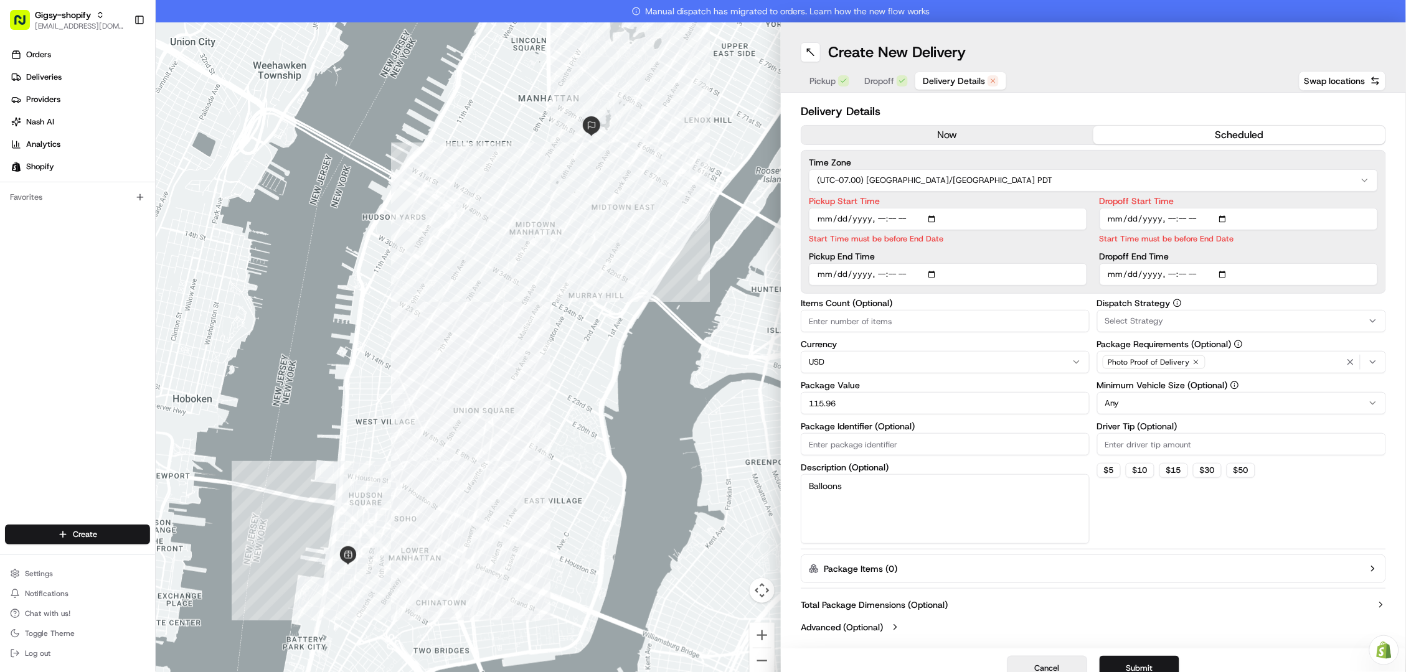
click at [1051, 666] on button "Cancel" at bounding box center [1047, 668] width 80 height 25
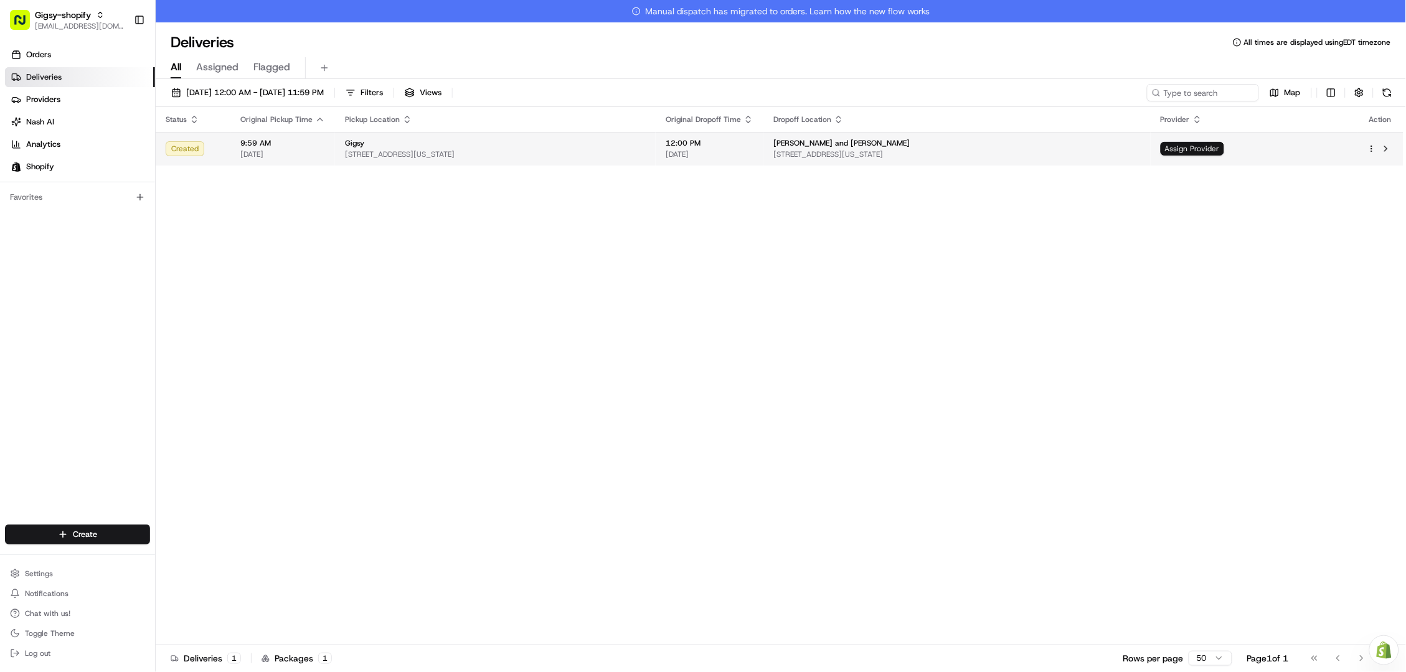
click at [1224, 153] on span "Assign Provider" at bounding box center [1191, 149] width 63 height 14
click at [1224, 146] on span "Assign Provider" at bounding box center [1191, 149] width 63 height 14
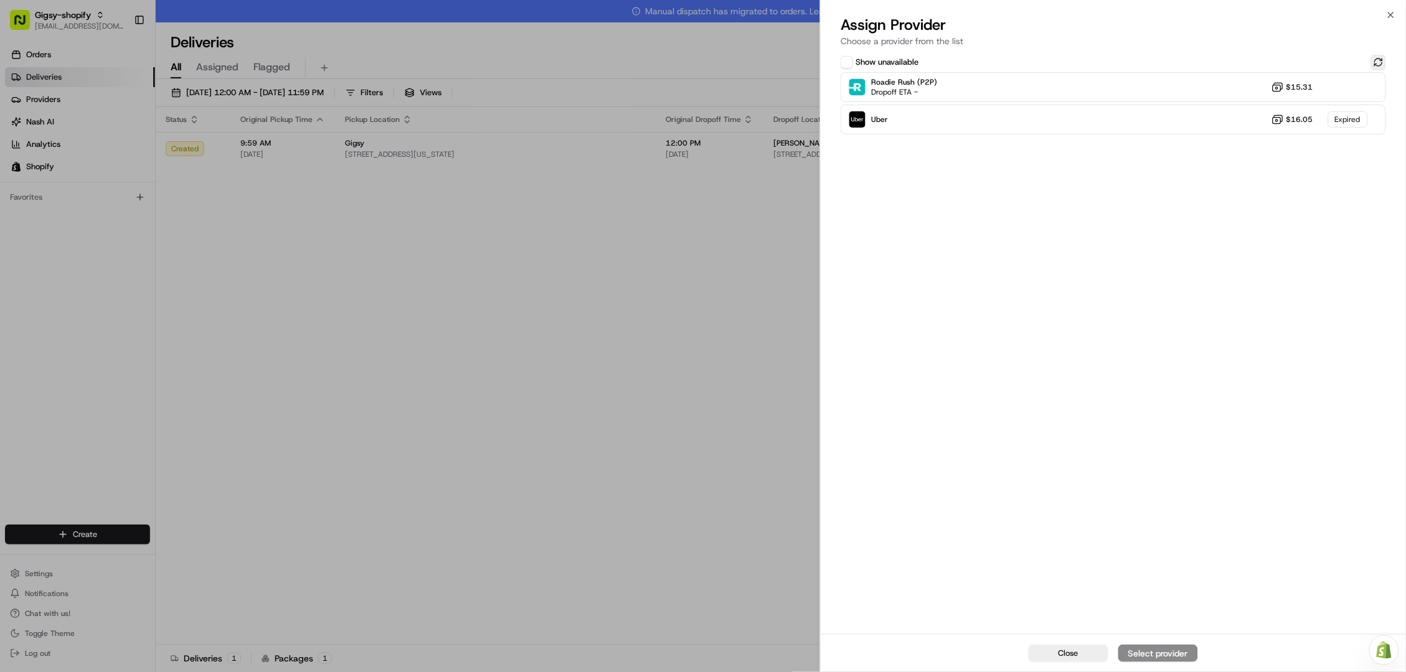
click at [1378, 67] on button at bounding box center [1378, 62] width 15 height 15
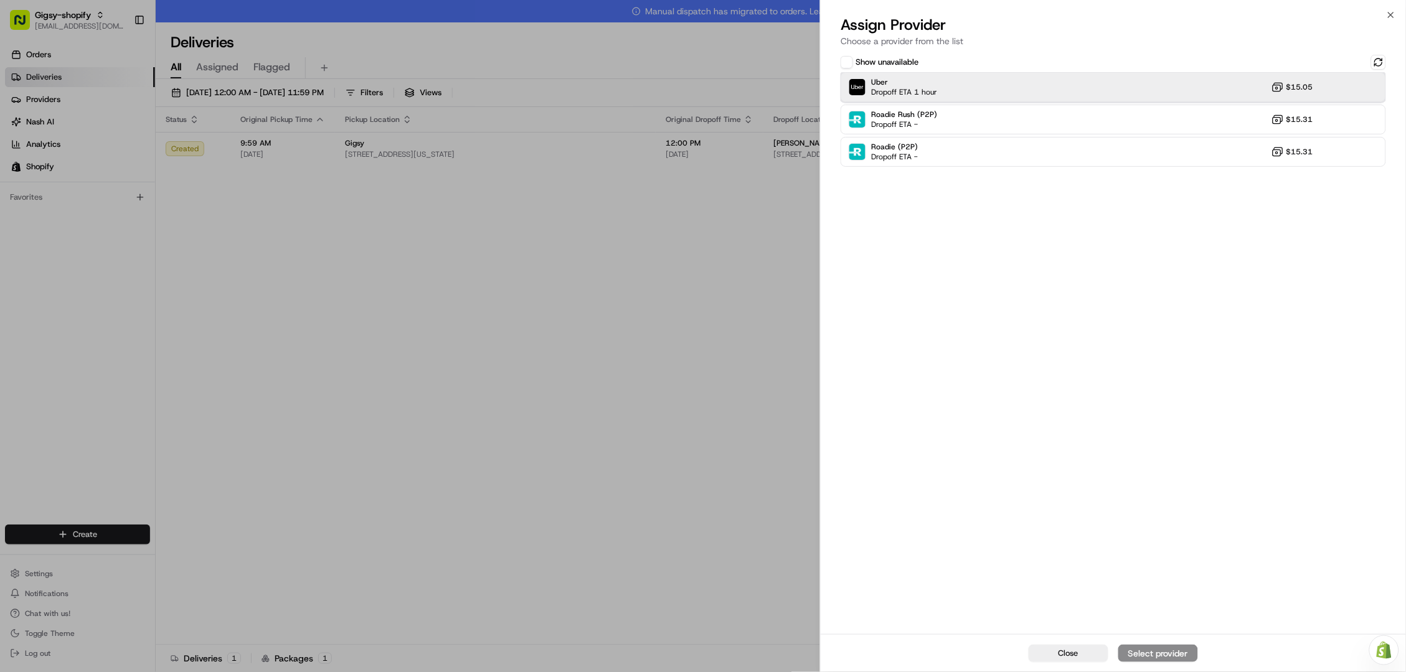
click at [1159, 90] on div "Uber Dropoff ETA 1 hour $15.05" at bounding box center [1112, 87] width 545 height 30
click at [1165, 650] on div "Assign Provider" at bounding box center [1157, 653] width 61 height 12
click at [1059, 659] on span "Close" at bounding box center [1068, 653] width 20 height 11
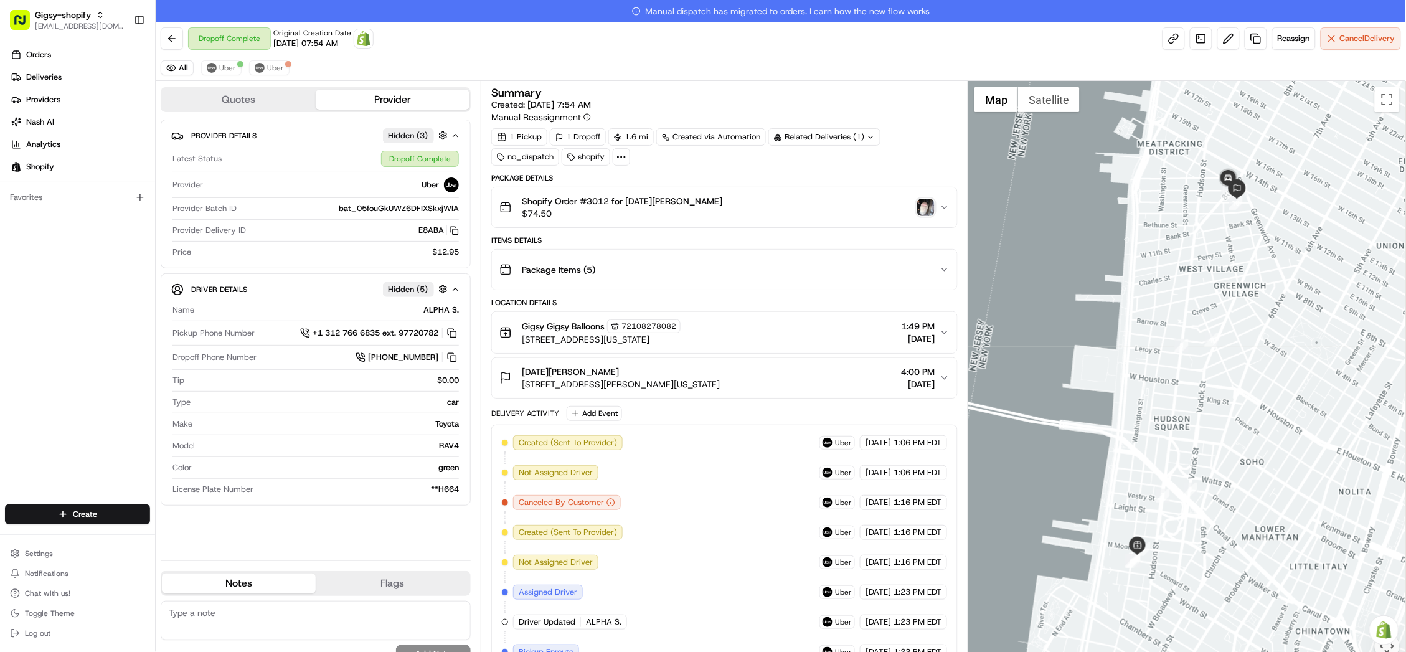
click at [924, 201] on img "button" at bounding box center [925, 207] width 17 height 17
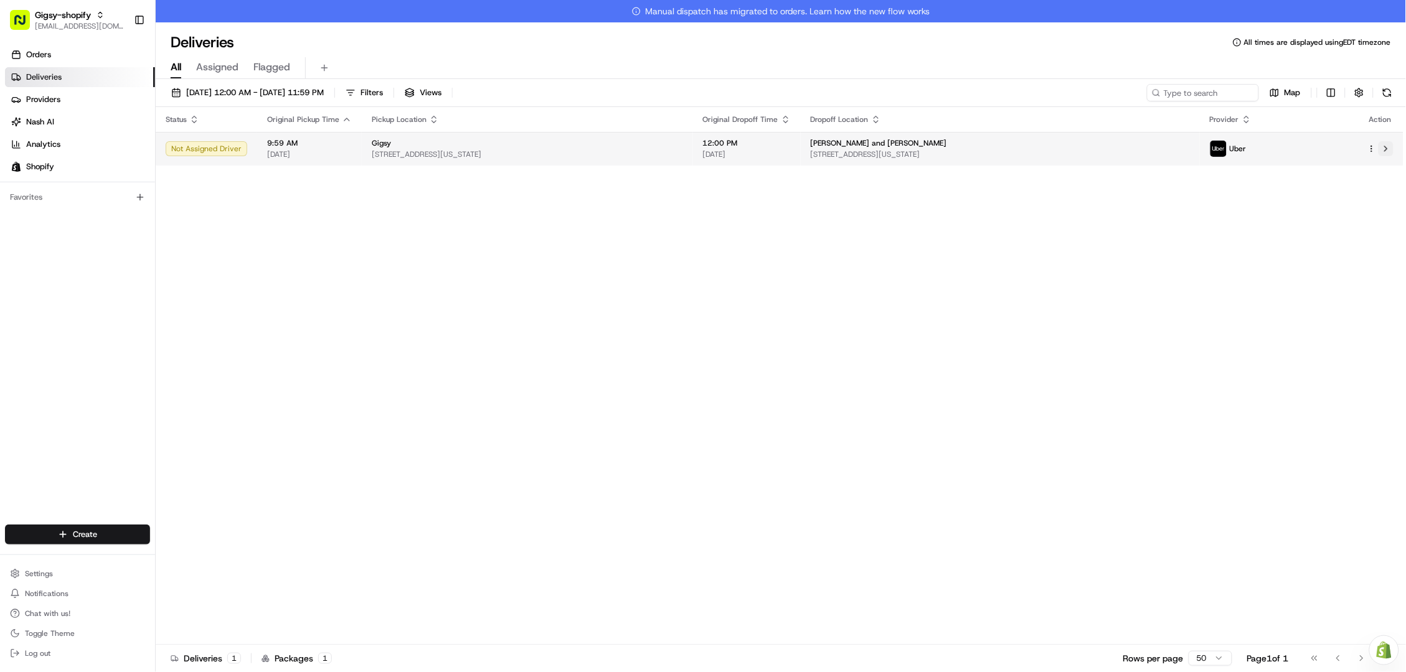
click at [1385, 150] on button at bounding box center [1385, 148] width 15 height 15
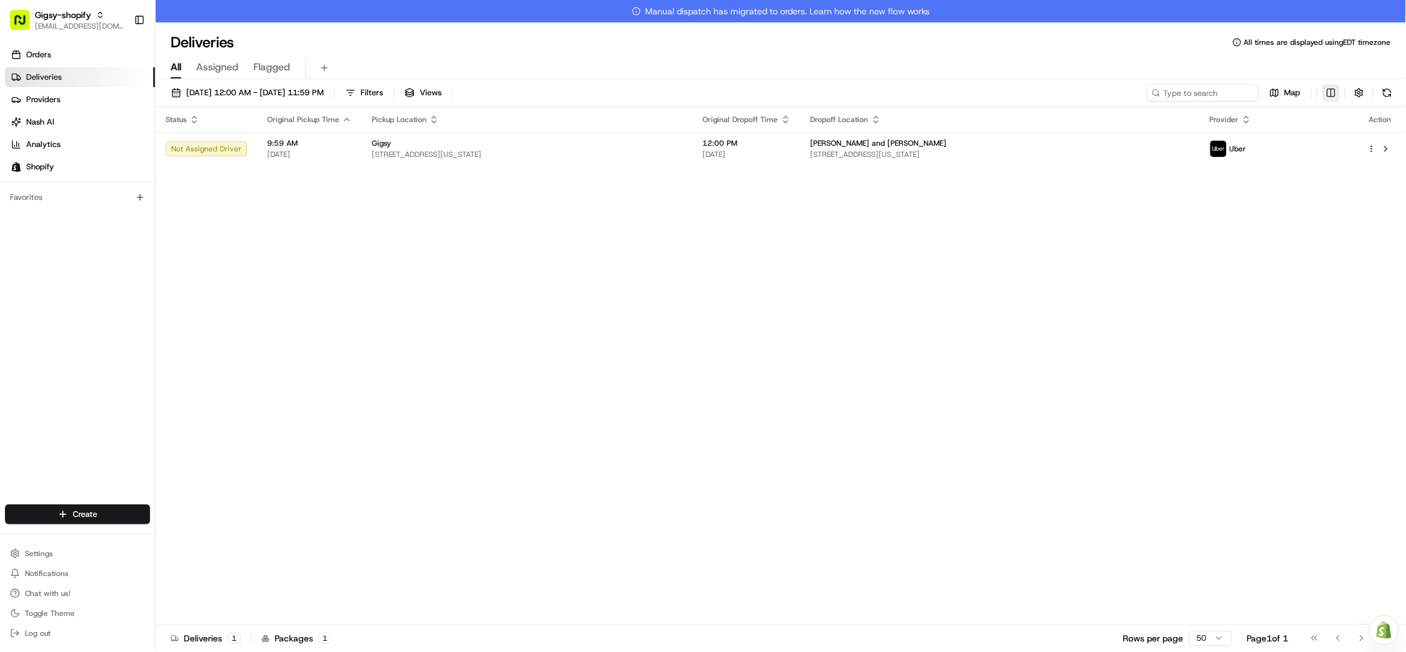
click at [1327, 92] on html "Gigsy-shopify hello@getgigsy.com Toggle Sidebar Orders Deliveries Providers Nas…" at bounding box center [703, 326] width 1406 height 652
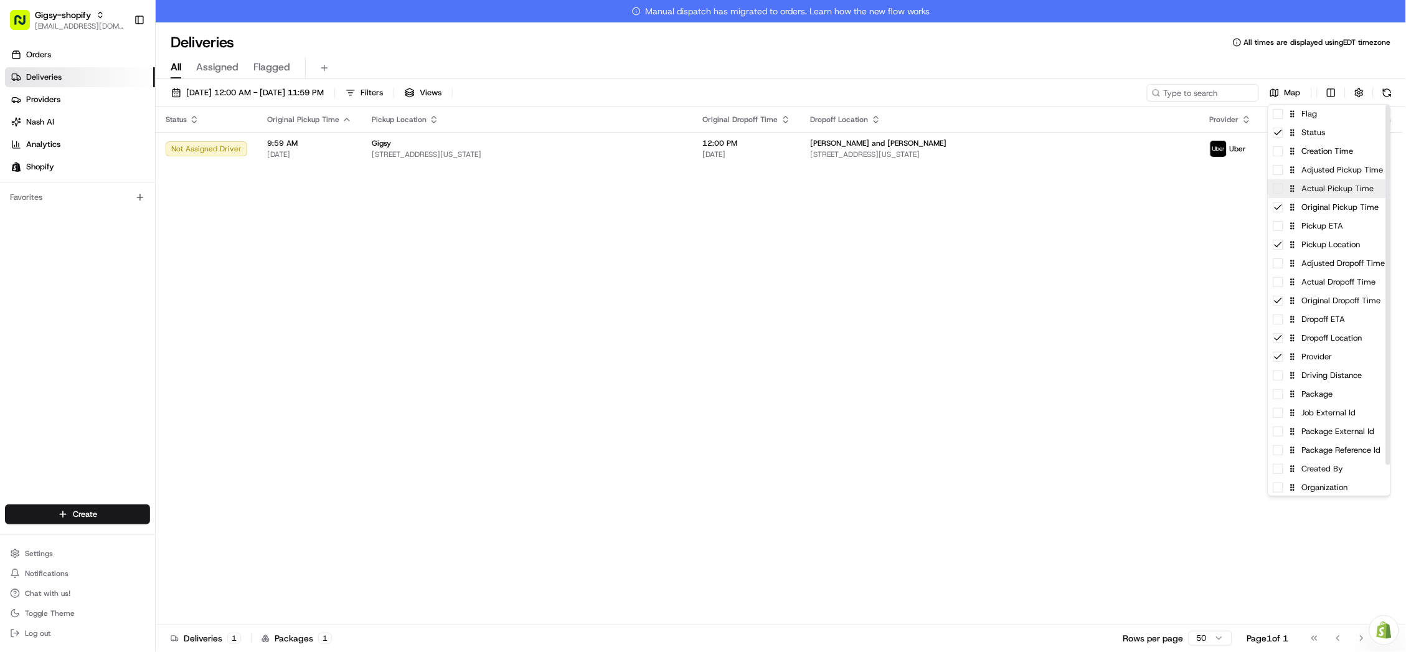
click at [1297, 194] on div "Actual Pickup Time" at bounding box center [1329, 188] width 122 height 19
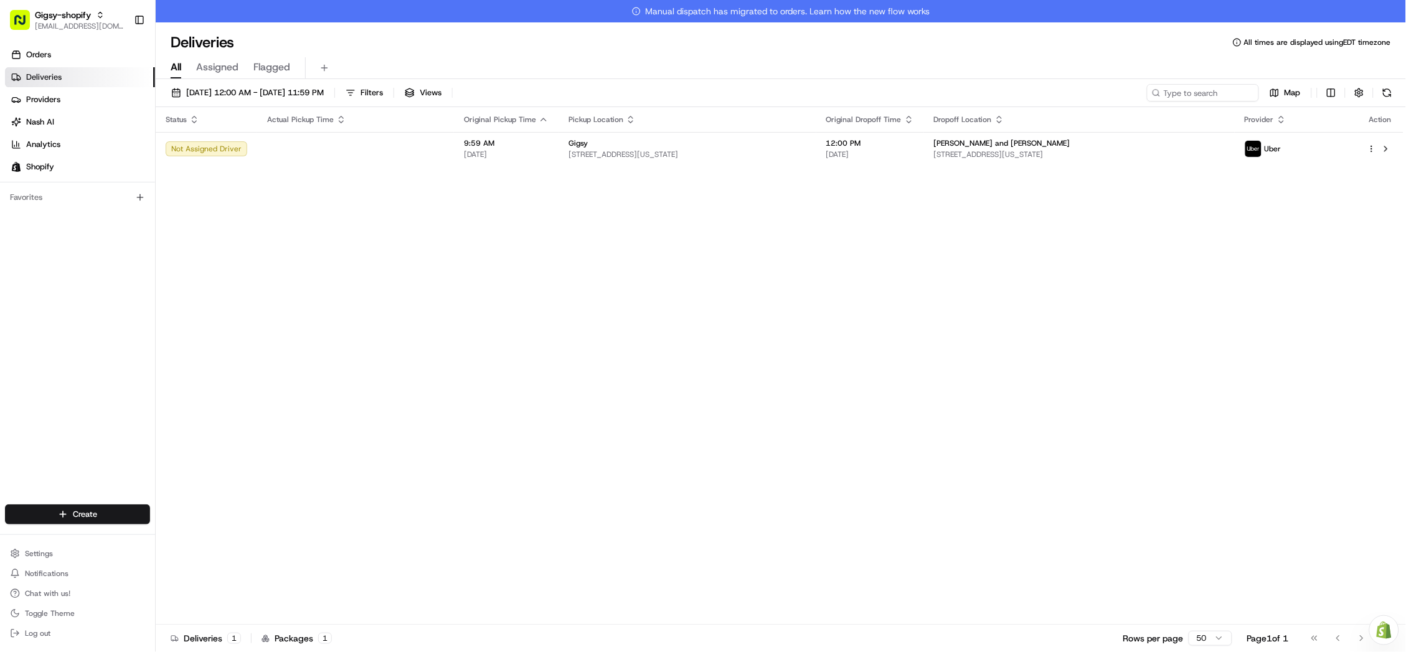
click at [981, 337] on html "Gigsy-shopify hello@getgigsy.com Toggle Sidebar Orders Deliveries Providers Nas…" at bounding box center [703, 326] width 1406 height 652
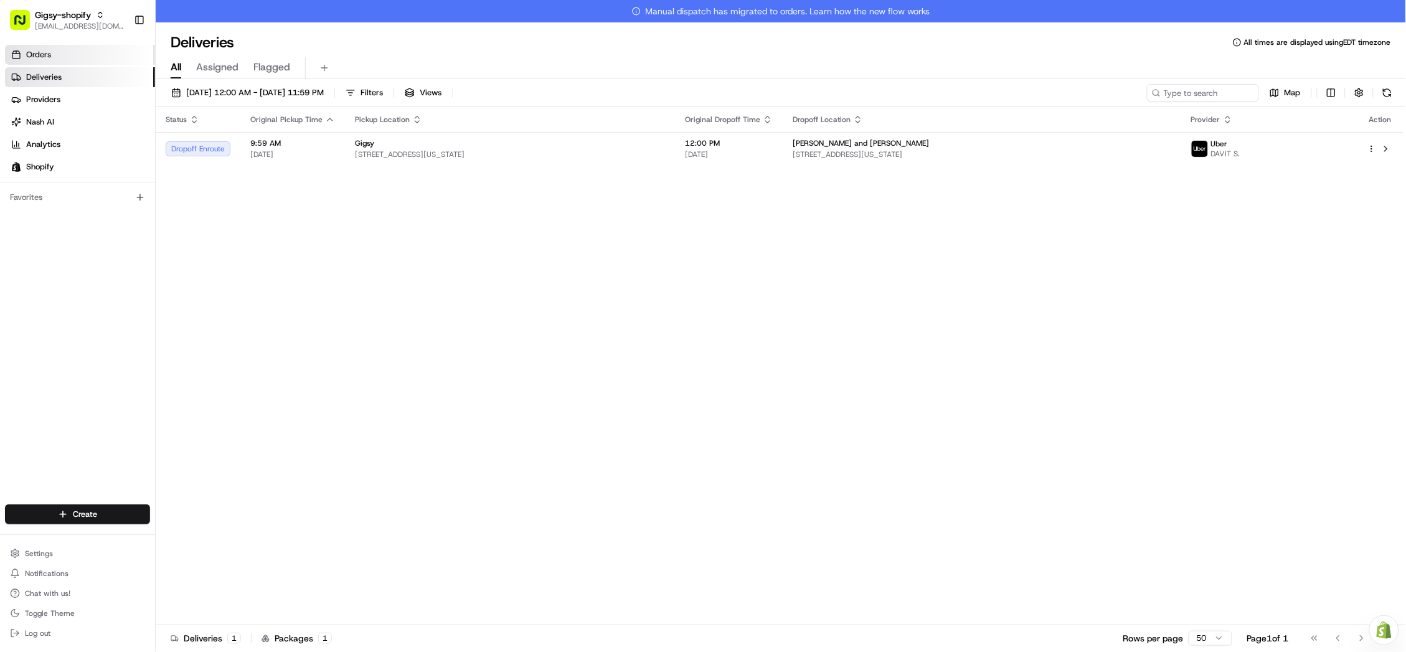
click at [54, 55] on link "Orders" at bounding box center [80, 55] width 150 height 20
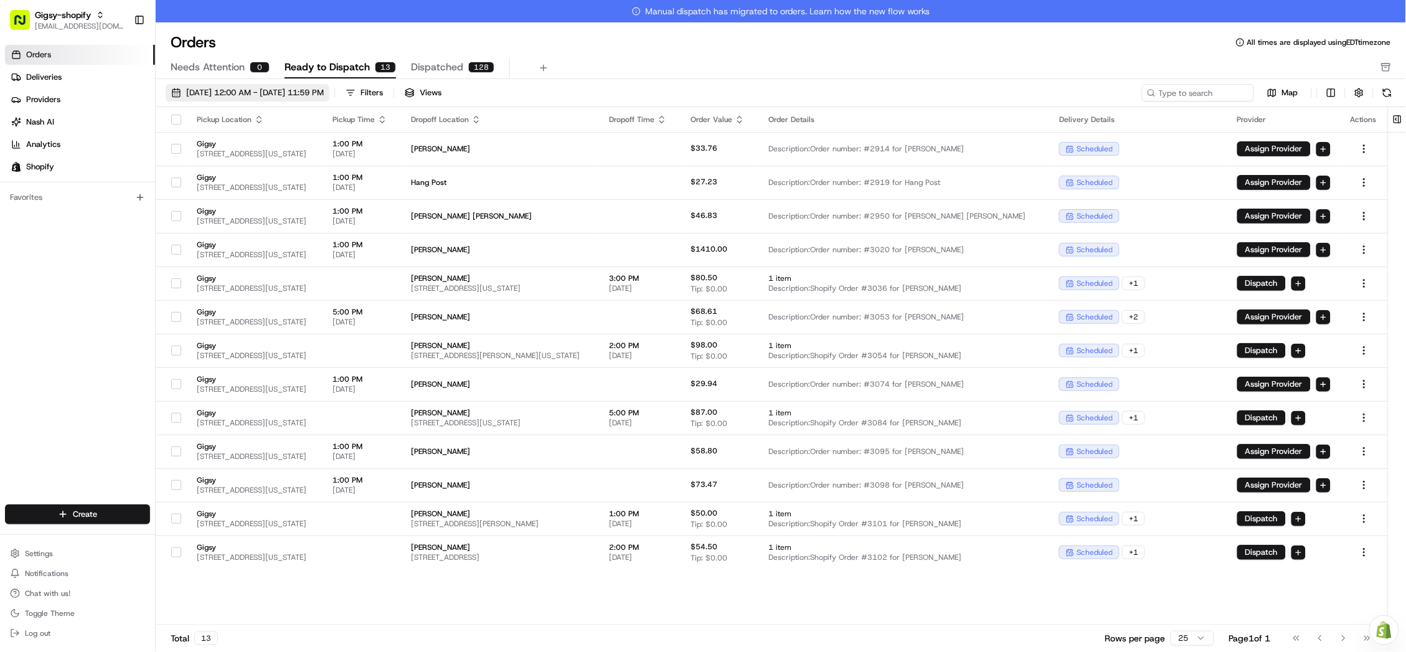
click at [231, 85] on button "08/01/2025 12:00 AM - 08/31/2025 11:59 PM" at bounding box center [248, 92] width 164 height 17
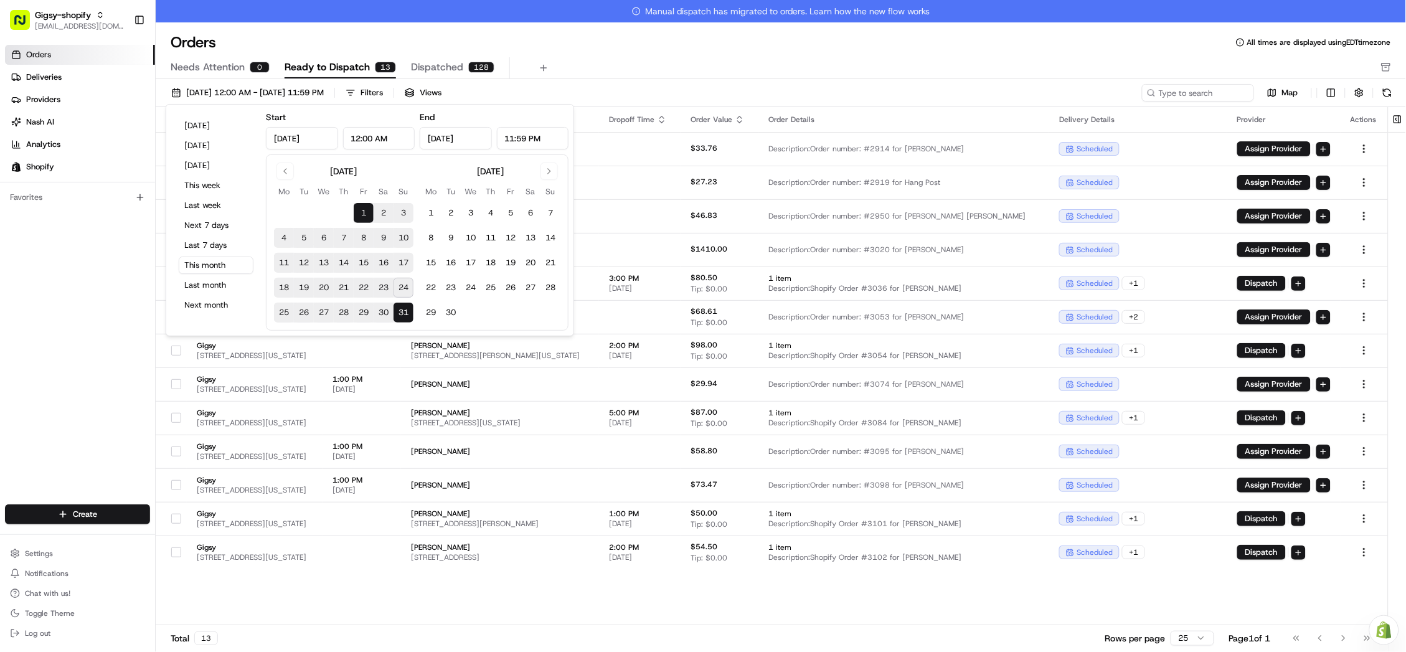
click at [402, 293] on button "24" at bounding box center [403, 288] width 20 height 20
type input "Aug 24, 2025"
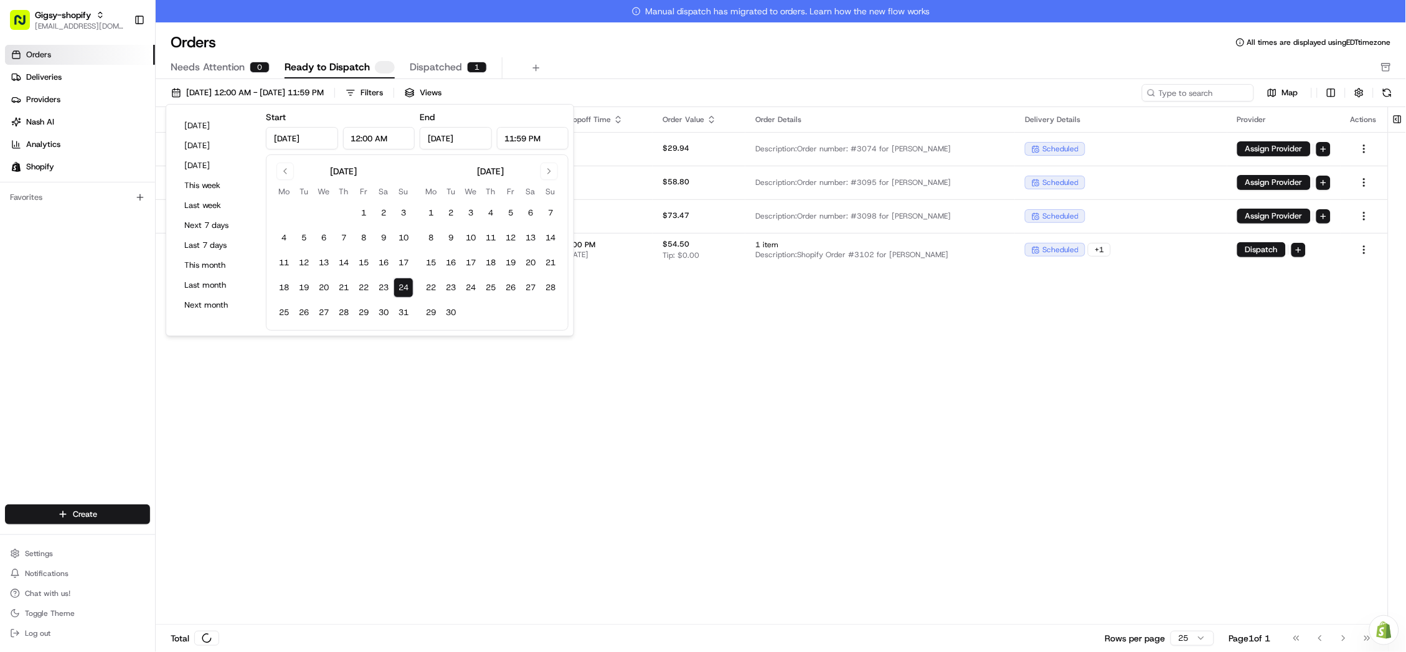
click at [408, 473] on div "Pickup Location Pickup Time Dropoff Location Dropoff Time Order Value Order Det…" at bounding box center [772, 377] width 1232 height 540
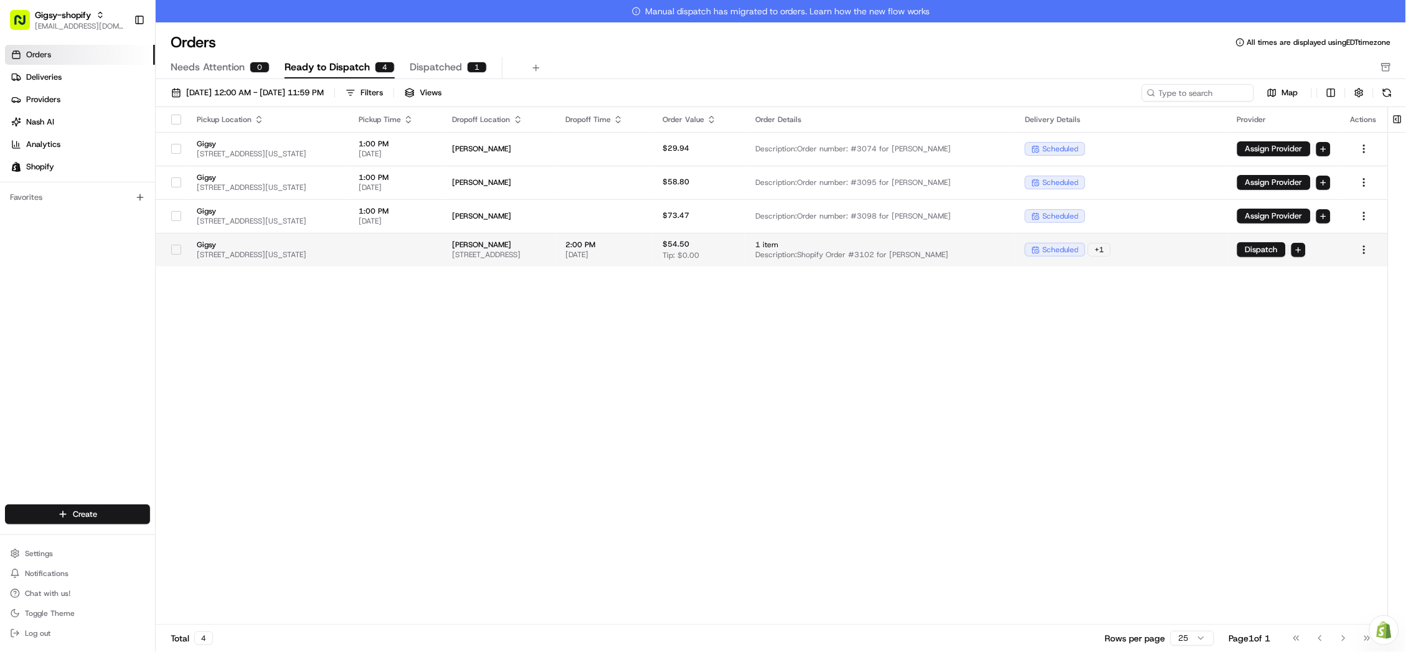
click at [176, 243] on div at bounding box center [176, 250] width 21 height 20
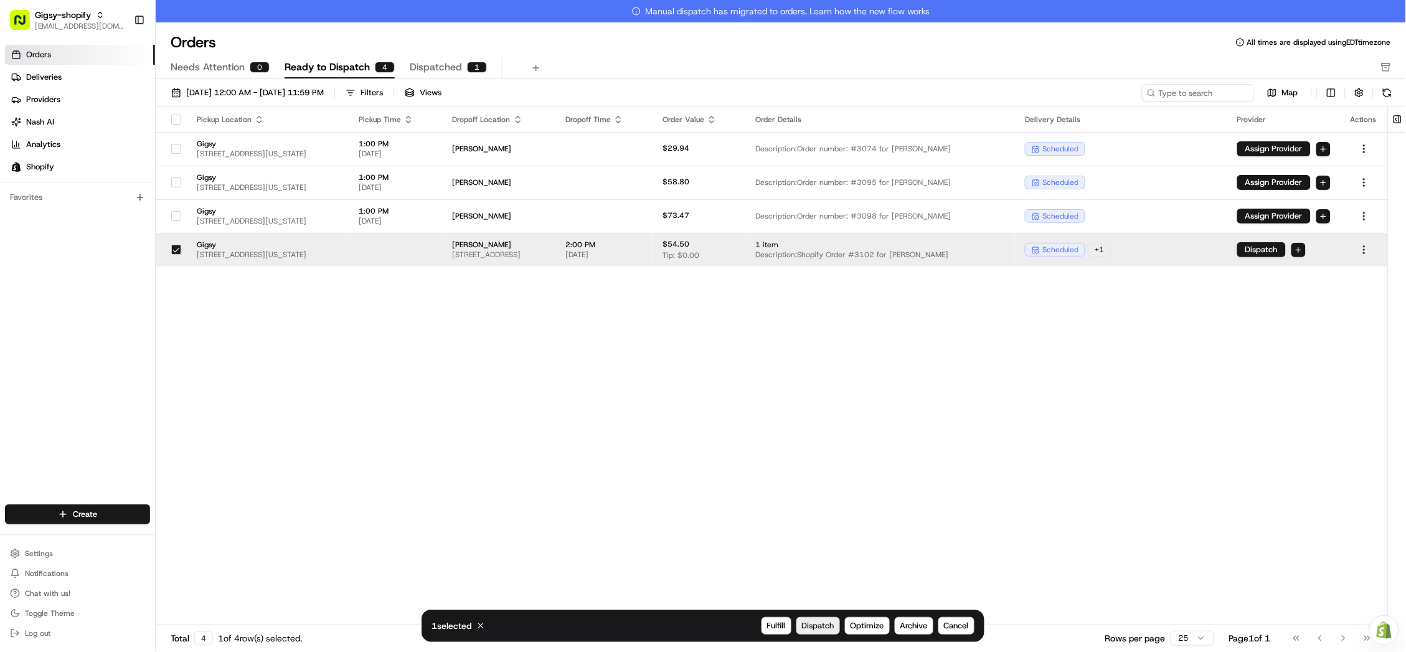
click at [818, 629] on span "Dispatch" at bounding box center [818, 625] width 32 height 11
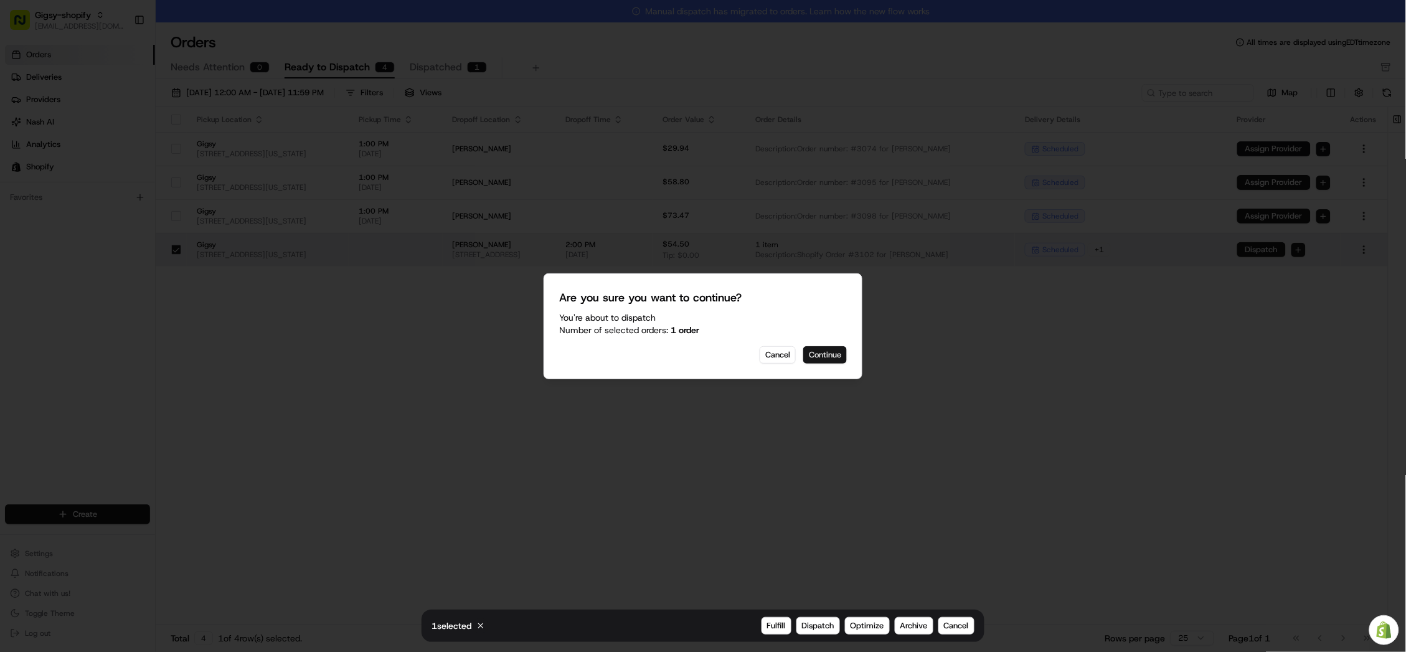
click at [835, 359] on button "Continue" at bounding box center [825, 354] width 44 height 17
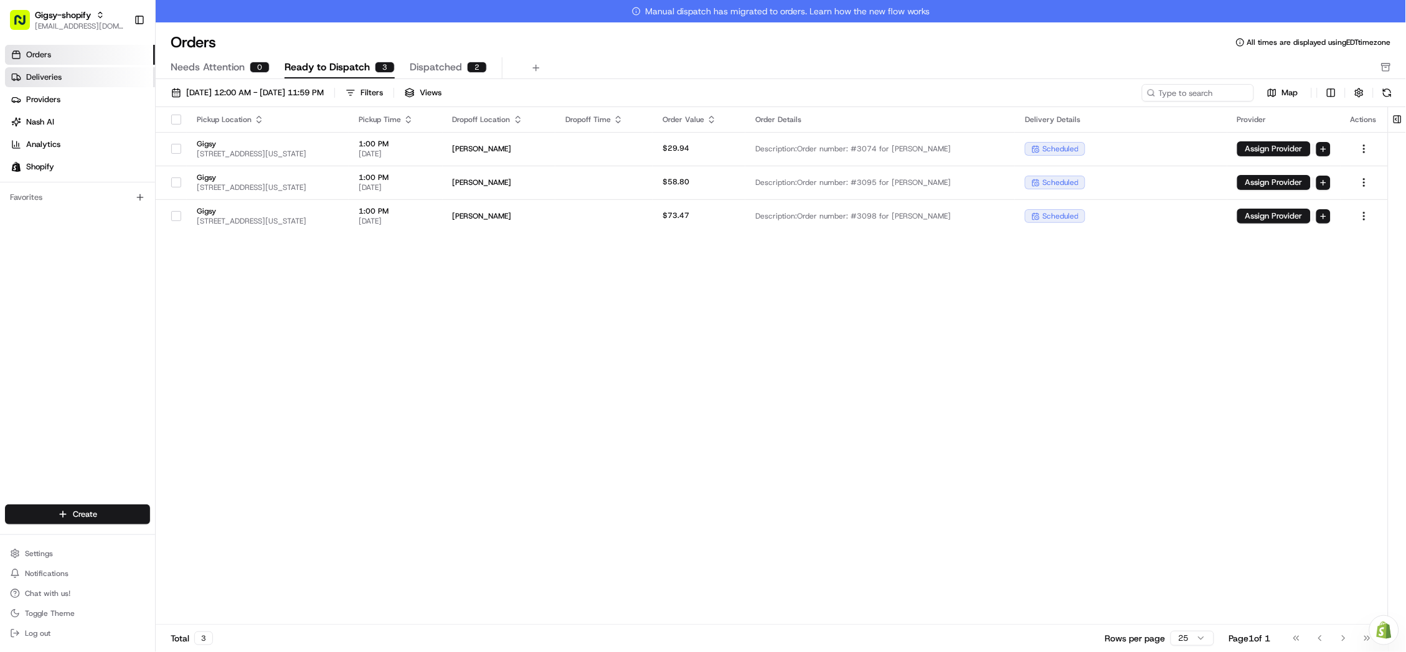
click at [139, 81] on link "Deliveries" at bounding box center [80, 77] width 150 height 20
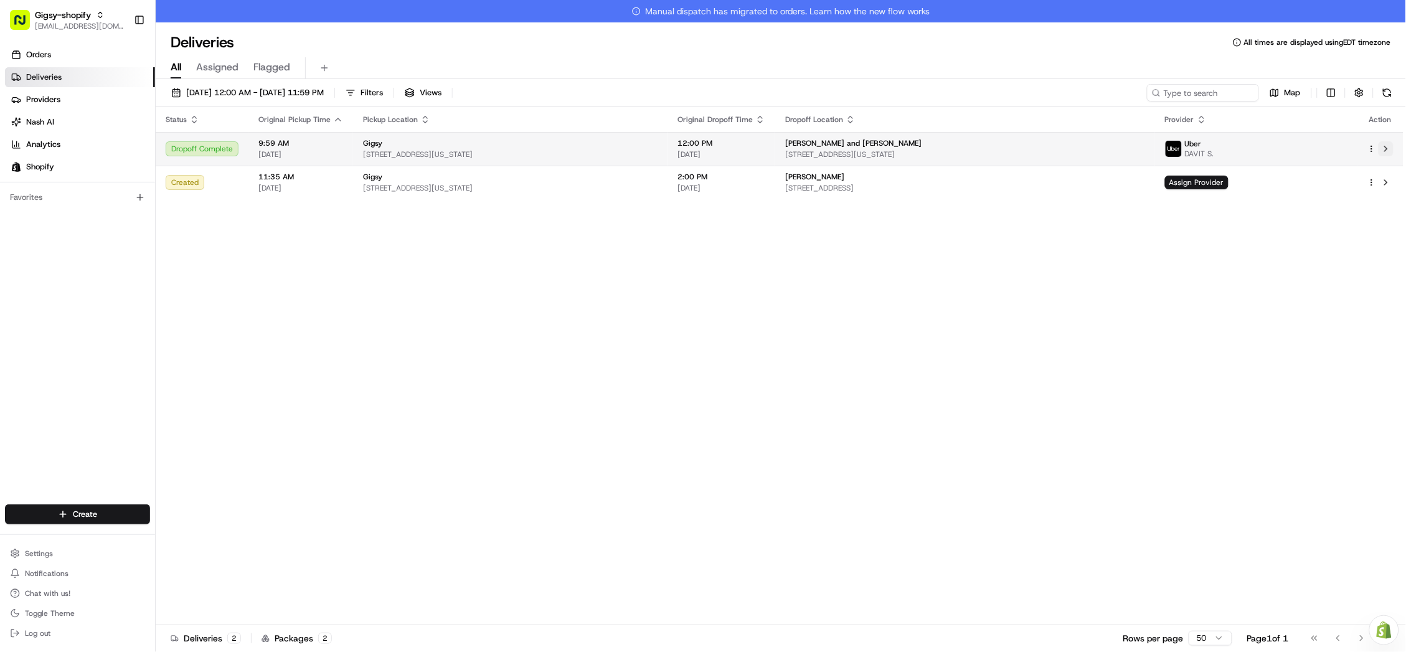
click at [1385, 149] on button at bounding box center [1385, 148] width 15 height 15
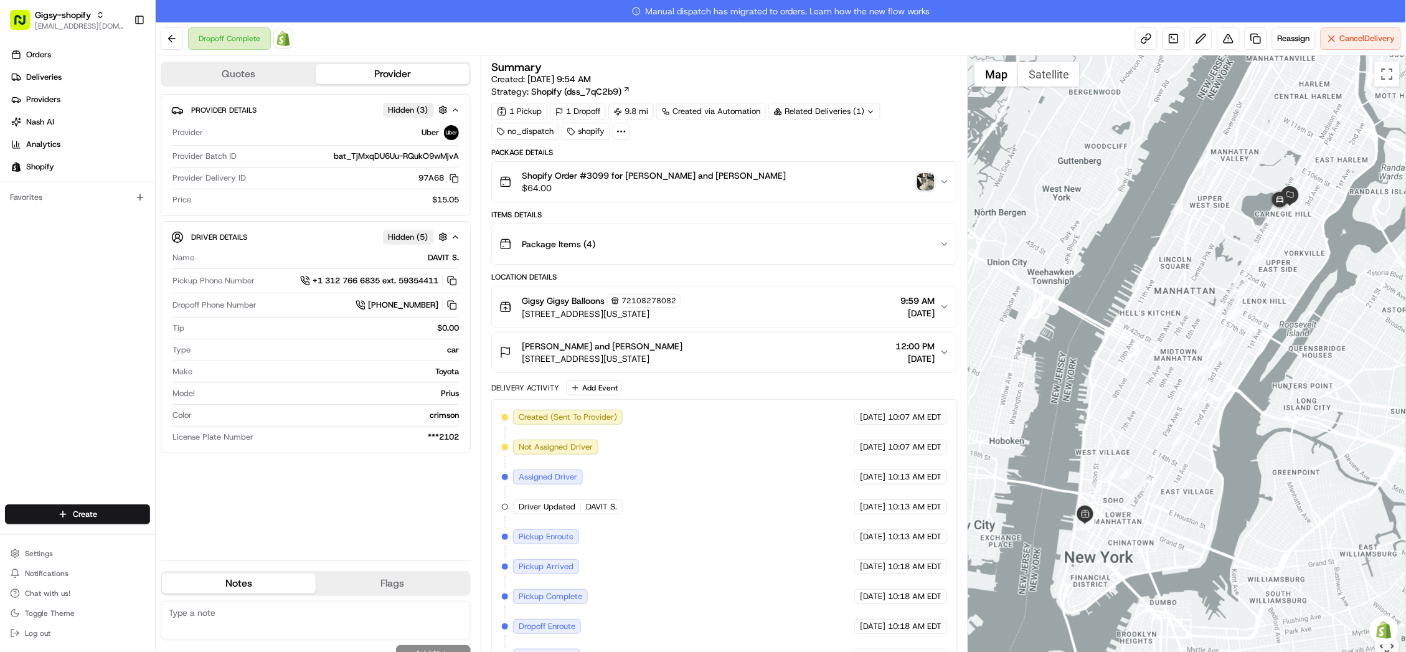
click at [920, 181] on img "button" at bounding box center [925, 181] width 17 height 17
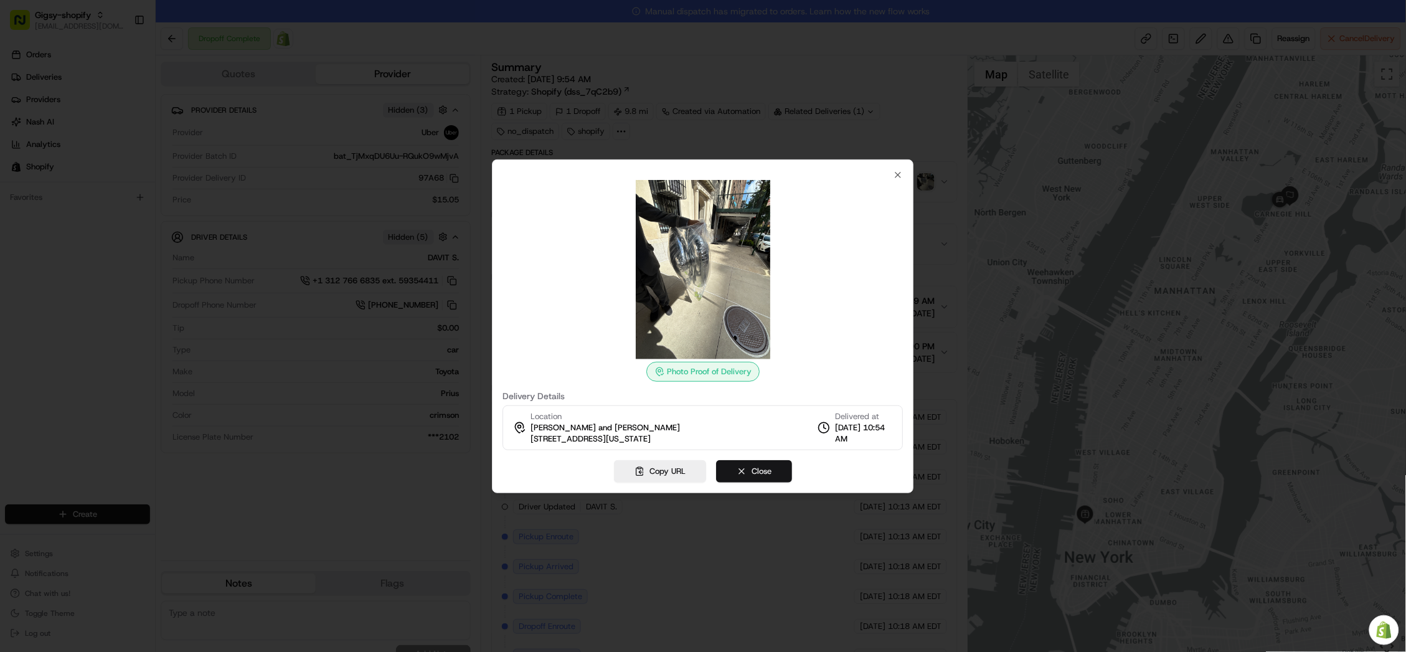
click at [759, 467] on button "Close" at bounding box center [754, 471] width 76 height 22
